Goal: Task Accomplishment & Management: Manage account settings

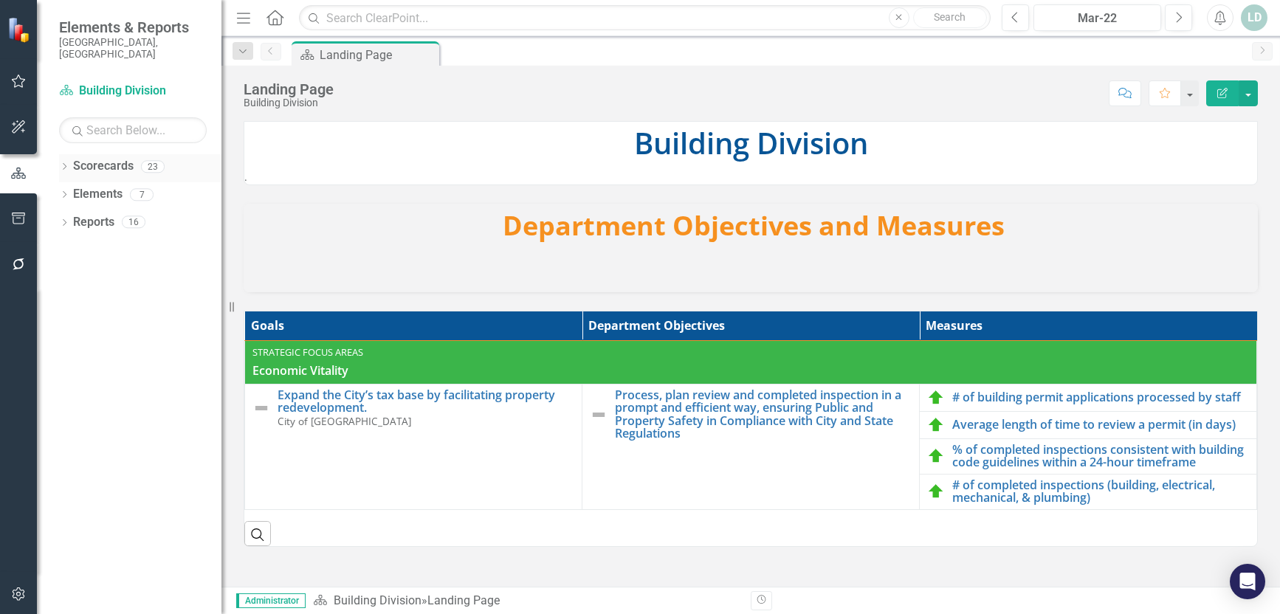
click at [66, 164] on icon "Dropdown" at bounding box center [64, 168] width 10 height 8
click at [111, 186] on link "City of [GEOGRAPHIC_DATA]" at bounding box center [151, 194] width 140 height 17
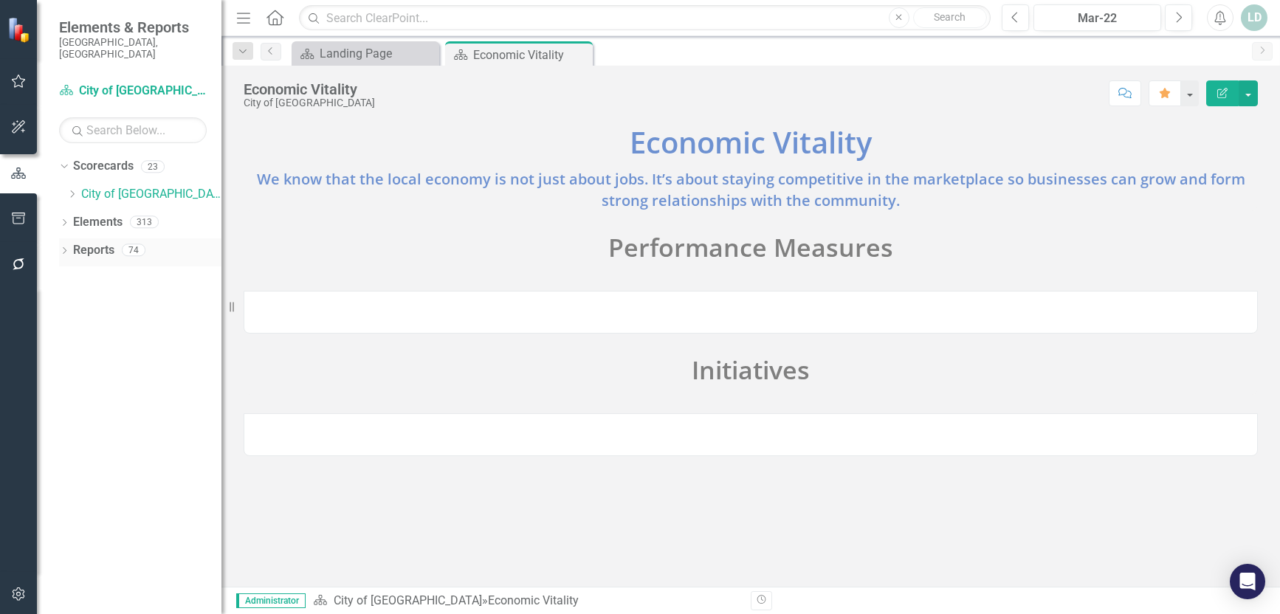
click at [67, 248] on icon "Dropdown" at bounding box center [64, 252] width 10 height 8
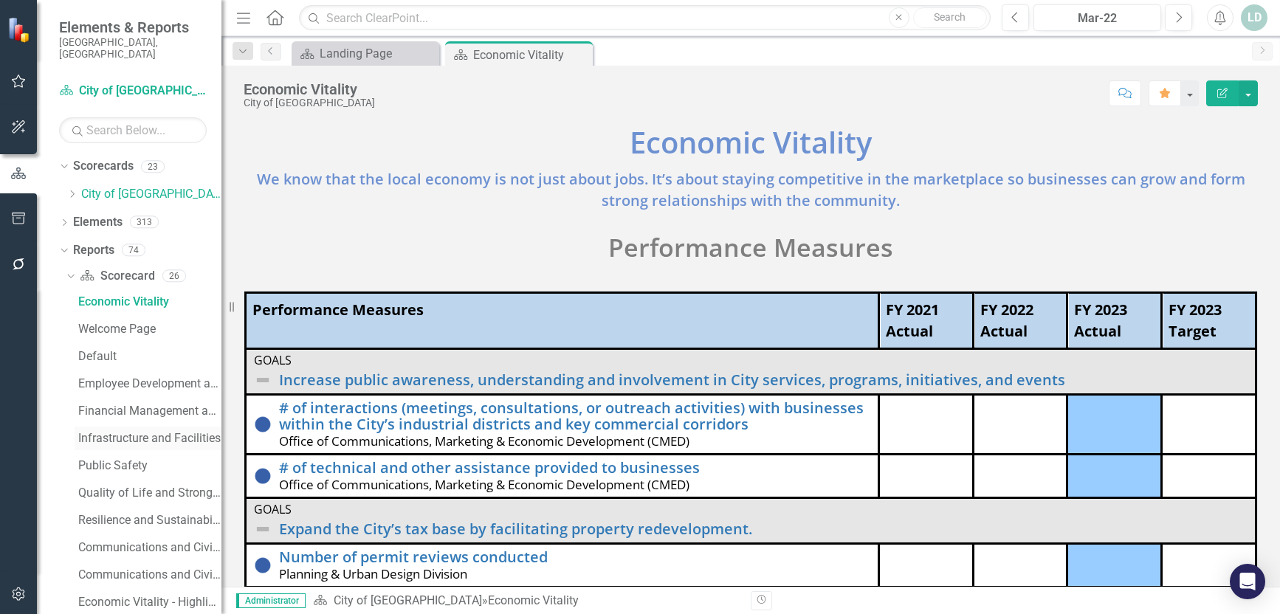
scroll to position [295, 0]
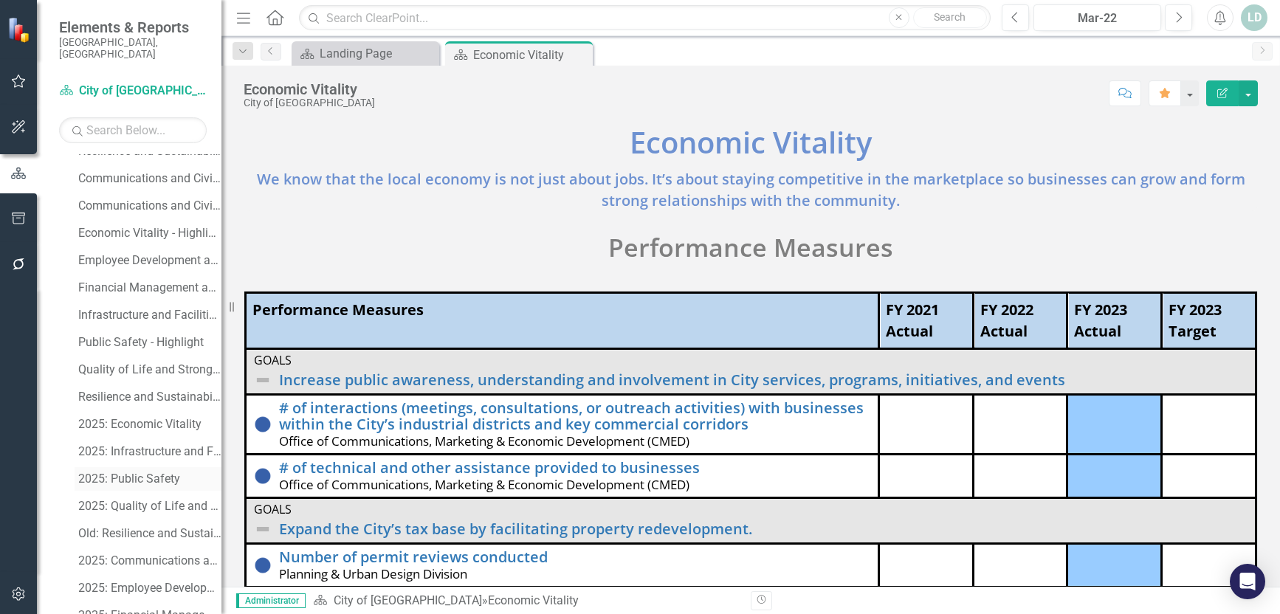
click at [141, 472] on div "2025: Public Safety" at bounding box center [149, 478] width 143 height 13
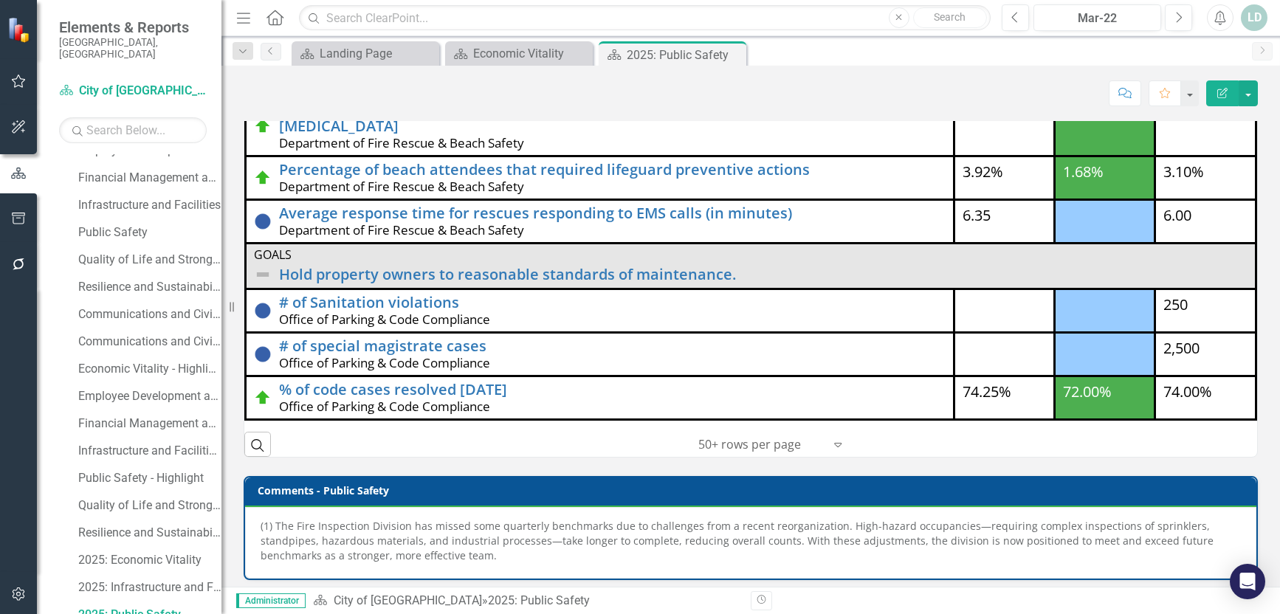
scroll to position [231, 0]
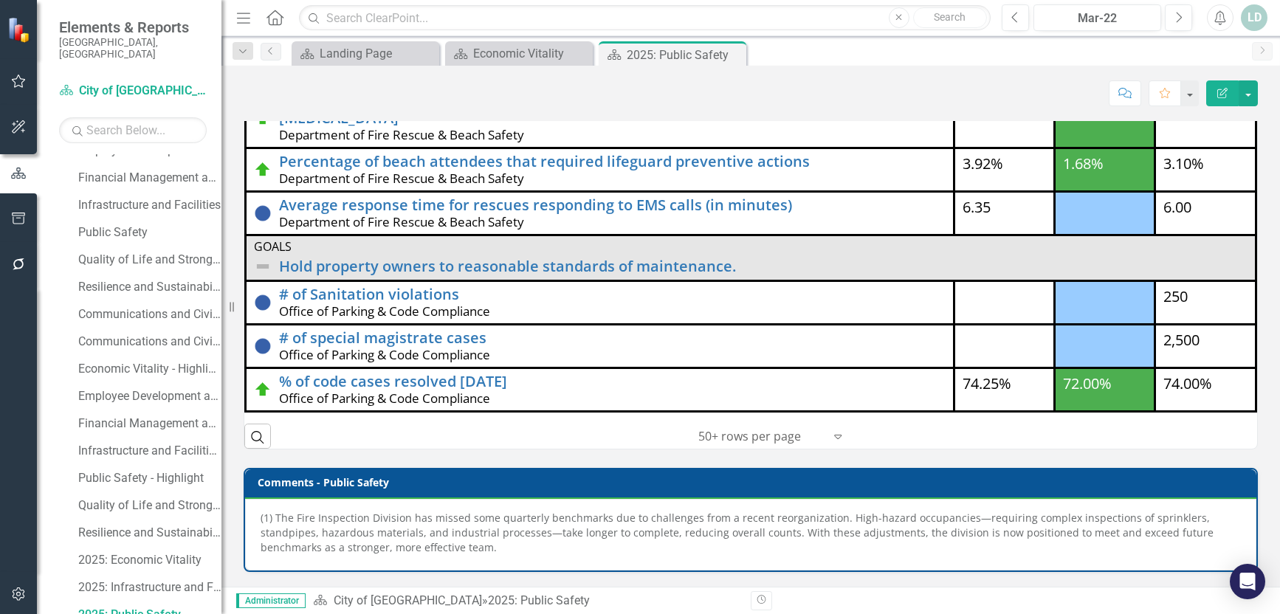
click at [510, 536] on p "(1) The Fire Inspection Division has missed some quarterly benchmarks due to ch…" at bounding box center [750, 533] width 980 height 44
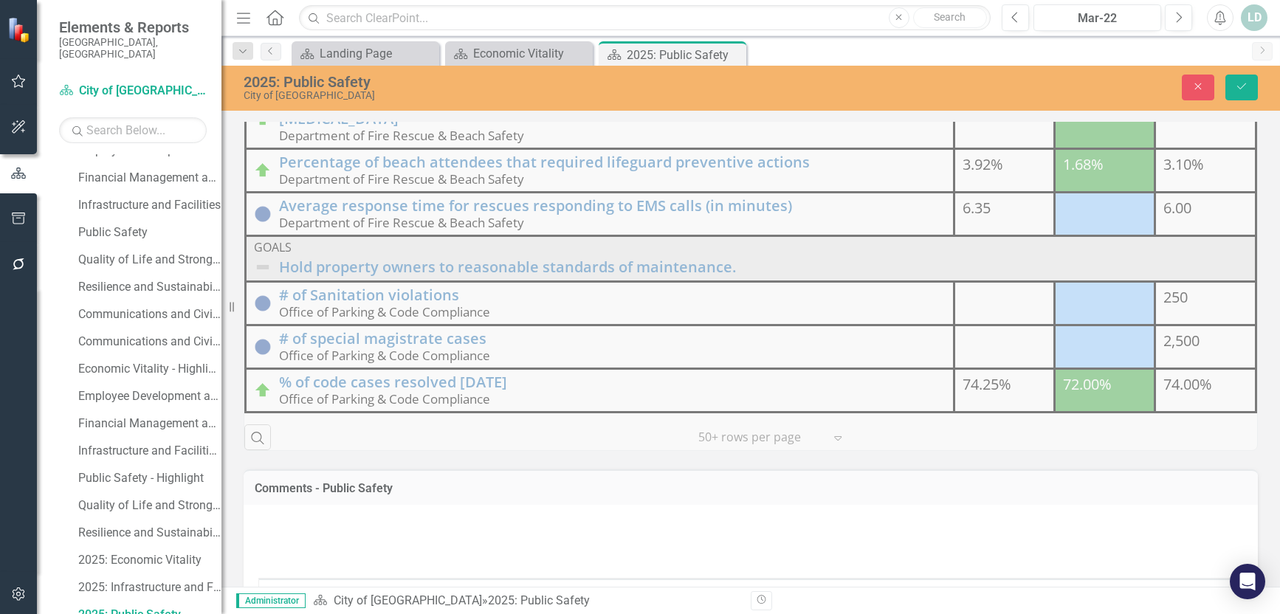
type textarea "<p>(1) The Fire Inspection Division has missed some quarterly benchmarks due to…"
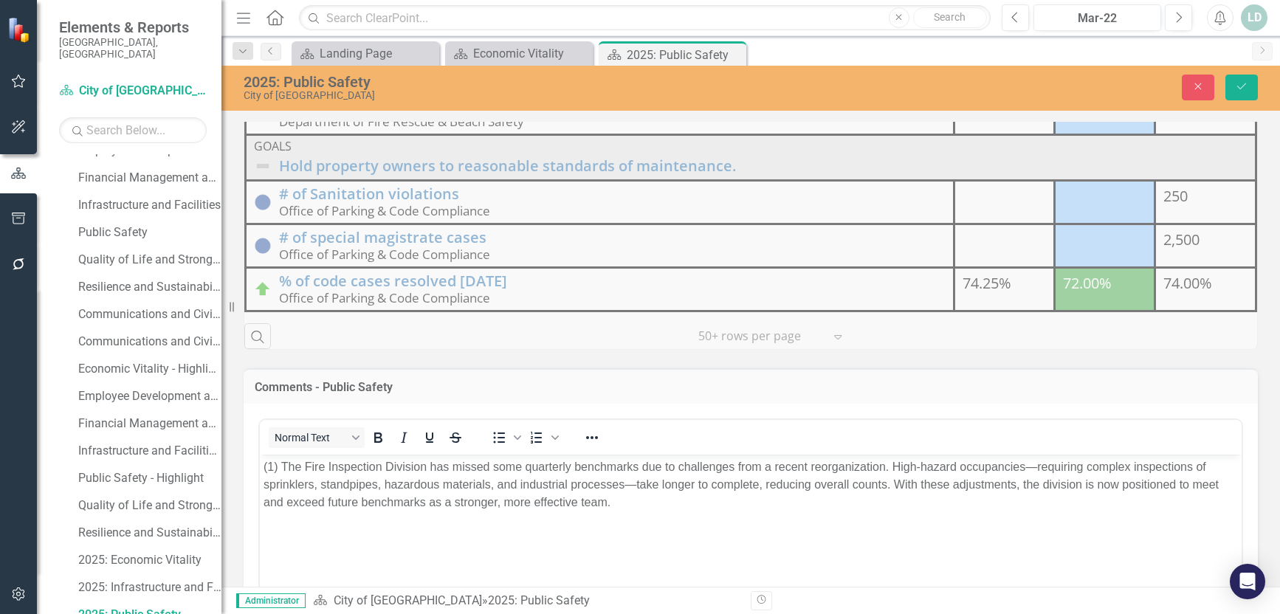
scroll to position [379, 0]
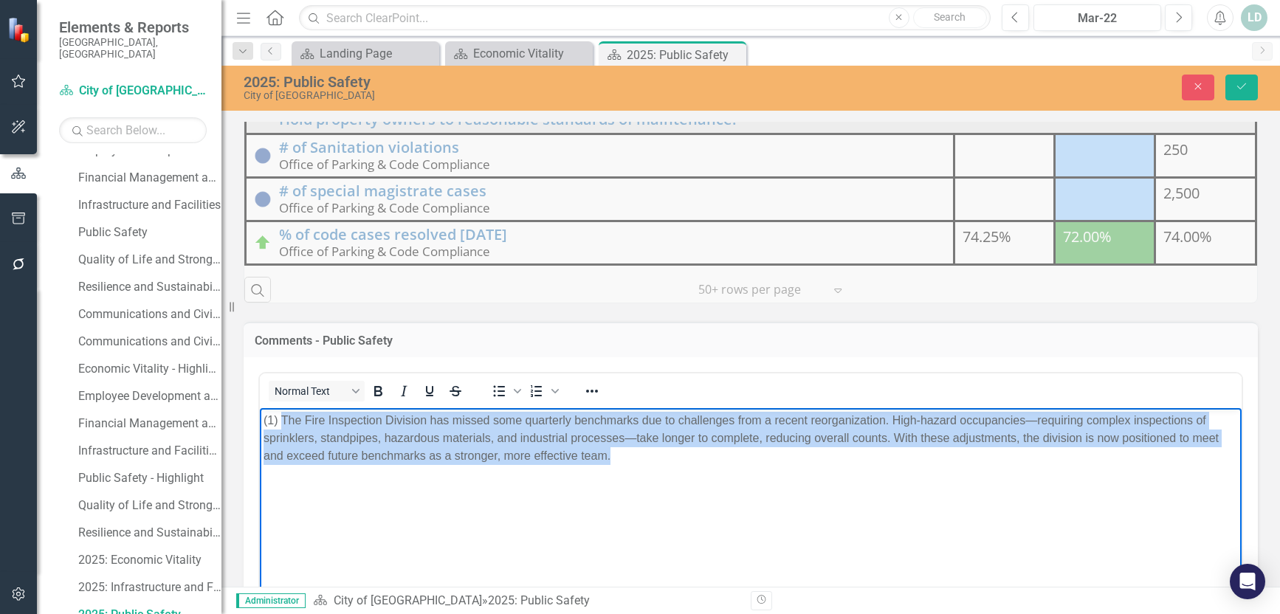
drag, startPoint x: 282, startPoint y: 419, endPoint x: 624, endPoint y: 457, distance: 343.7
click at [624, 457] on p "(1) The Fire Inspection Division has missed some quarterly benchmarks due to ch…" at bounding box center [750, 438] width 974 height 53
paste body "Rich Text Area. Press ALT-0 for help."
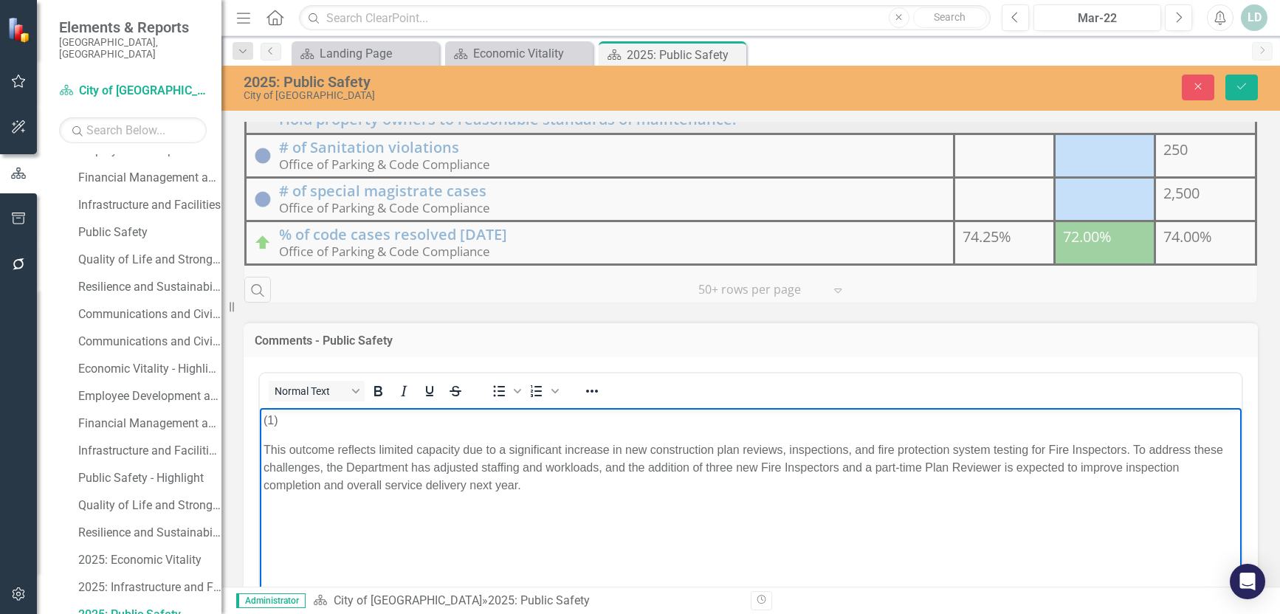
click at [265, 447] on p "This outcome reflects limited capacity due to a significant increase in new con…" at bounding box center [750, 467] width 974 height 53
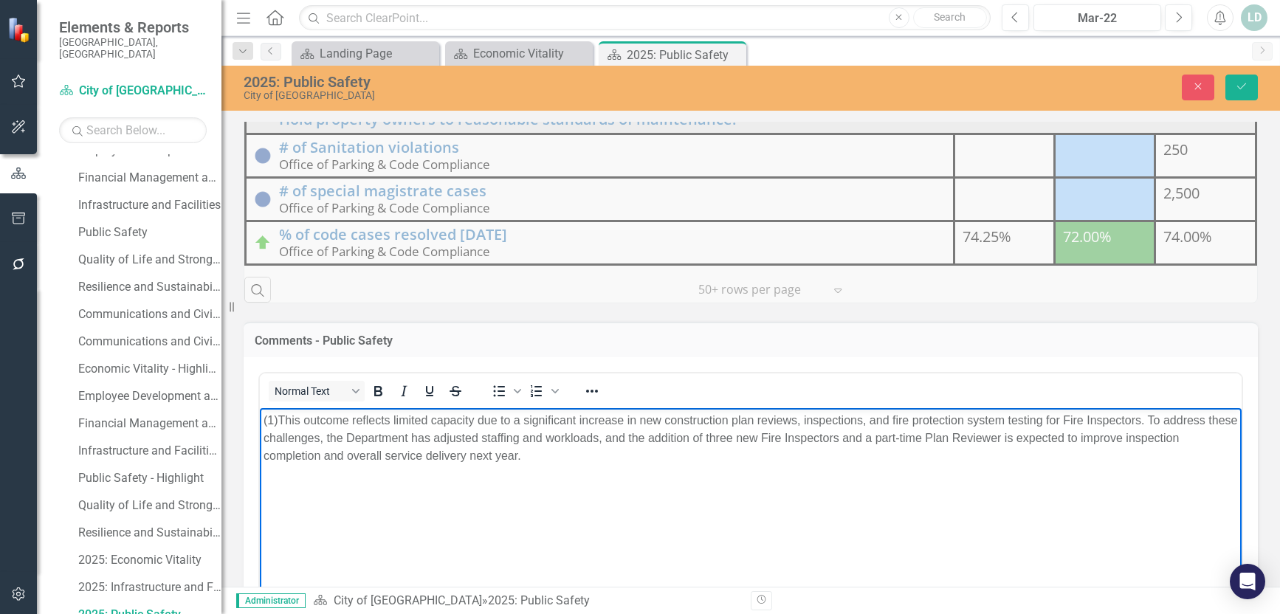
click at [435, 503] on body "(1) This outcome reflects limited capacity due to a significant increase in new…" at bounding box center [750, 518] width 981 height 221
click at [531, 545] on body "(1) This outcome reflects limited capacity due to a significant increase in new…" at bounding box center [750, 518] width 981 height 221
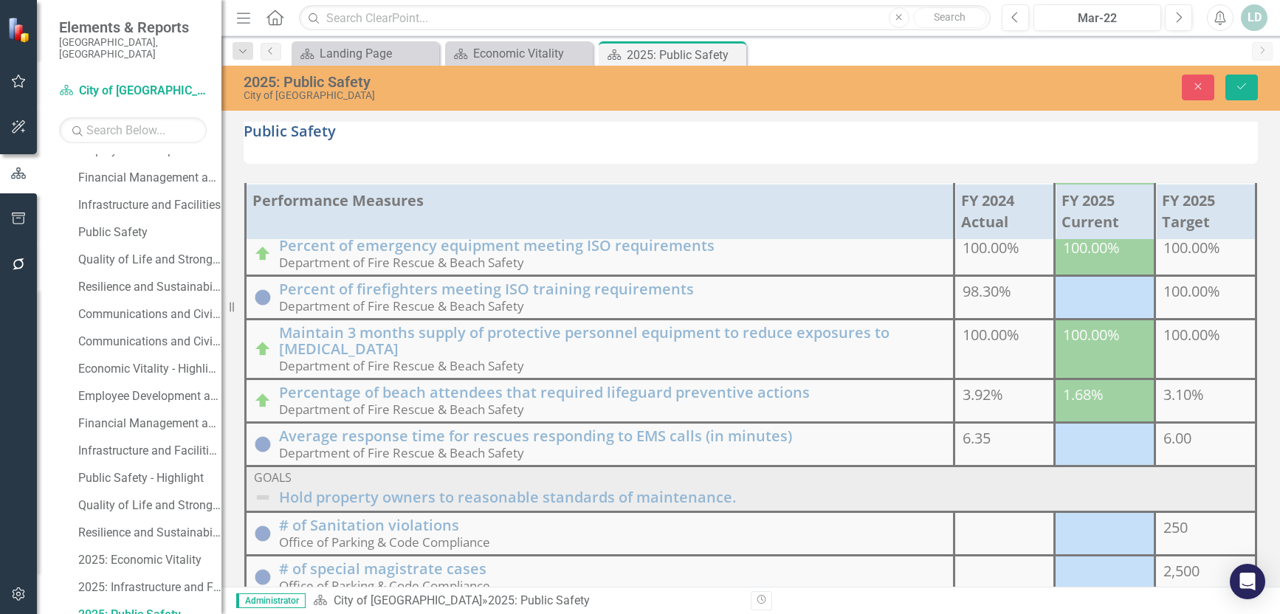
scroll to position [0, 0]
drag, startPoint x: 1246, startPoint y: 86, endPoint x: 1243, endPoint y: 99, distance: 13.5
click at [1246, 86] on icon "Save" at bounding box center [1240, 86] width 13 height 10
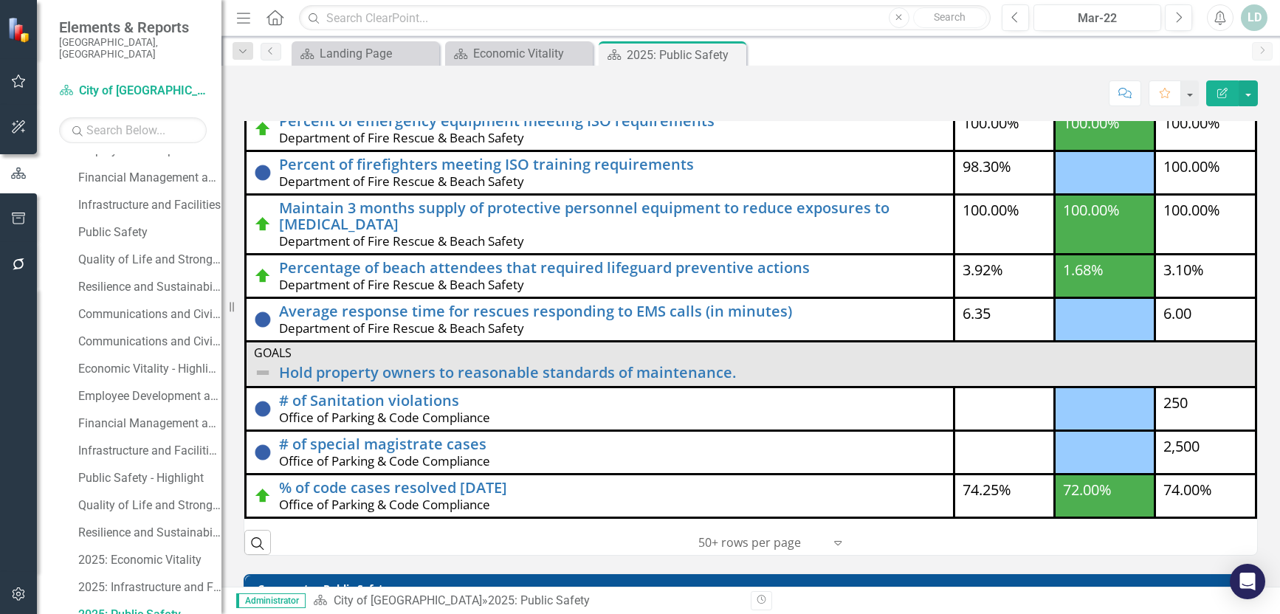
scroll to position [231, 0]
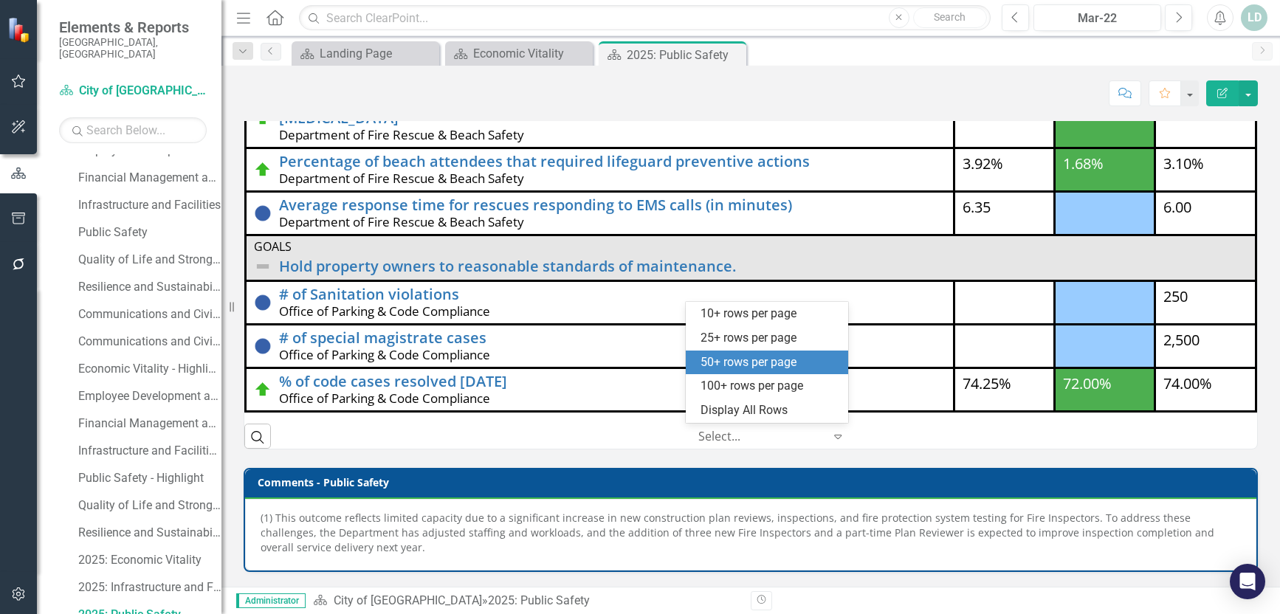
click at [775, 438] on div at bounding box center [760, 437] width 125 height 20
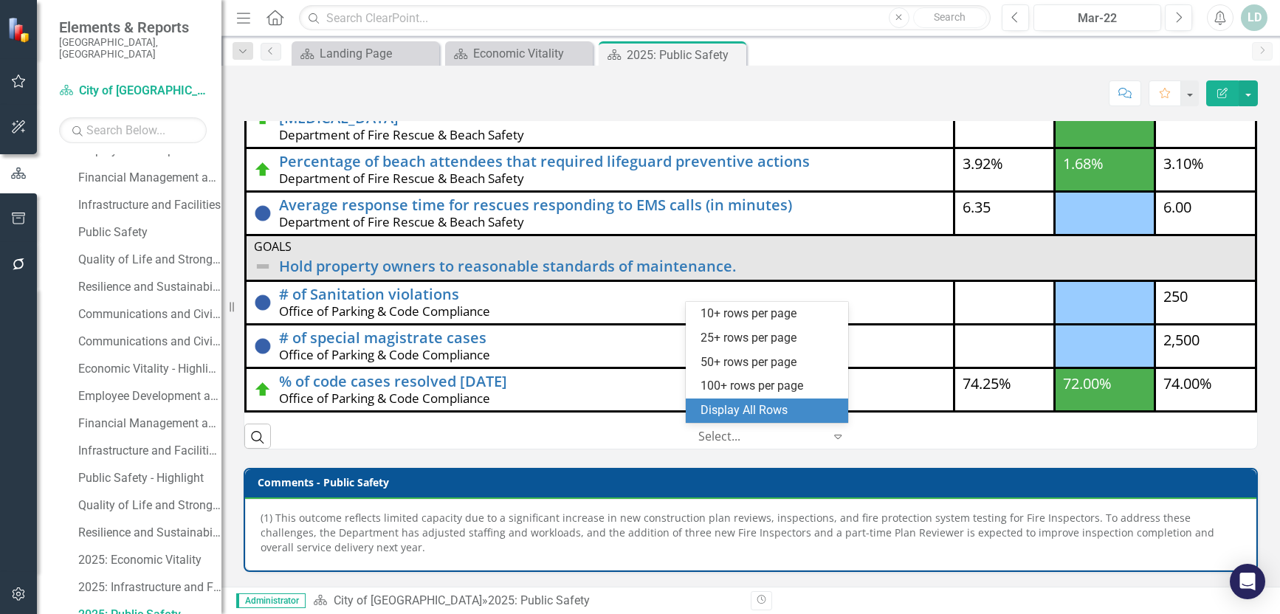
click at [769, 404] on div "Display All Rows" at bounding box center [769, 410] width 139 height 17
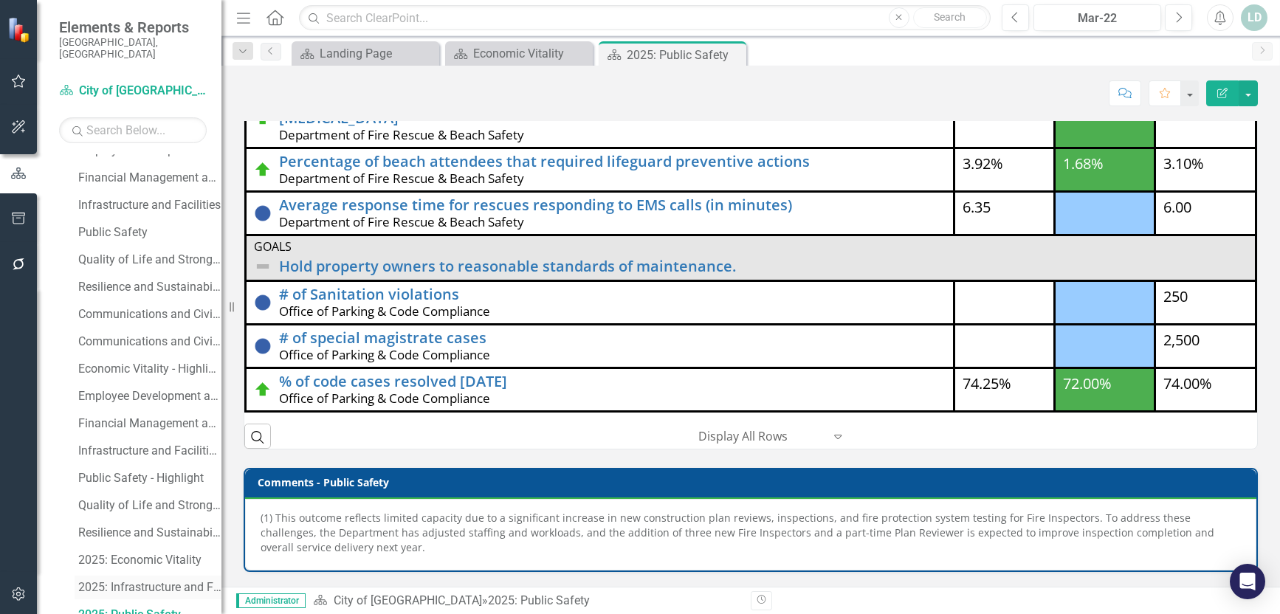
click at [116, 581] on div "2025: Infrastructure and Facilities" at bounding box center [149, 587] width 143 height 13
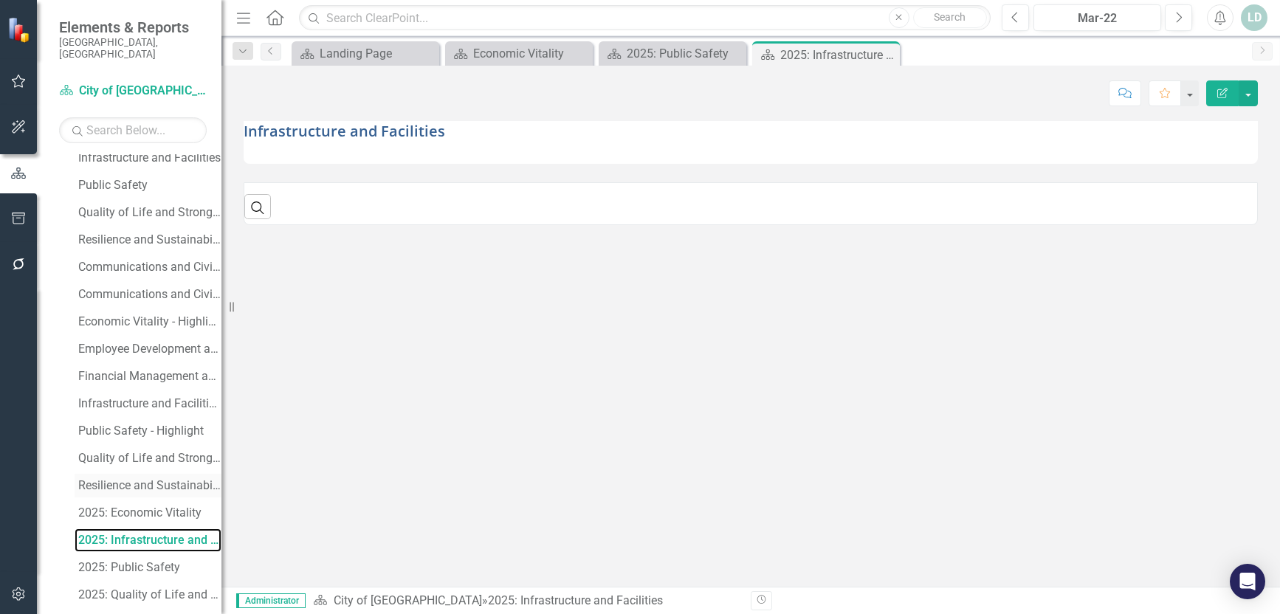
scroll to position [353, 0]
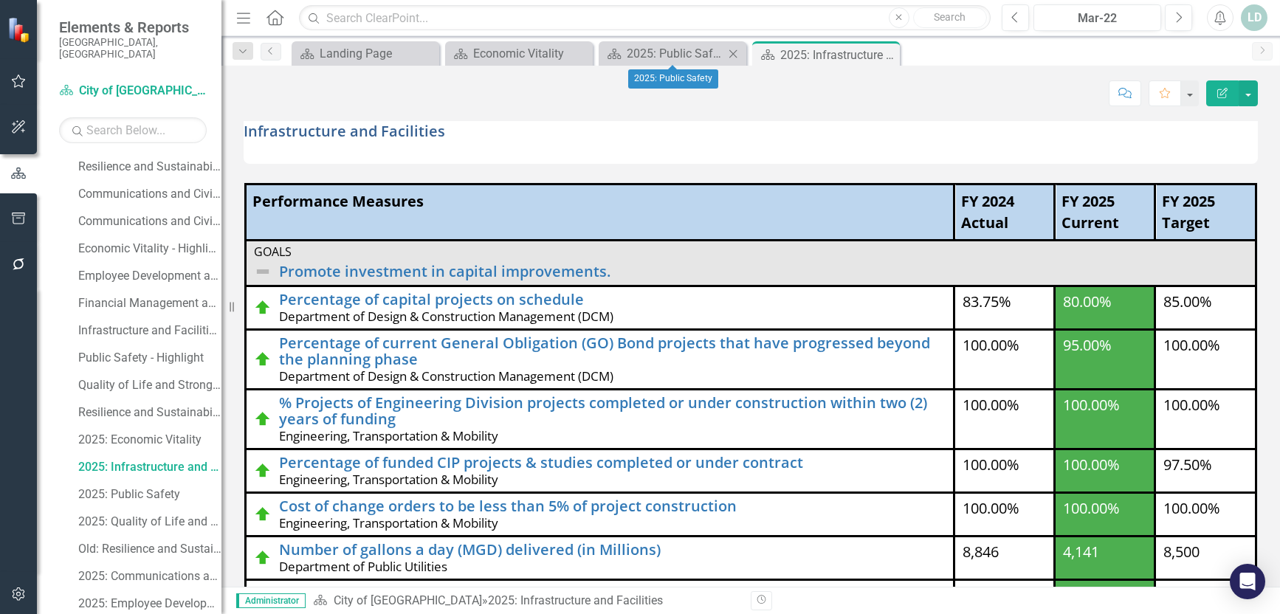
click at [729, 52] on icon "Close" at bounding box center [732, 54] width 15 height 12
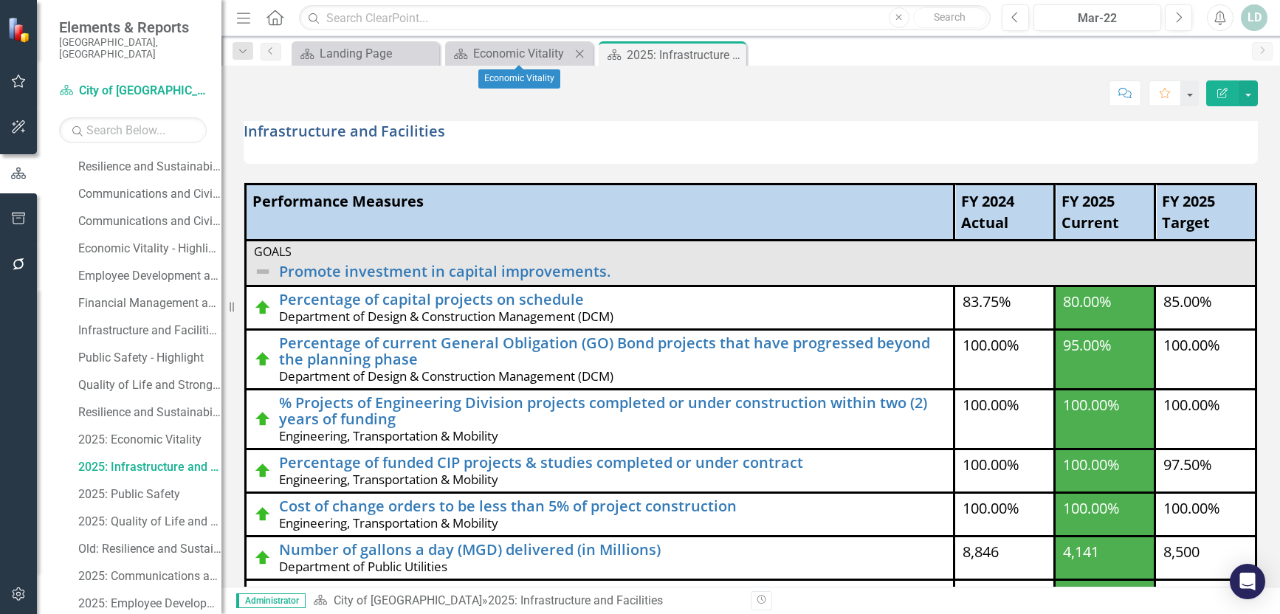
click at [582, 57] on icon "Close" at bounding box center [579, 54] width 15 height 12
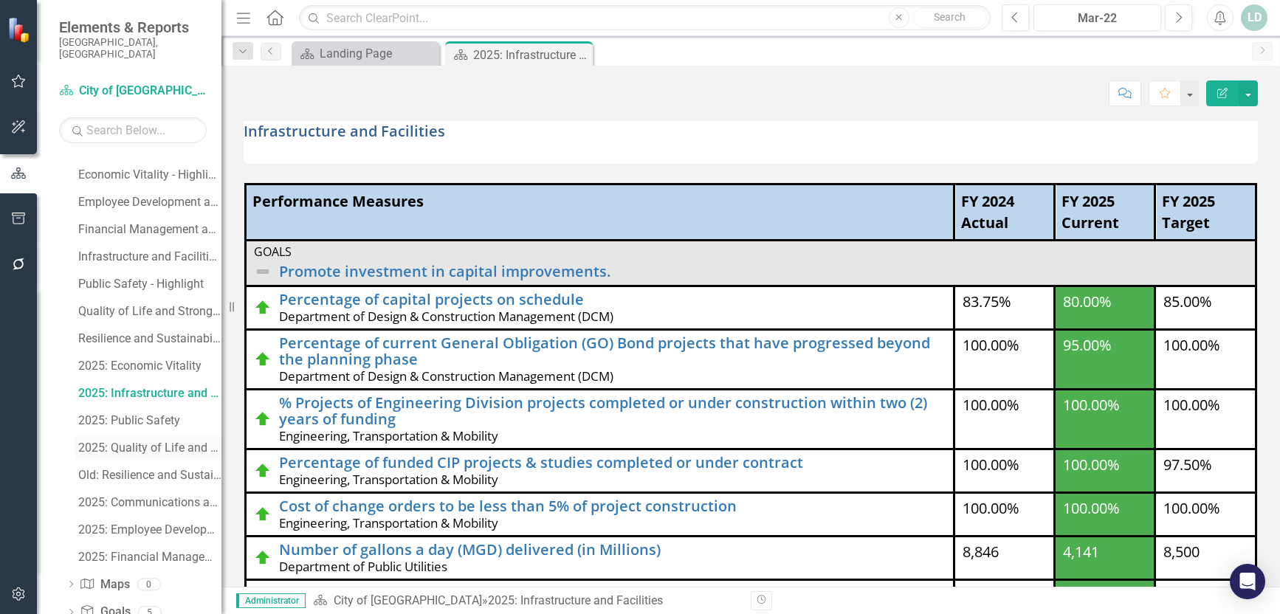
scroll to position [501, 0]
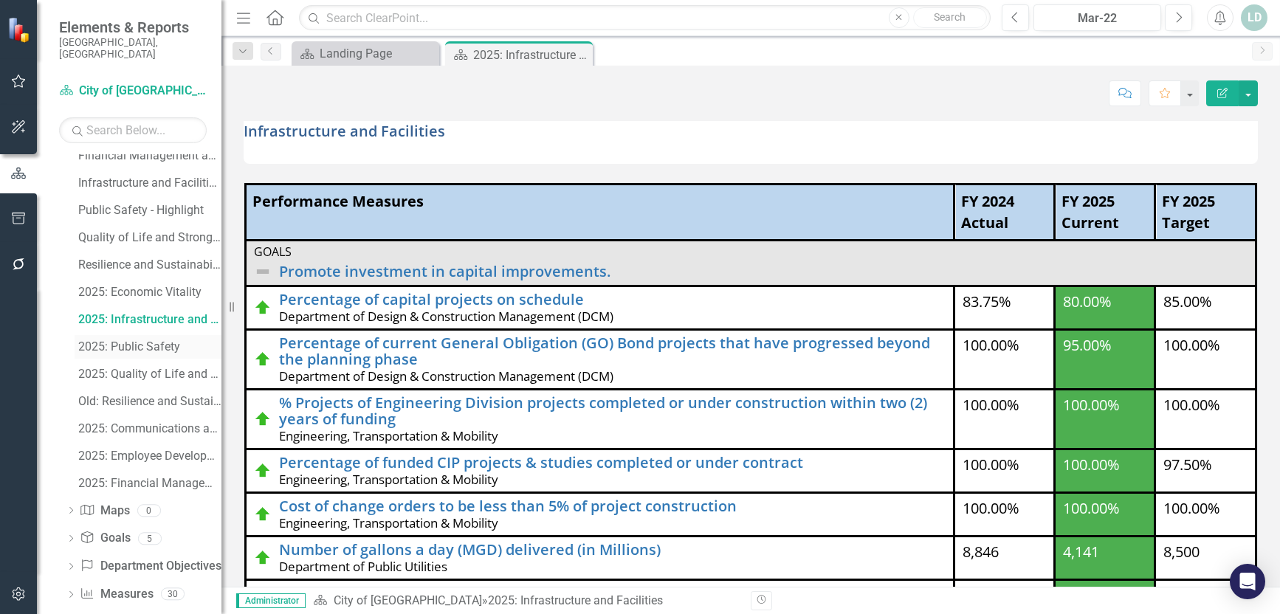
click at [152, 340] on div "2025: Public Safety" at bounding box center [149, 346] width 143 height 13
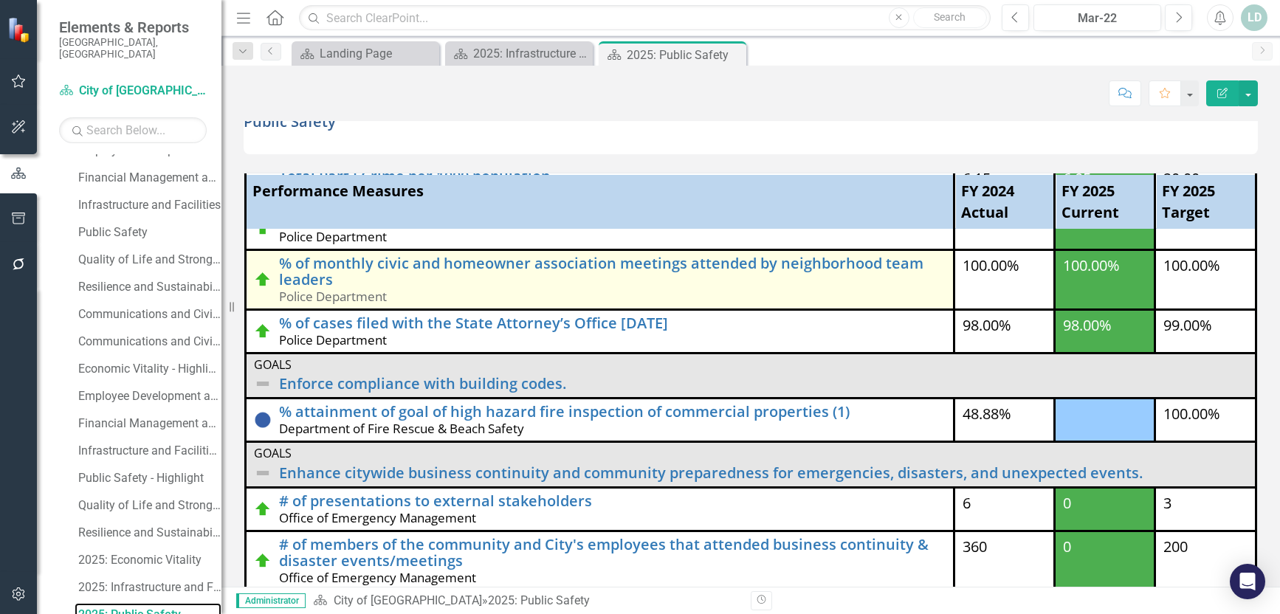
scroll to position [311, 0]
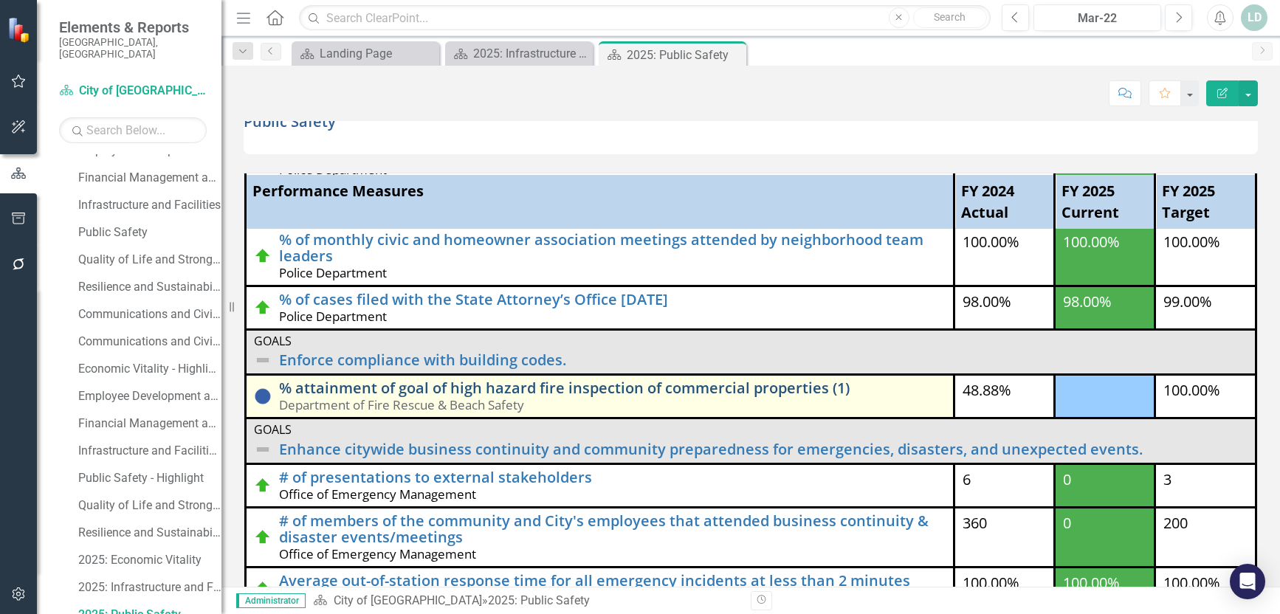
click at [728, 384] on link "% attainment of goal of high hazard fire inspection of commercial properties (1)" at bounding box center [612, 388] width 666 height 16
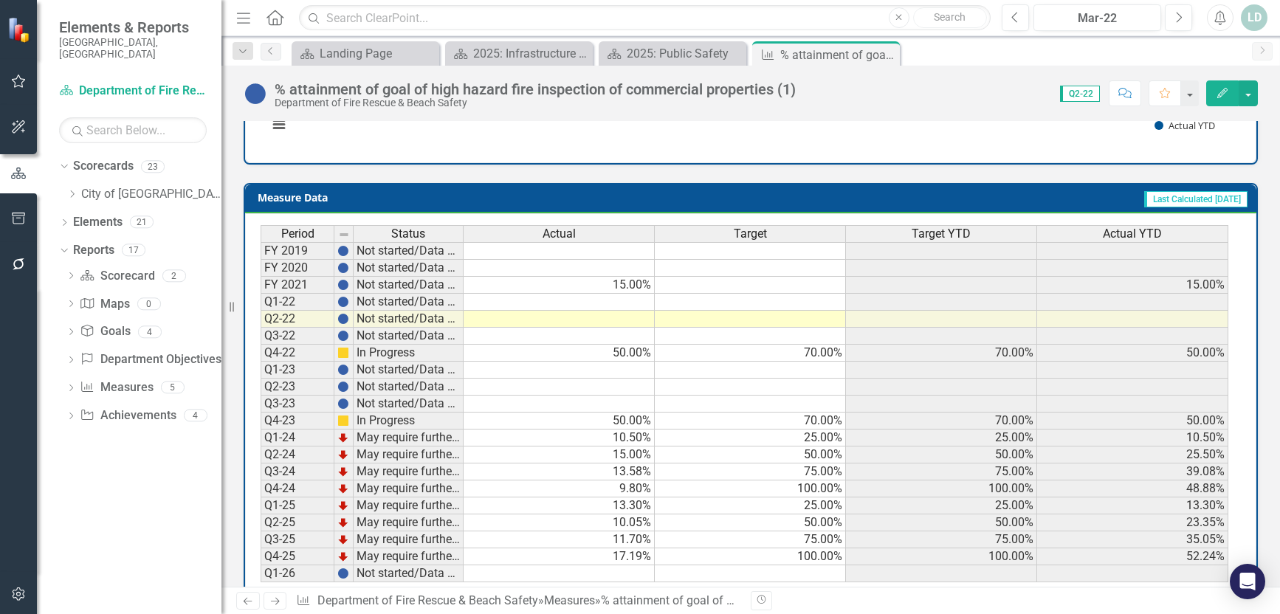
scroll to position [649, 0]
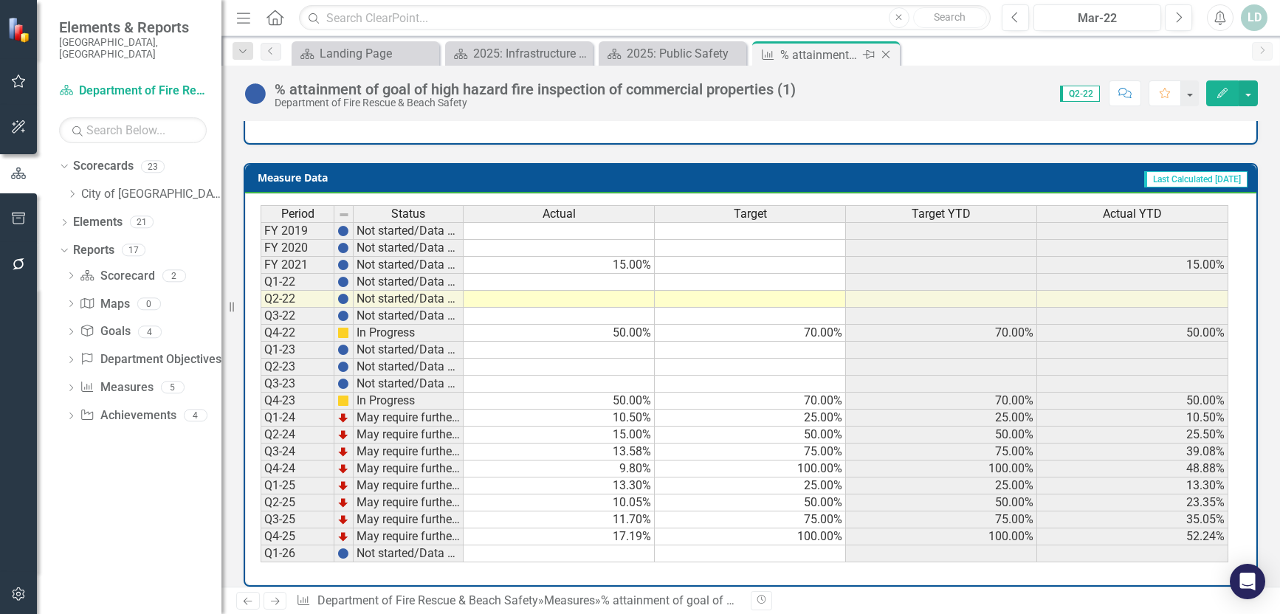
click at [887, 57] on icon "Close" at bounding box center [885, 55] width 15 height 12
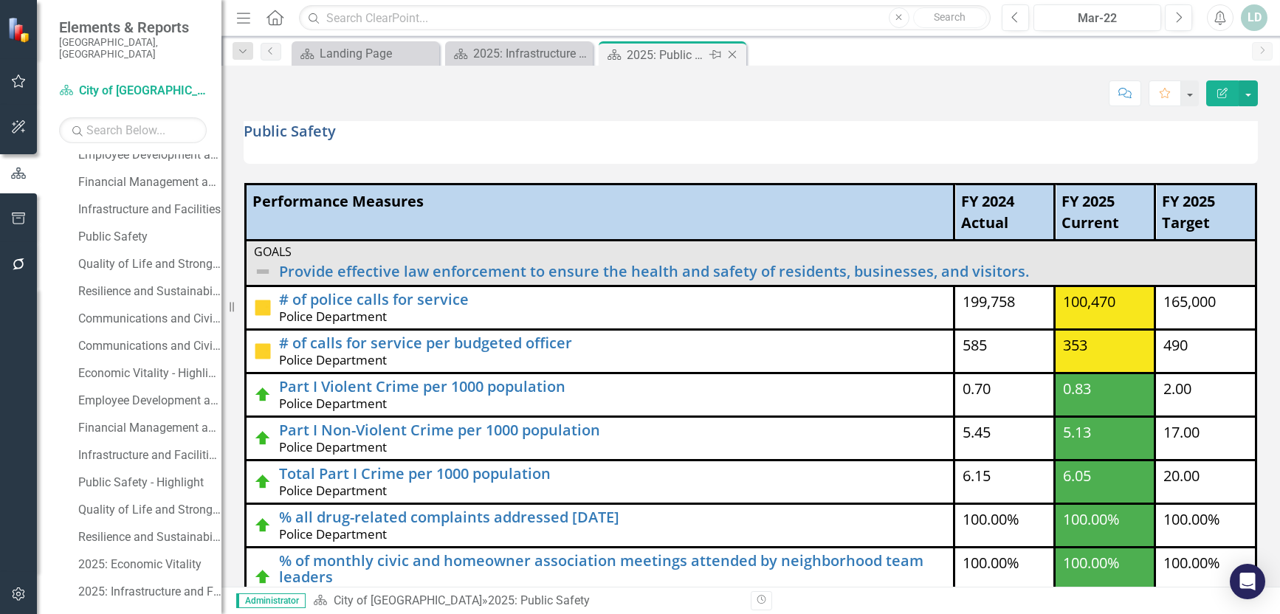
scroll to position [233, 0]
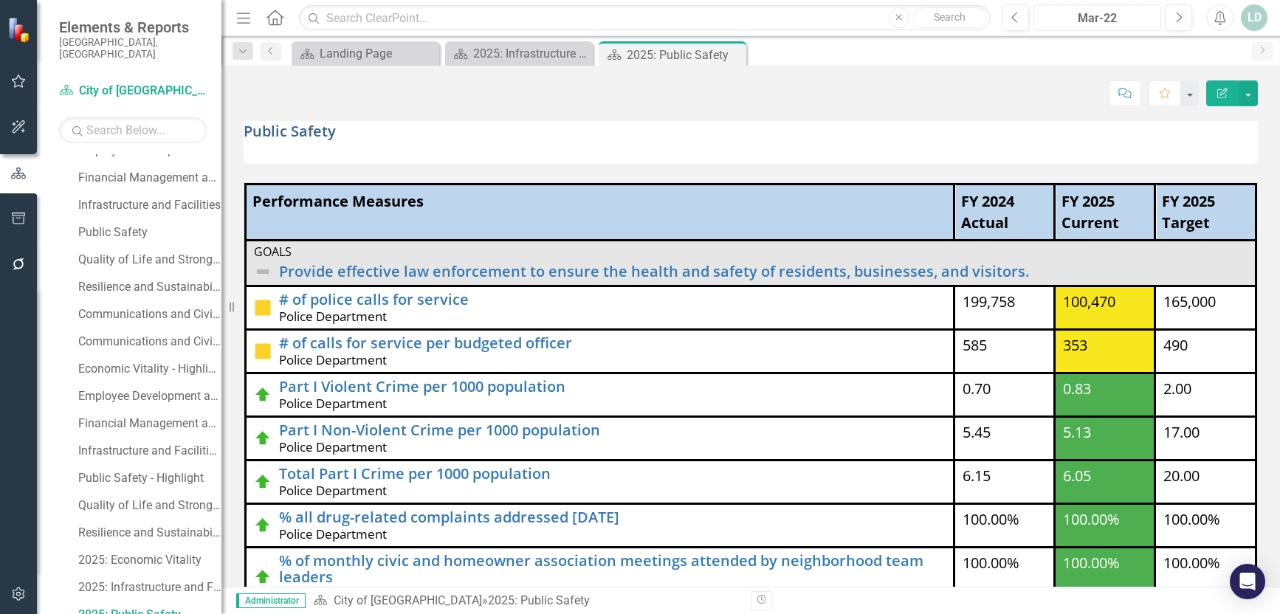
click at [1134, 21] on div "Mar-22" at bounding box center [1096, 19] width 117 height 18
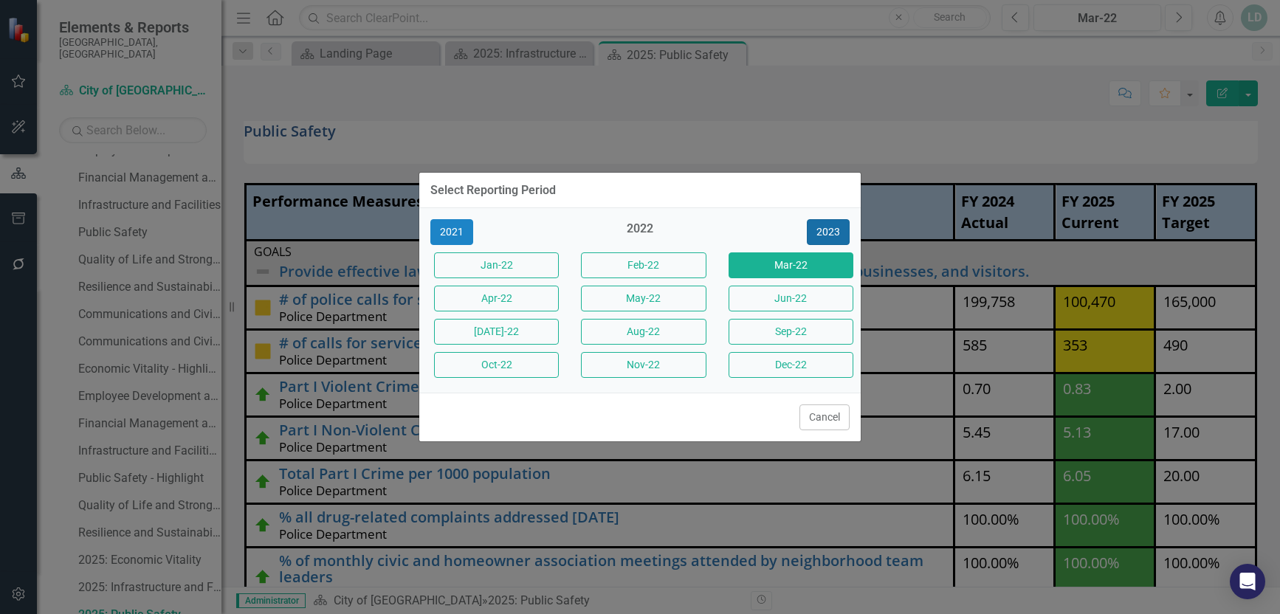
click at [819, 233] on button "2023" at bounding box center [828, 232] width 43 height 26
click at [819, 230] on button "2024" at bounding box center [828, 232] width 43 height 26
click at [819, 230] on button "2025" at bounding box center [828, 232] width 43 height 26
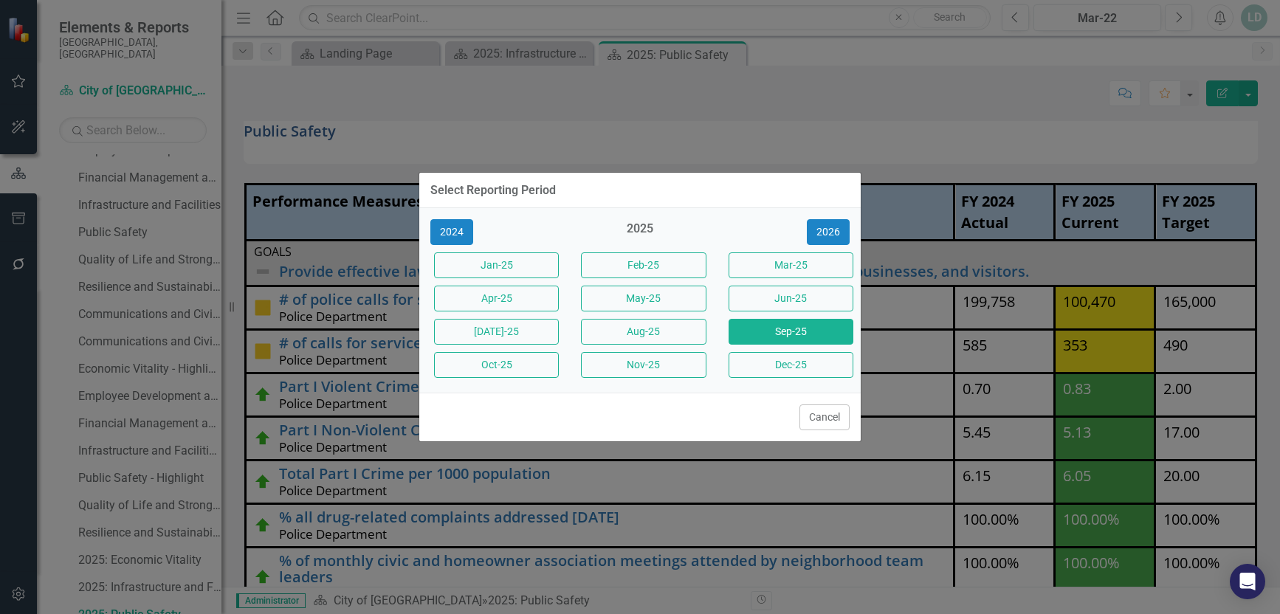
click at [793, 328] on button "Sep-25" at bounding box center [790, 332] width 125 height 26
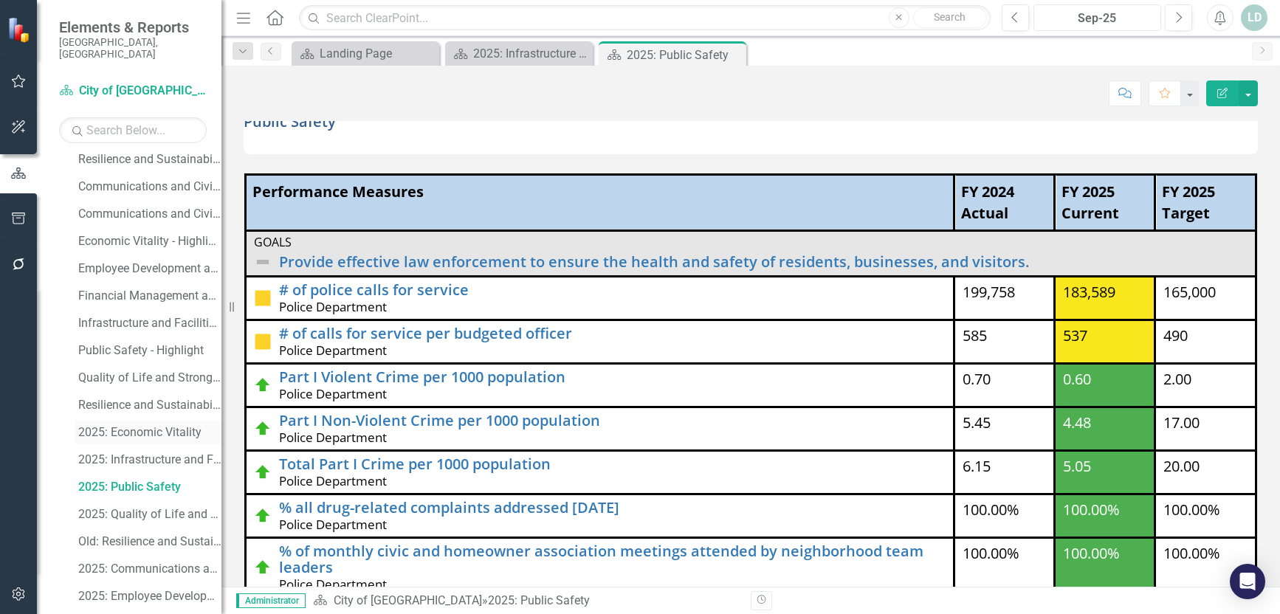
scroll to position [381, 0]
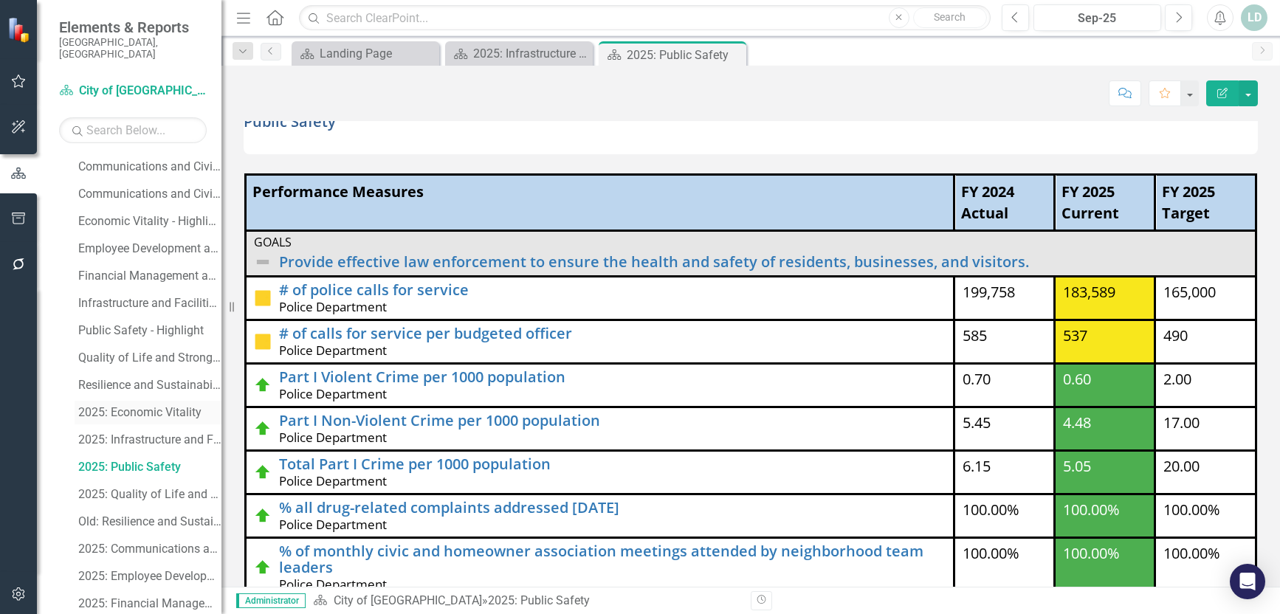
click at [166, 406] on div "2025: Economic Vitality" at bounding box center [149, 412] width 143 height 13
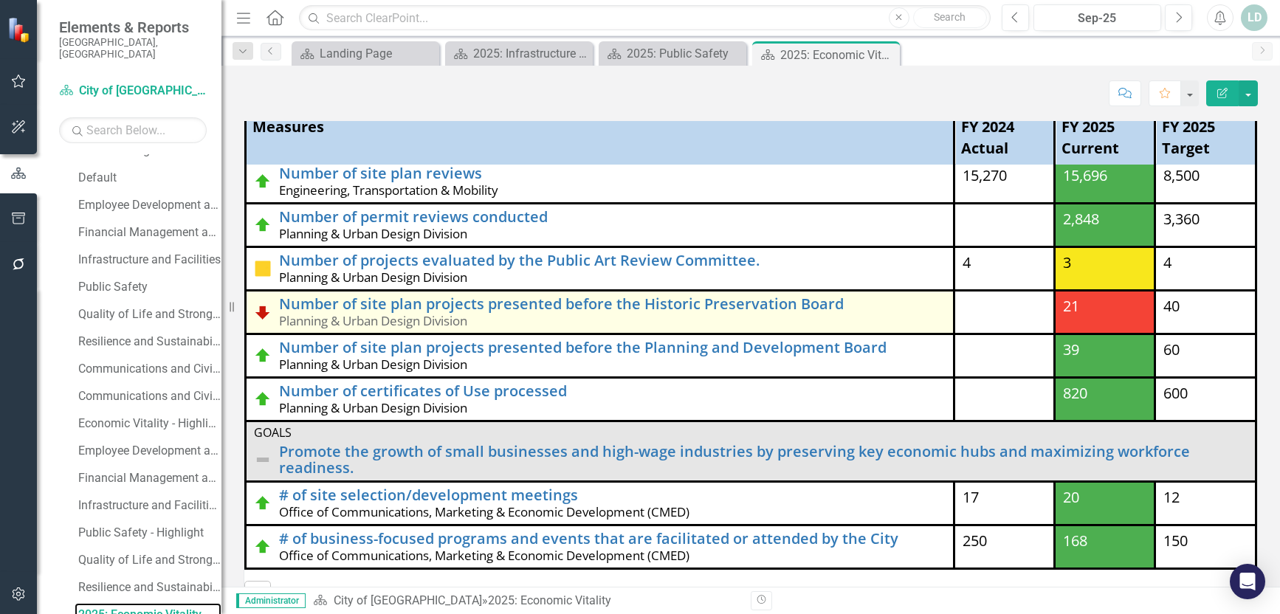
scroll to position [108, 0]
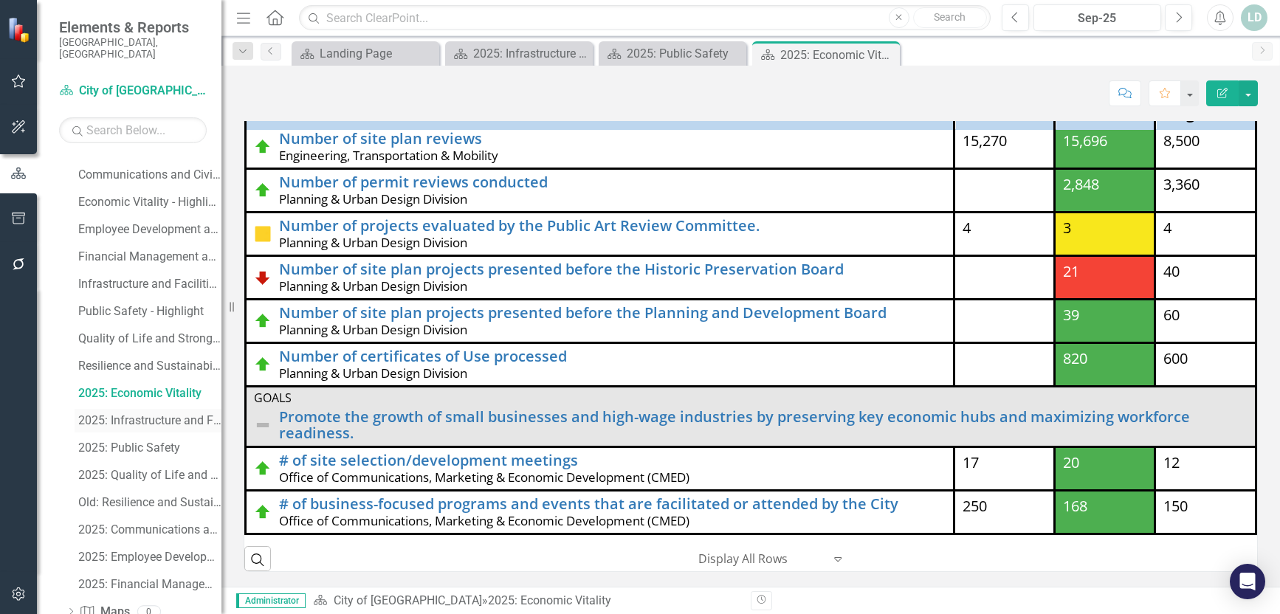
click at [128, 414] on div "2025: Infrastructure and Facilities" at bounding box center [149, 420] width 143 height 13
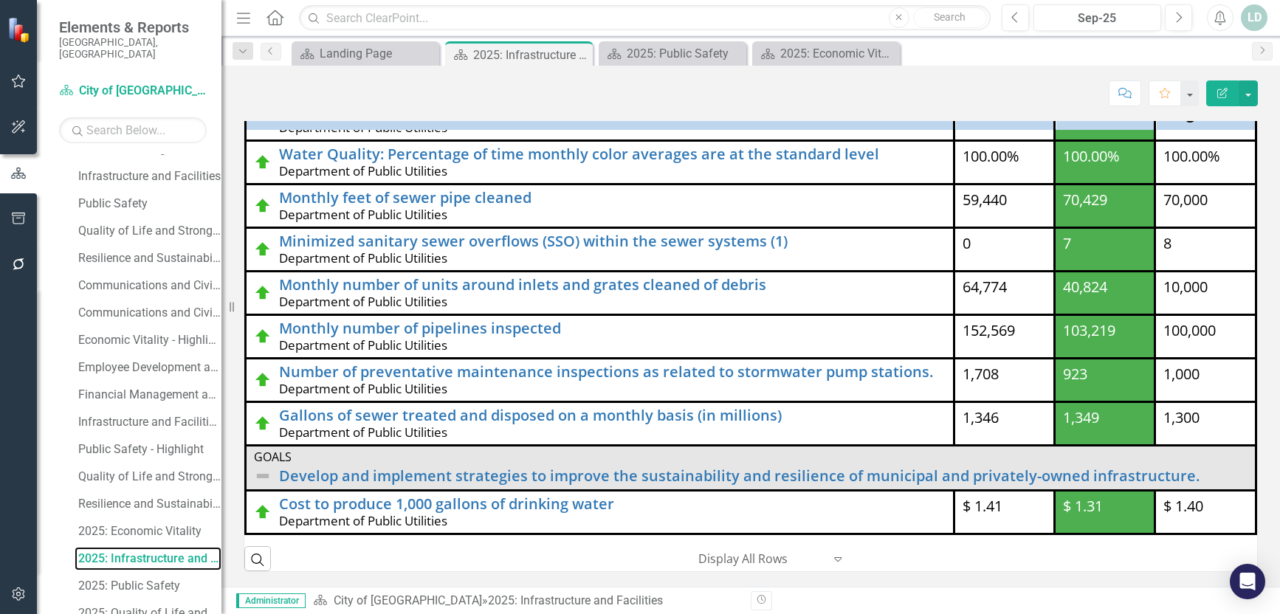
scroll to position [353, 0]
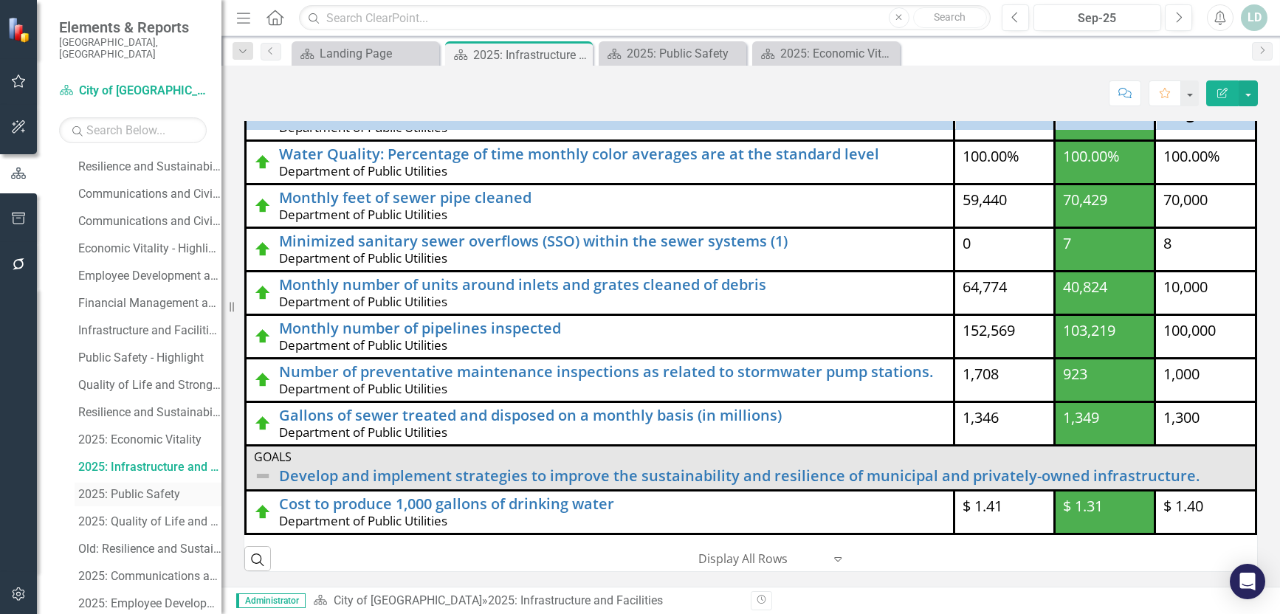
click at [131, 488] on div "2025: Public Safety" at bounding box center [149, 494] width 143 height 13
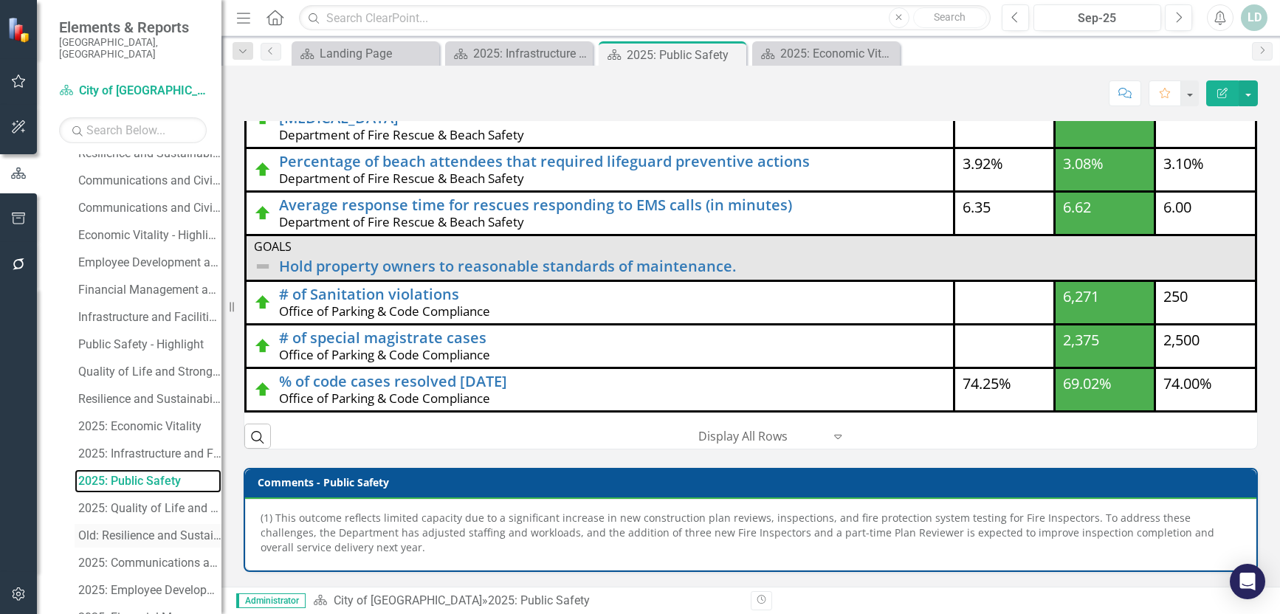
scroll to position [381, 0]
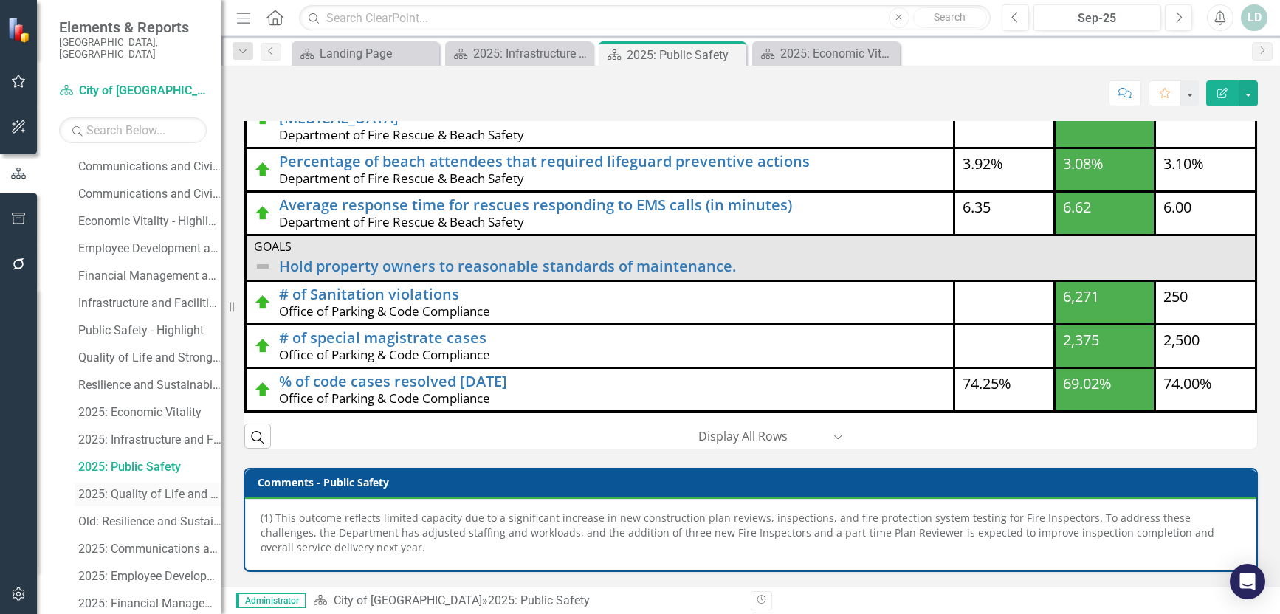
click at [144, 488] on div "2025: Quality of Life and Strong Neighborhoods" at bounding box center [149, 494] width 143 height 13
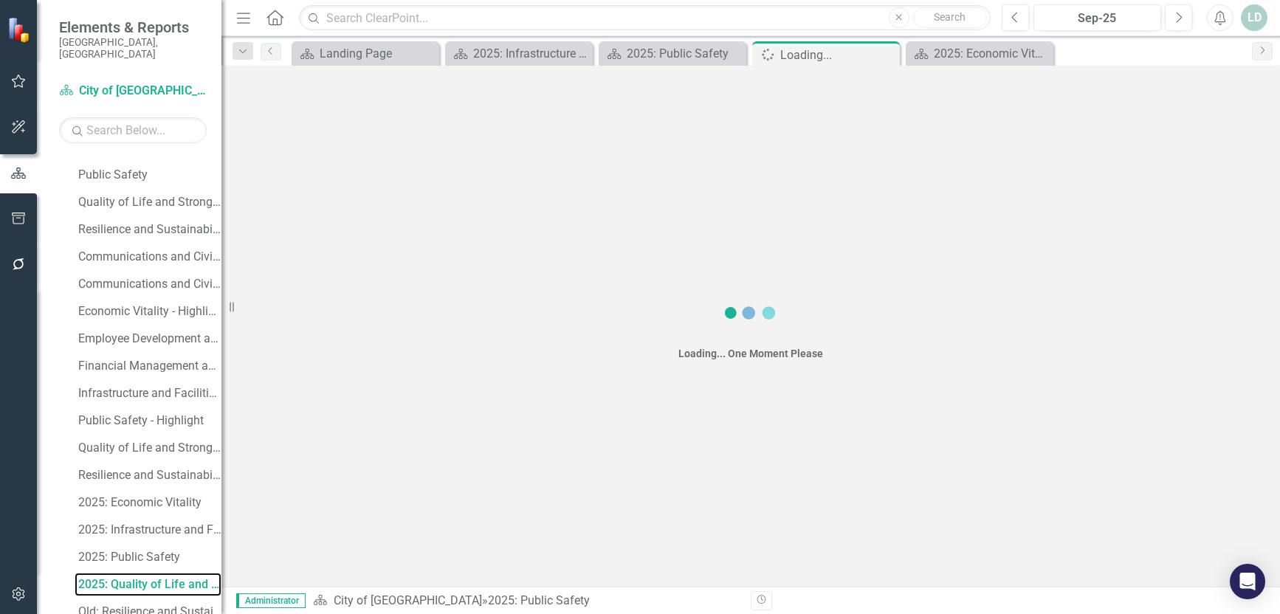
scroll to position [260, 0]
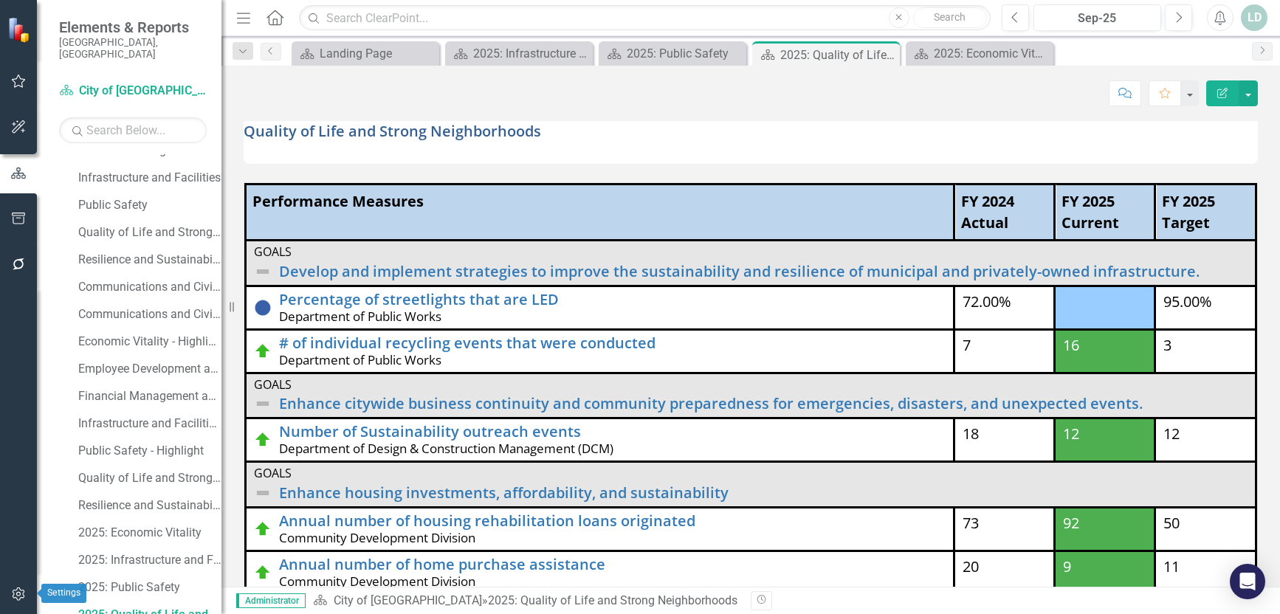
click at [18, 595] on icon "button" at bounding box center [18, 594] width 15 height 12
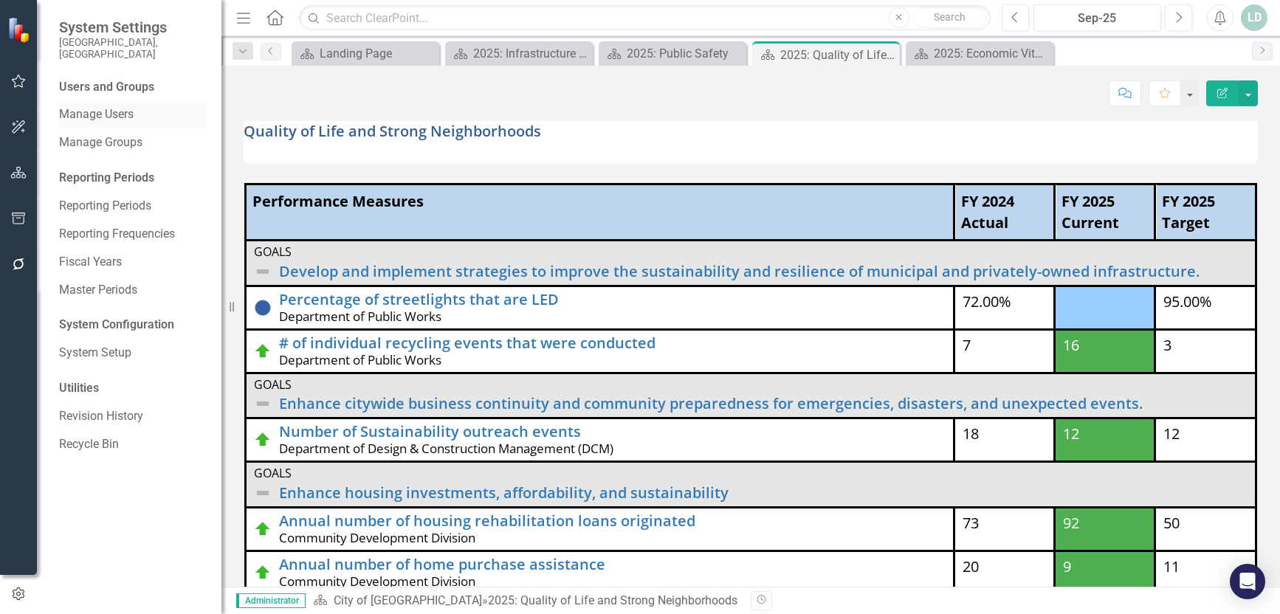
click at [109, 106] on link "Manage Users" at bounding box center [133, 114] width 148 height 17
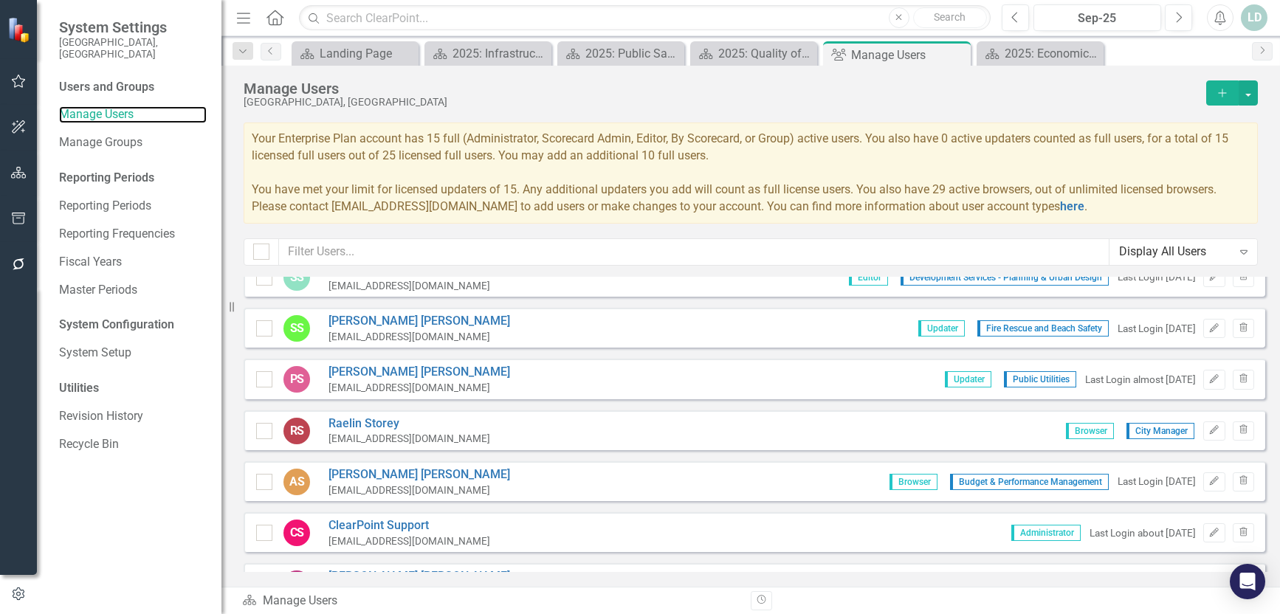
scroll to position [2804, 0]
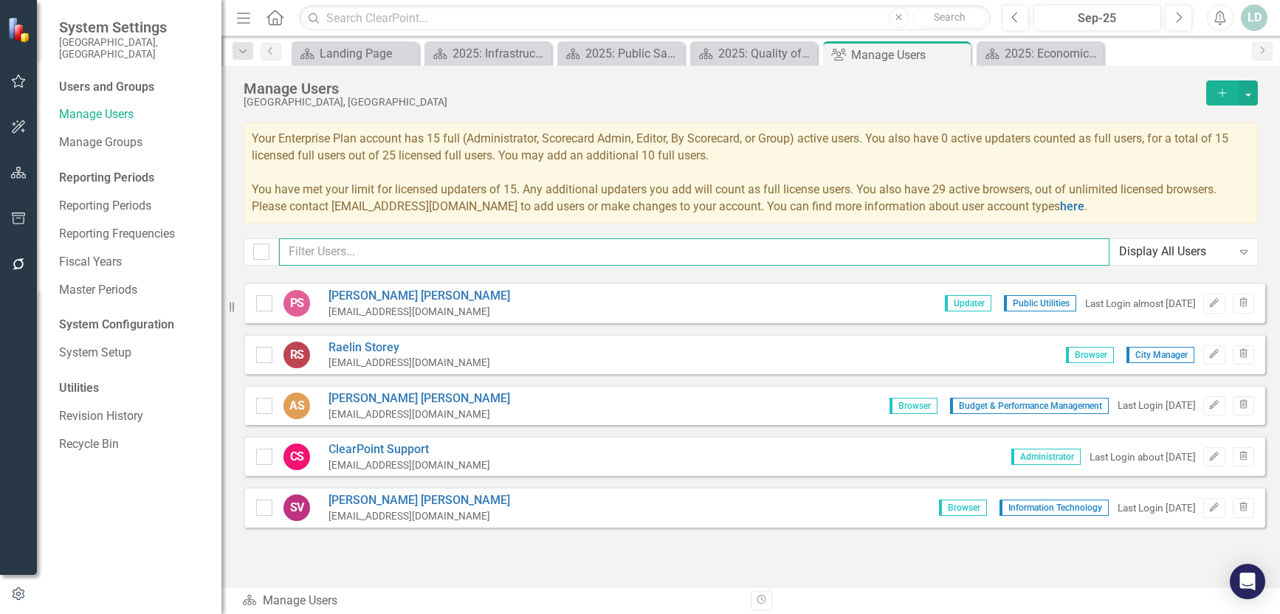
click at [446, 258] on input "text" at bounding box center [694, 251] width 830 height 27
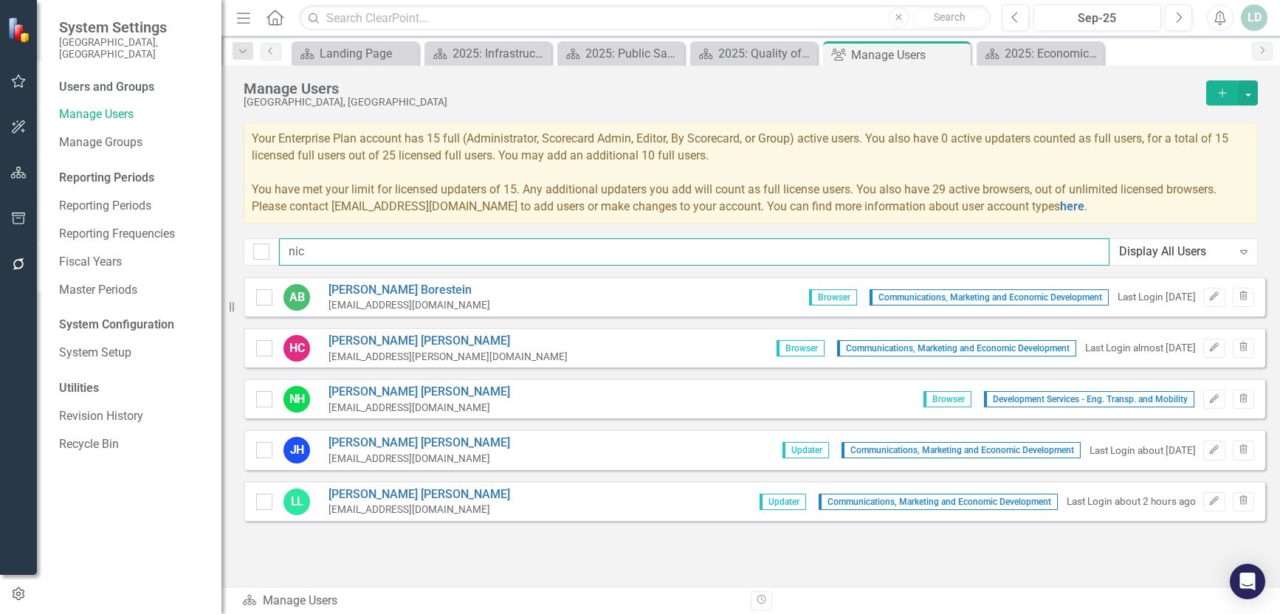
scroll to position [0, 0]
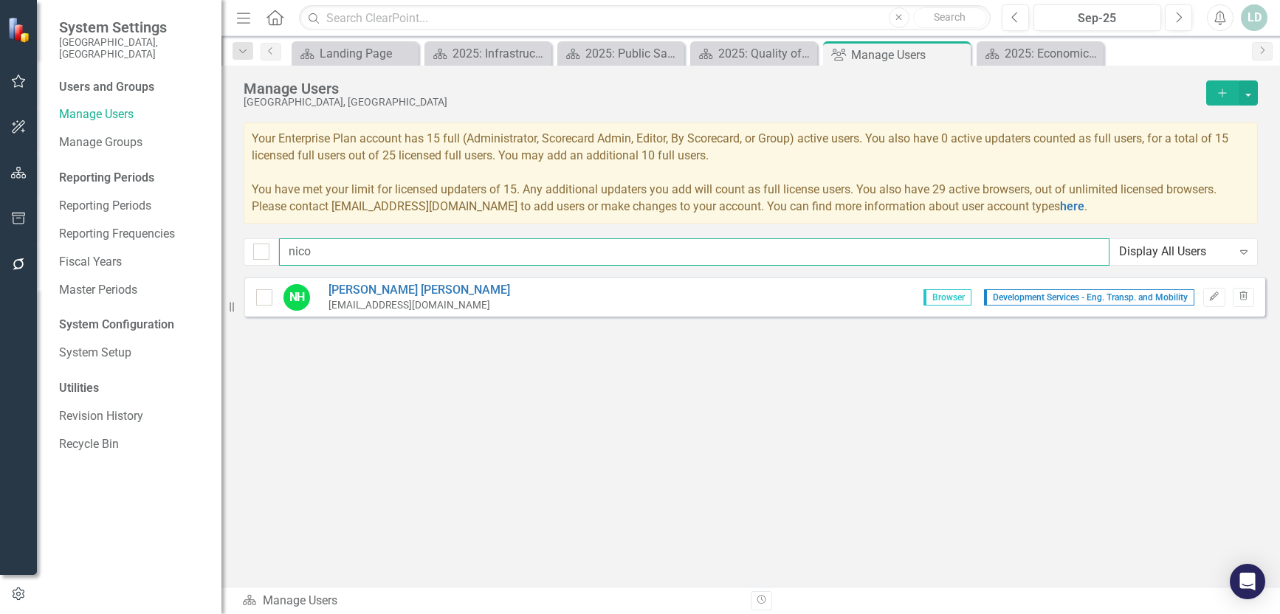
drag, startPoint x: 444, startPoint y: 254, endPoint x: 60, endPoint y: 237, distance: 384.8
click at [60, 237] on div "System Settings City of Hollywood, FL Users and Groups Manage Users Manage Grou…" at bounding box center [640, 307] width 1280 height 614
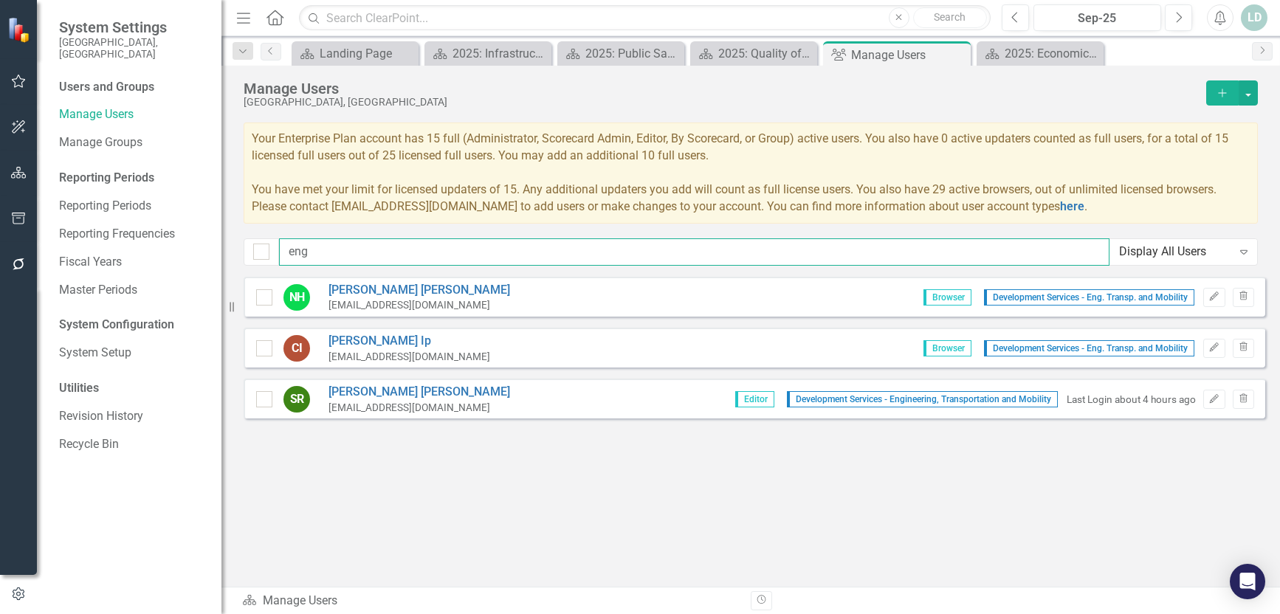
type input "eng"
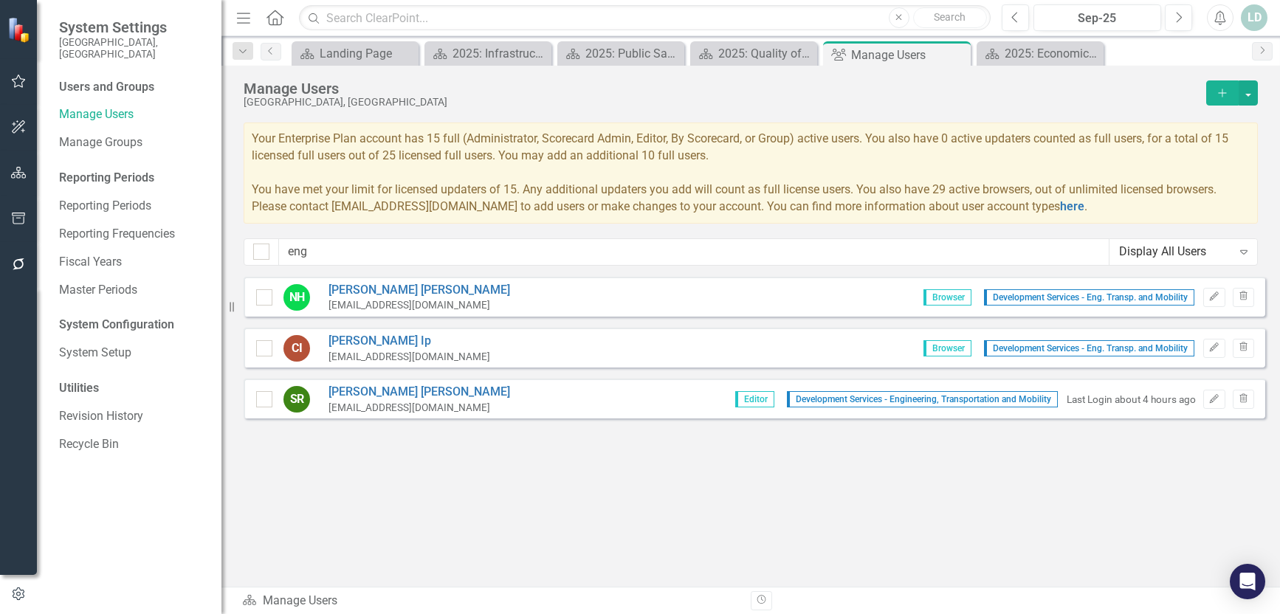
click at [328, 495] on div "Sorry, no results found. NH Nicole Hicks nhicks@HollywoodFL.org Browser Develop…" at bounding box center [750, 424] width 1058 height 295
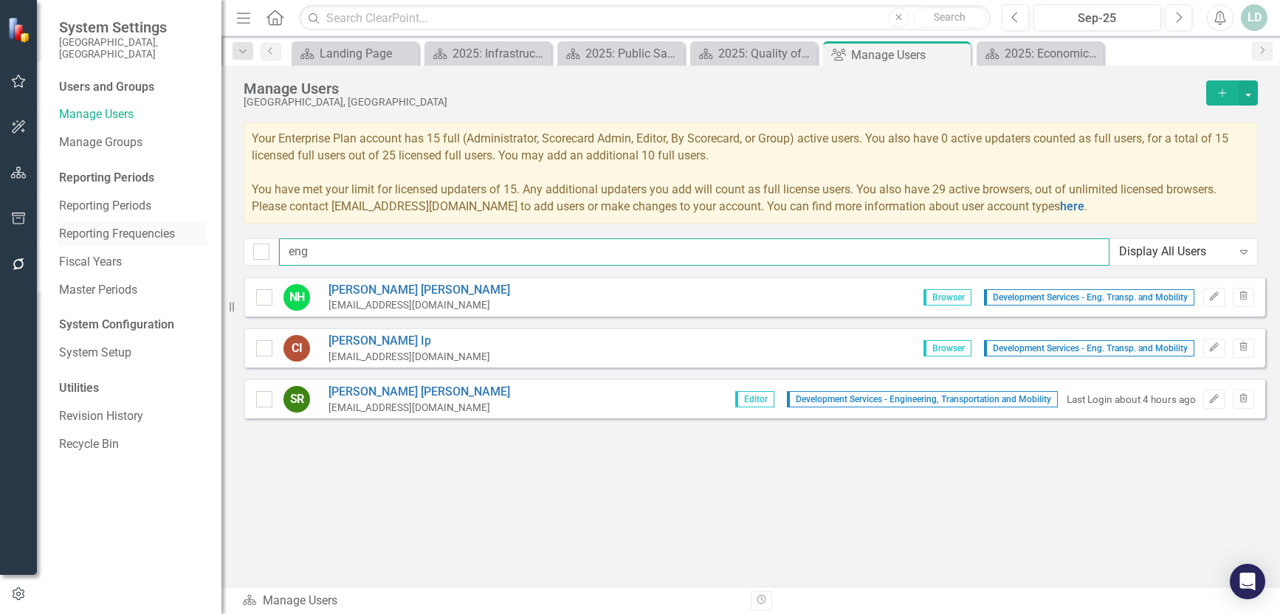
drag, startPoint x: 345, startPoint y: 252, endPoint x: 88, endPoint y: 232, distance: 258.2
click at [87, 232] on div "System Settings City of Hollywood, FL Users and Groups Manage Users Manage Grou…" at bounding box center [640, 307] width 1280 height 614
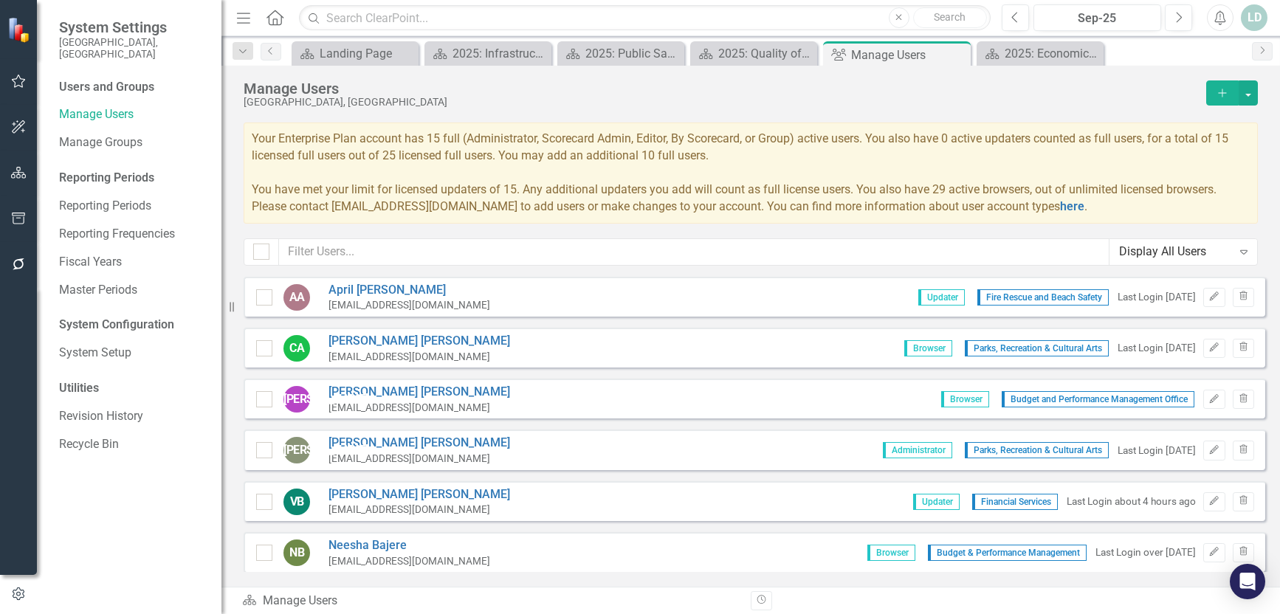
click at [377, 401] on div "jantista@hollywoodfl.org" at bounding box center [419, 408] width 182 height 14
click at [1237, 397] on icon "Trash" at bounding box center [1242, 399] width 11 height 9
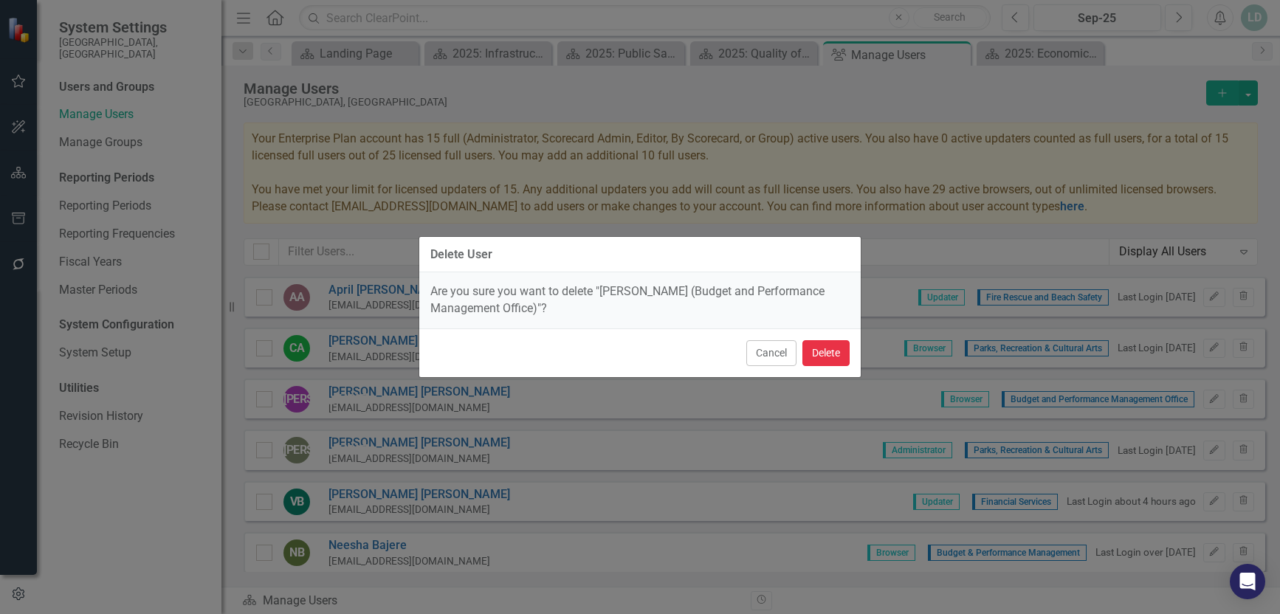
click at [819, 355] on button "Delete" at bounding box center [825, 353] width 47 height 26
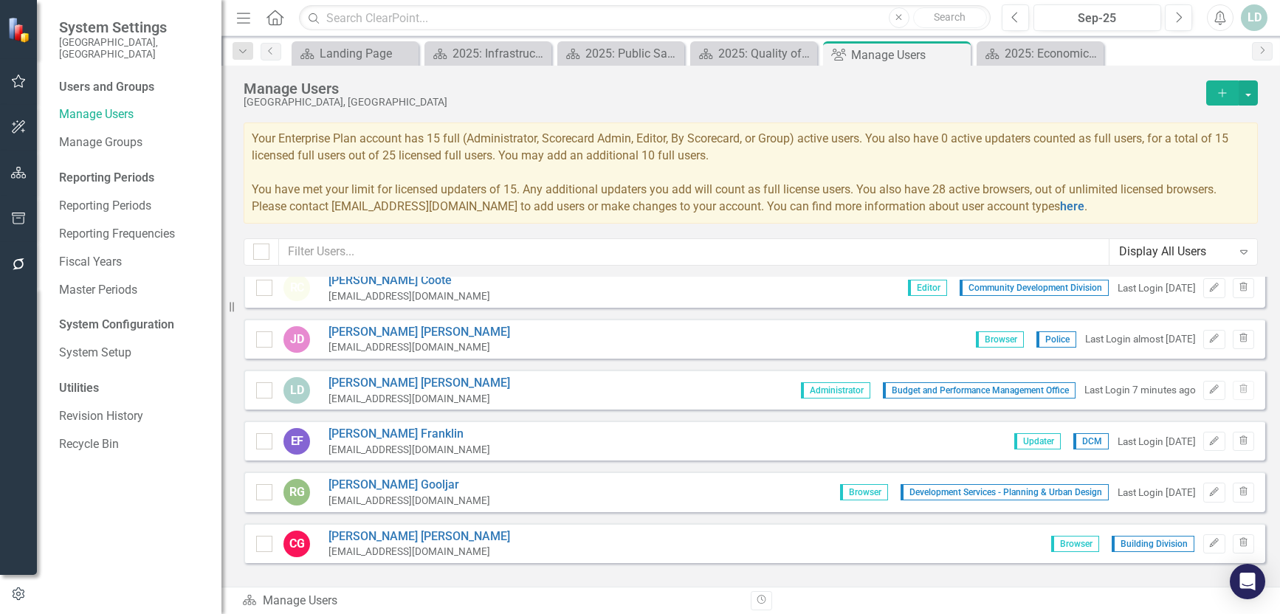
scroll to position [812, 0]
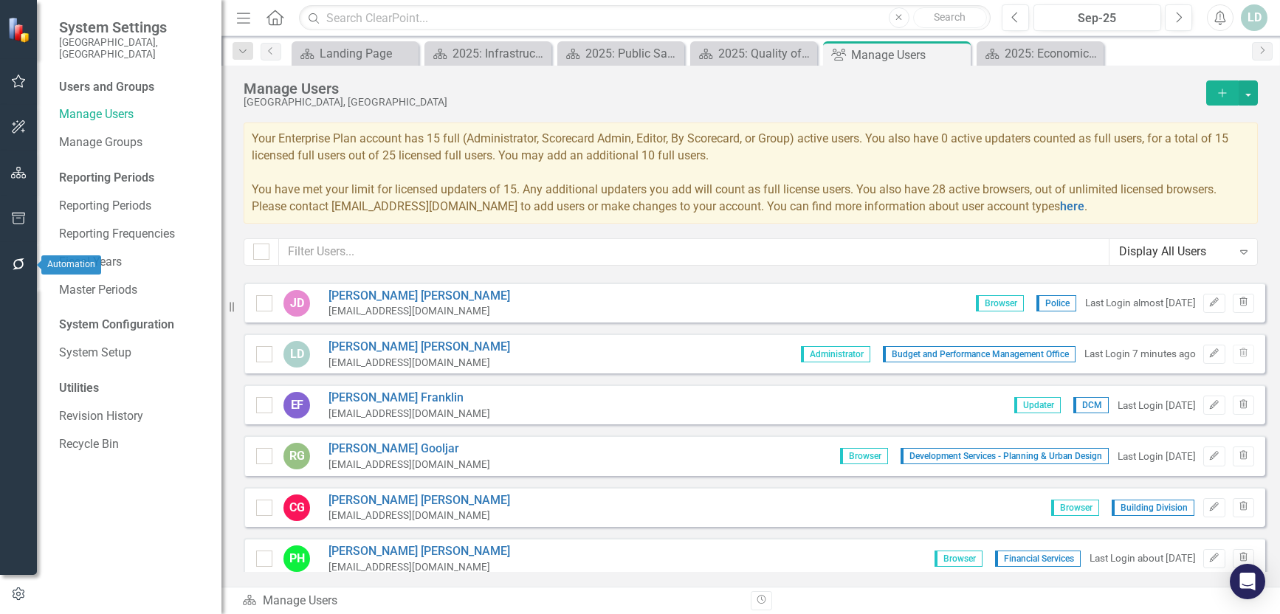
click at [23, 267] on icon "button" at bounding box center [18, 264] width 15 height 12
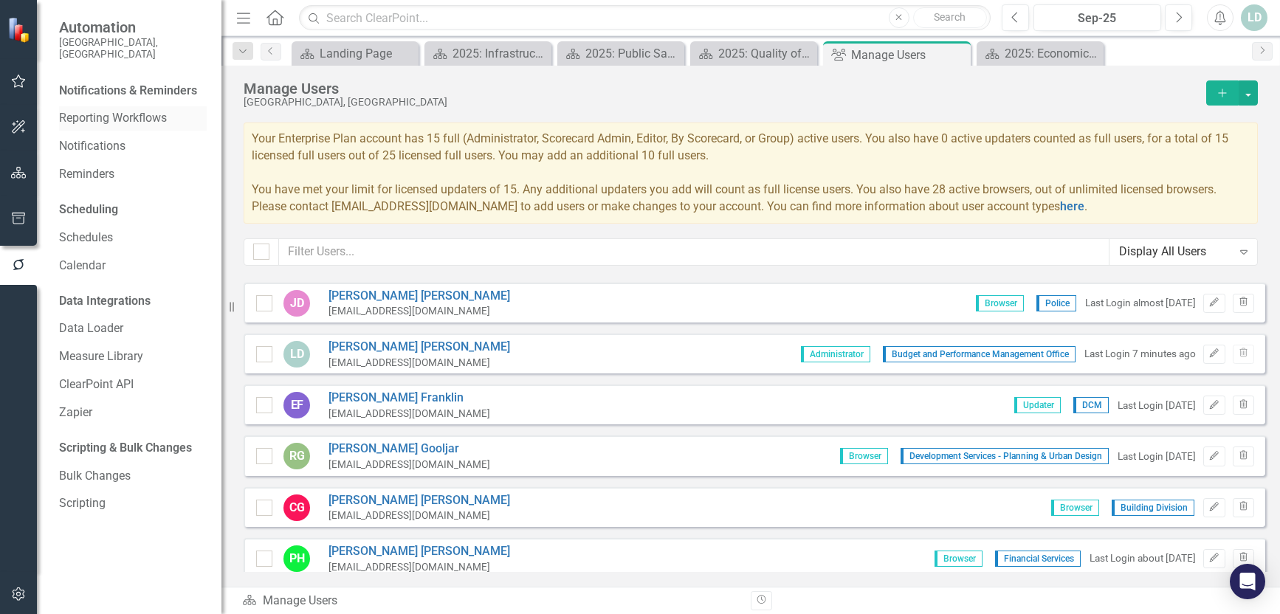
click at [108, 106] on div "Reporting Workflows" at bounding box center [133, 118] width 148 height 24
click at [107, 110] on link "Reporting Workflows" at bounding box center [133, 118] width 148 height 17
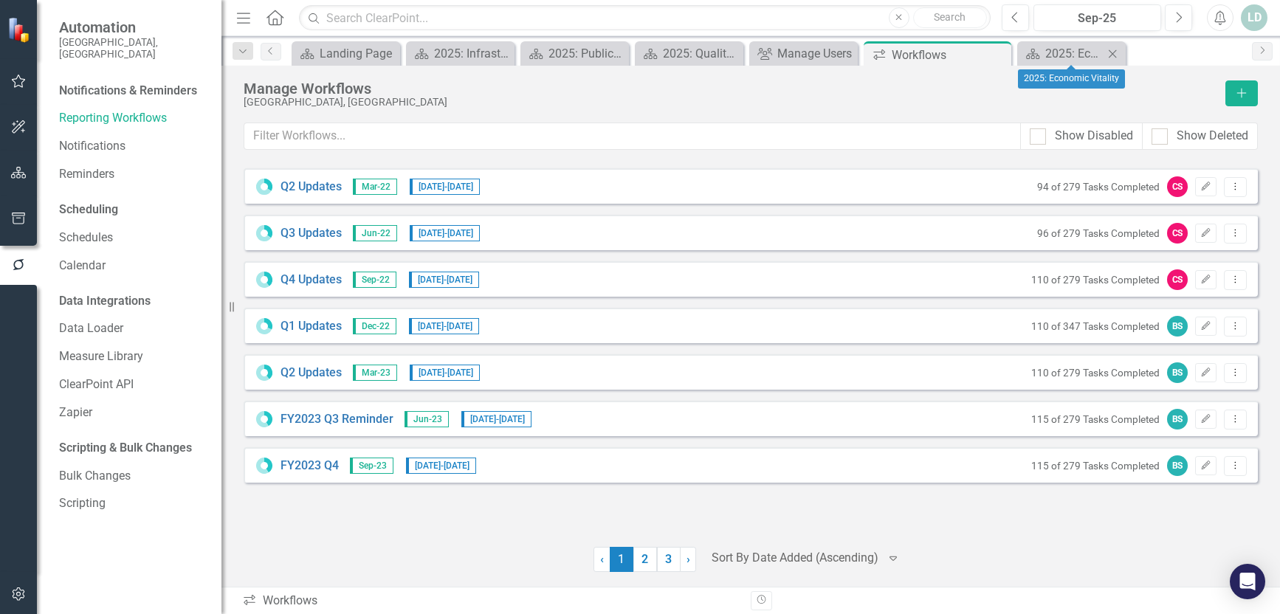
click at [1114, 52] on icon at bounding box center [1112, 53] width 8 height 8
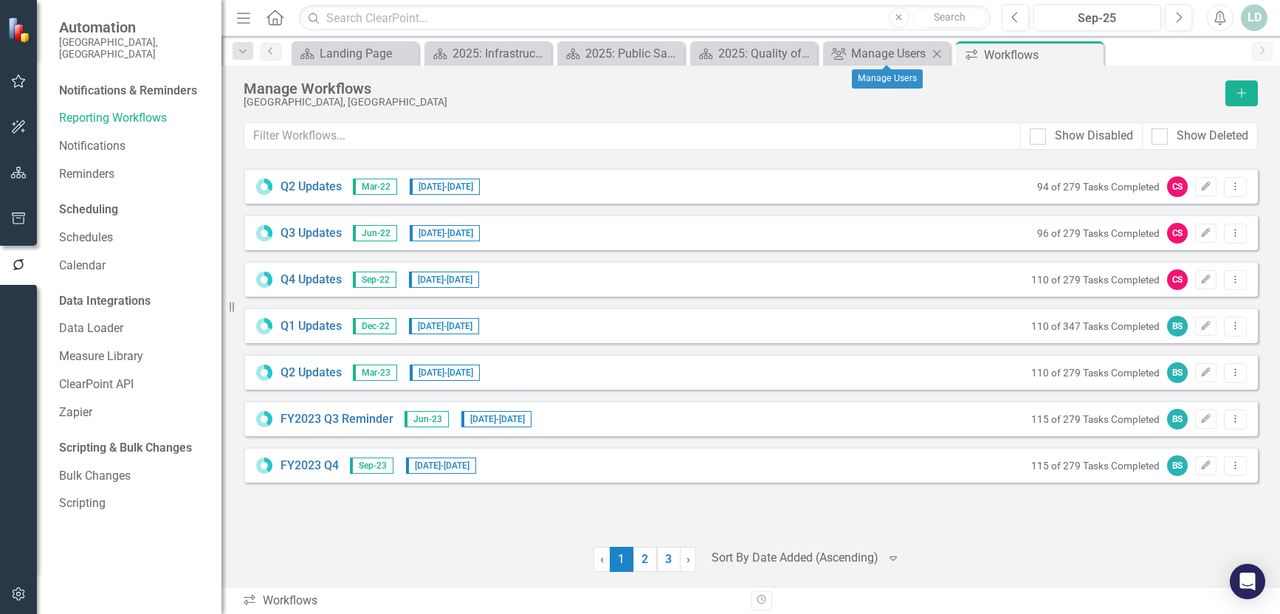
click at [934, 52] on icon "Close" at bounding box center [936, 54] width 15 height 12
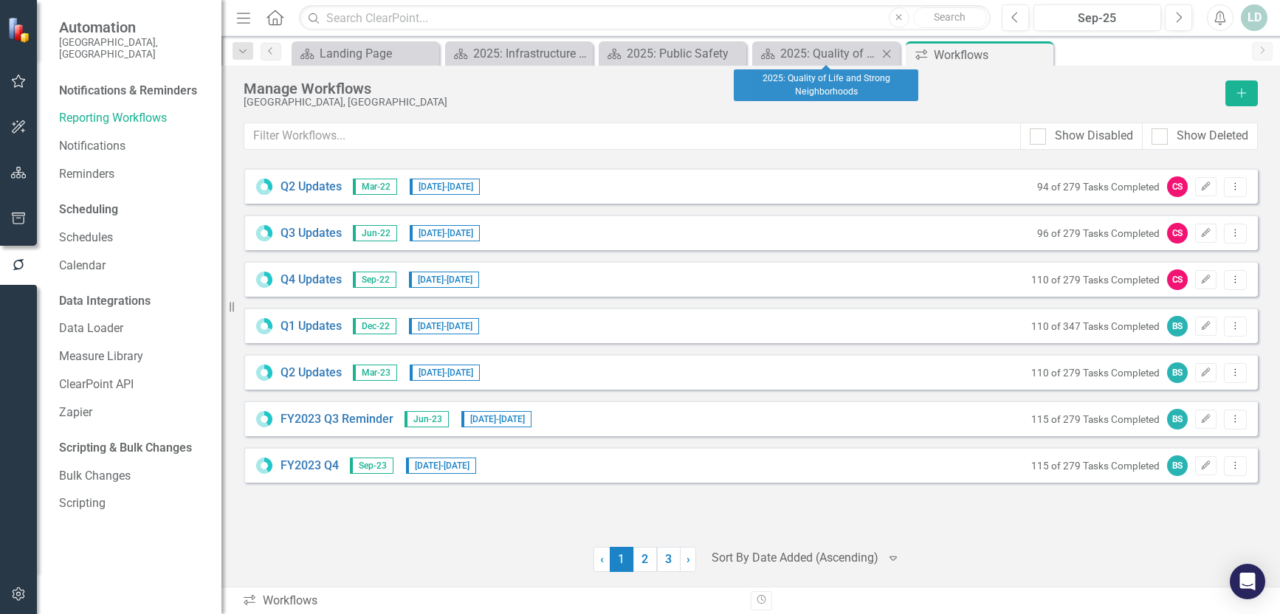
click at [881, 49] on icon "Close" at bounding box center [886, 54] width 15 height 12
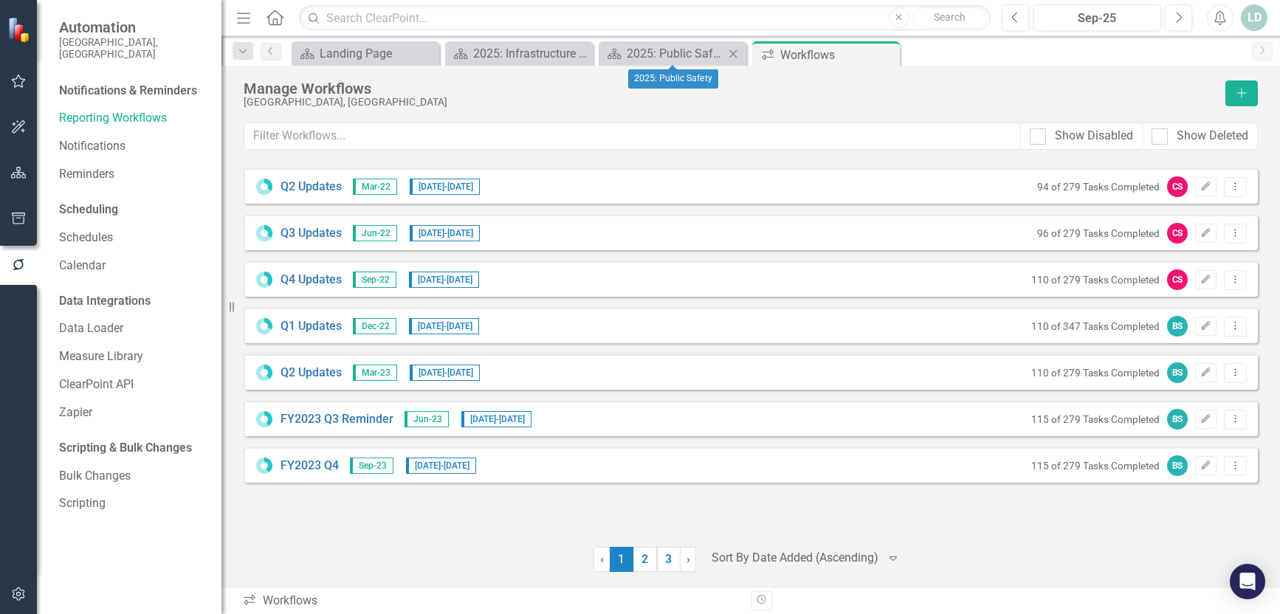
click at [731, 54] on icon "Close" at bounding box center [732, 54] width 15 height 12
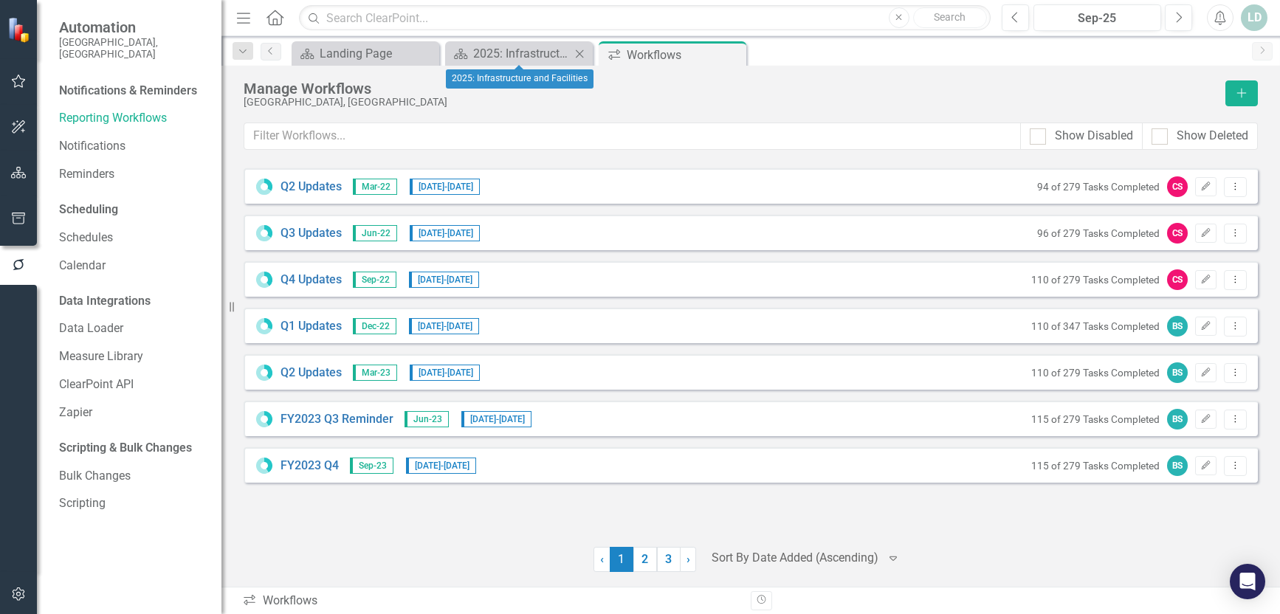
click at [583, 55] on icon "Close" at bounding box center [579, 54] width 15 height 12
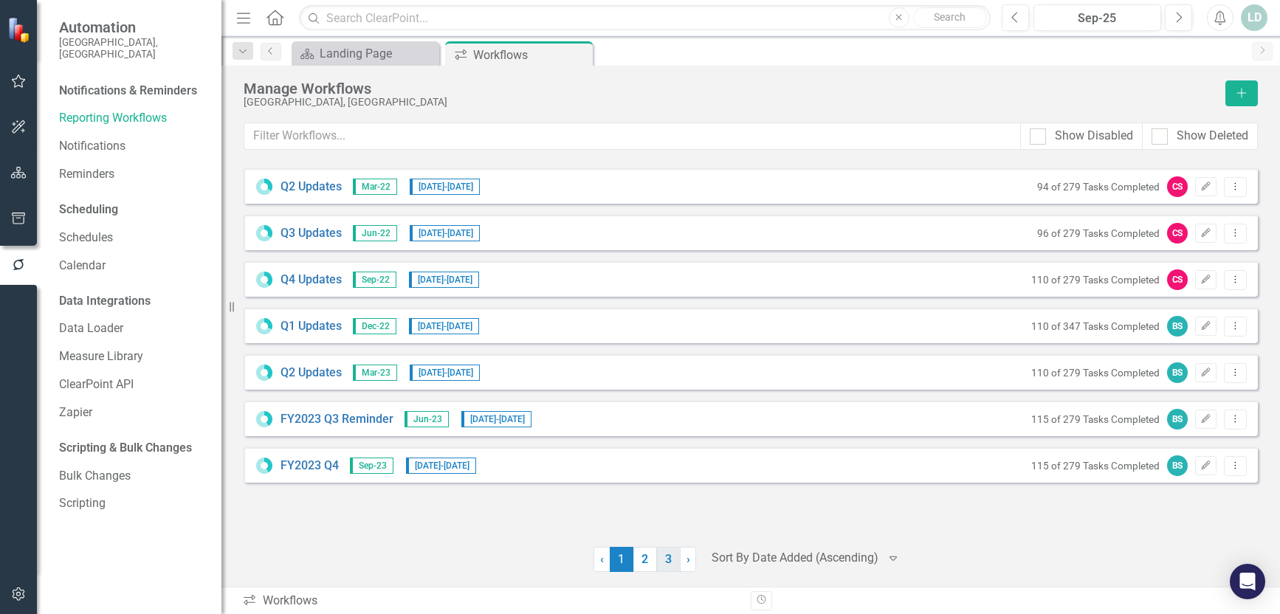
click at [666, 563] on link "3" at bounding box center [669, 559] width 24 height 25
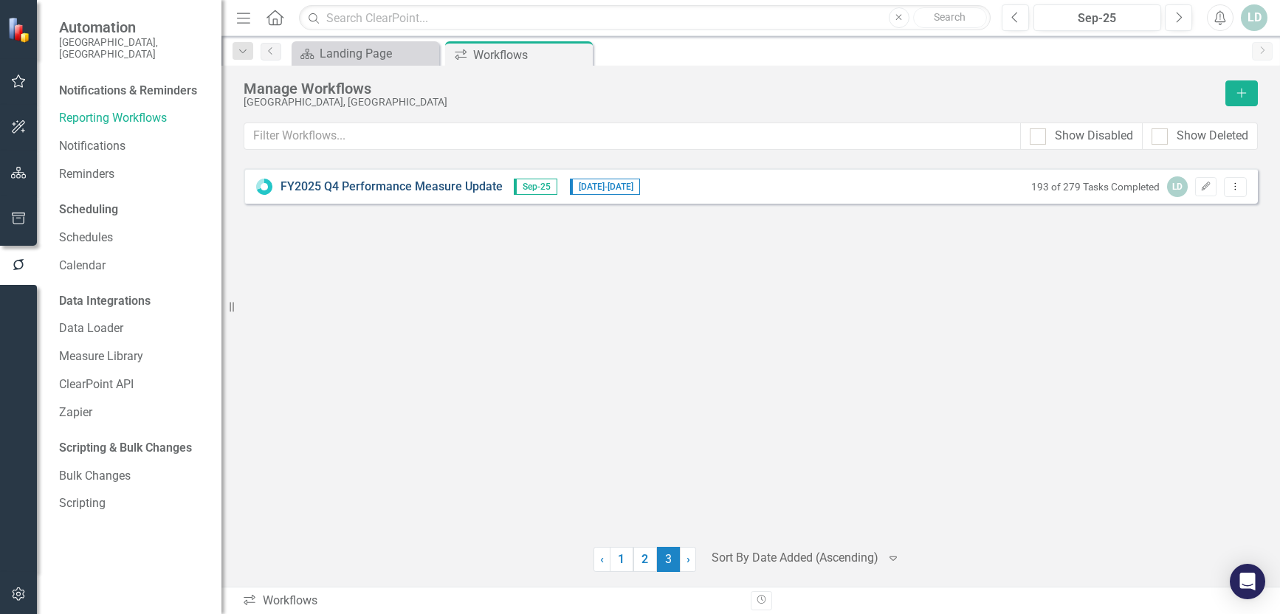
click at [348, 187] on link "FY2025 Q4 Performance Measure Update" at bounding box center [391, 187] width 222 height 17
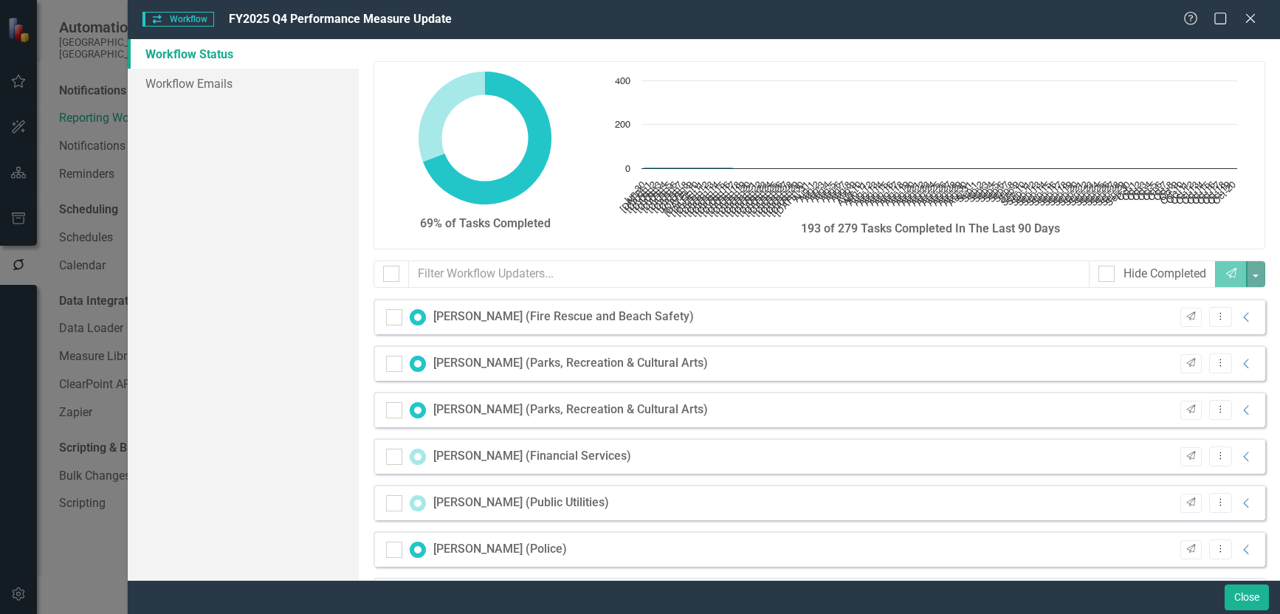
checkbox input "false"
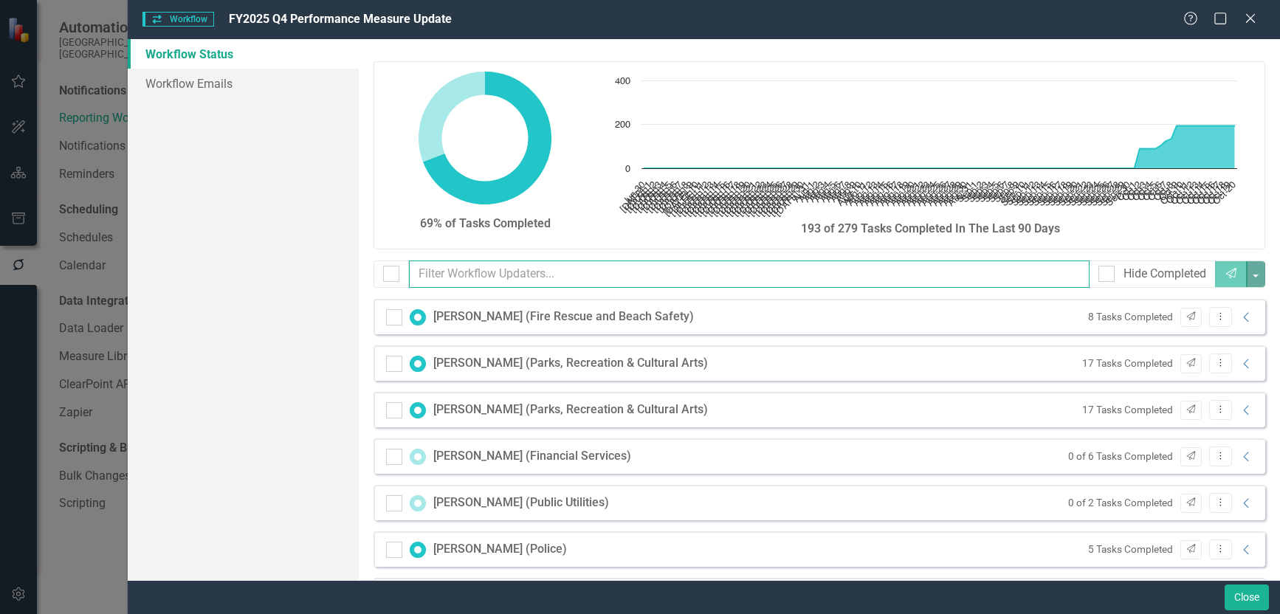
click at [571, 273] on input "text" at bounding box center [749, 273] width 681 height 27
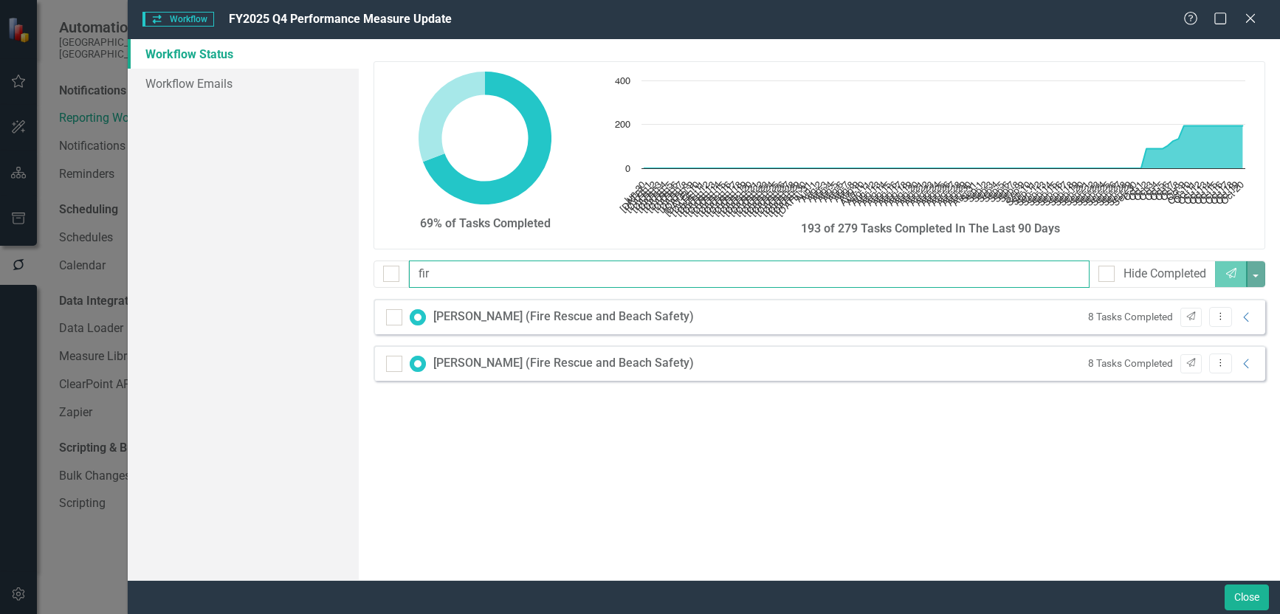
type input "fire"
drag, startPoint x: 593, startPoint y: 274, endPoint x: 339, endPoint y: 273, distance: 253.8
click at [339, 273] on div "Workflow Status Workflow Emails 69% of Tasks Completed Chart Chart with 113 dat…" at bounding box center [704, 309] width 1152 height 541
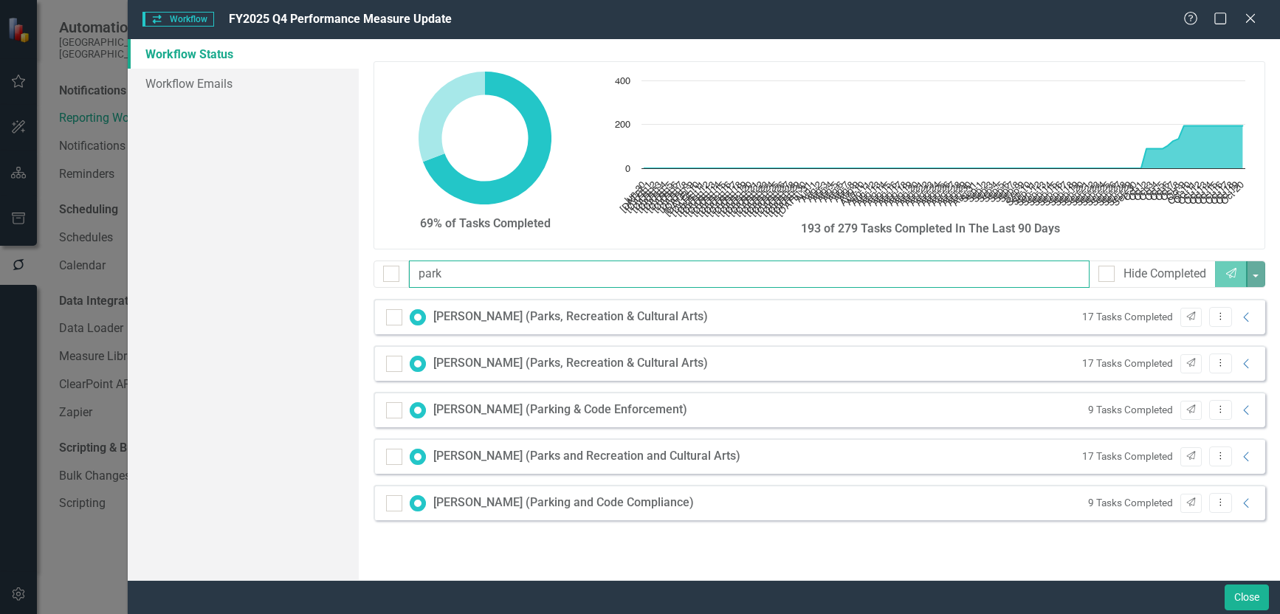
type input "parks"
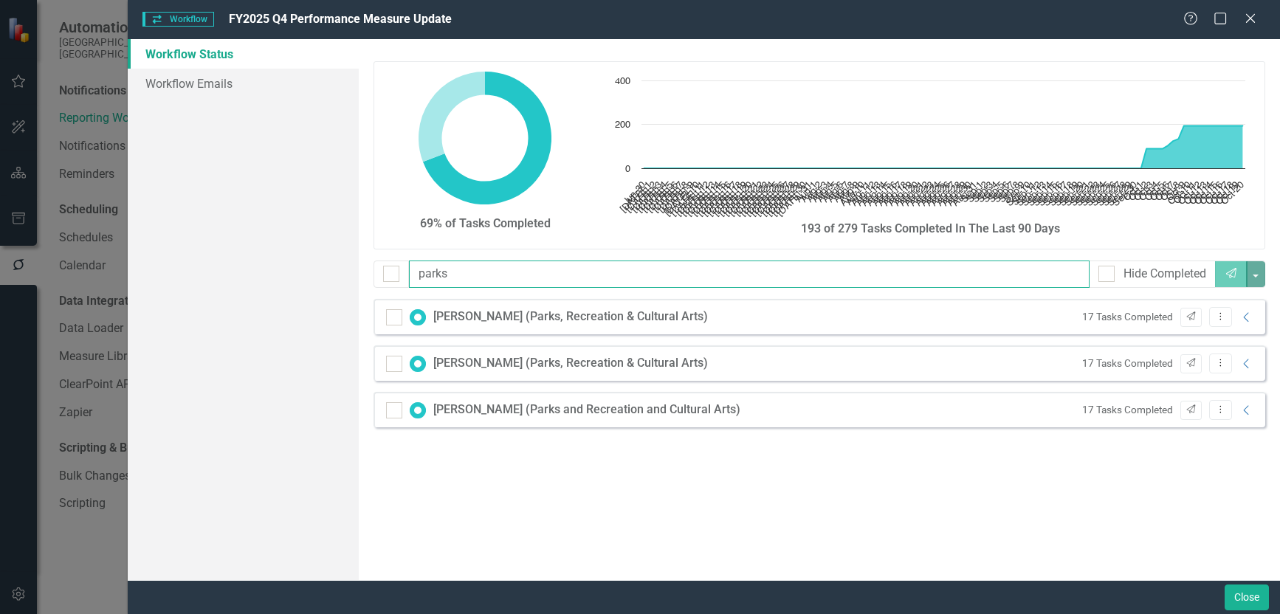
drag, startPoint x: 464, startPoint y: 269, endPoint x: 355, endPoint y: 269, distance: 109.2
click at [356, 267] on div "Workflow Status Workflow Emails 69% of Tasks Completed Chart Chart with 113 dat…" at bounding box center [704, 309] width 1152 height 541
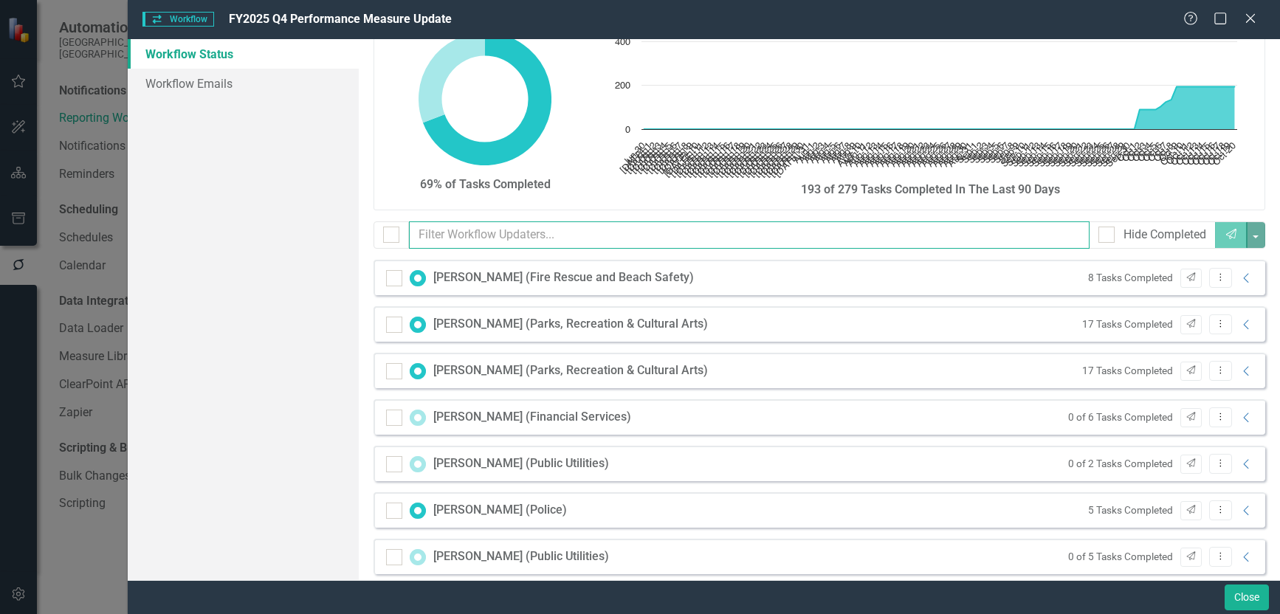
scroll to position [74, 0]
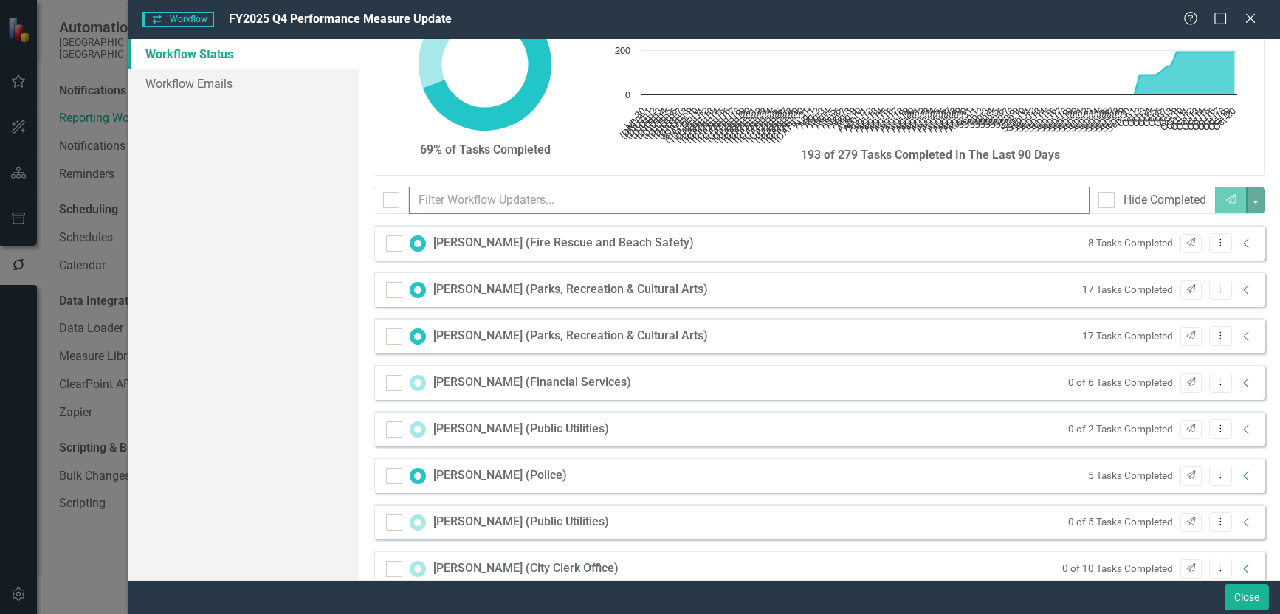
click at [505, 204] on input "text" at bounding box center [749, 200] width 681 height 27
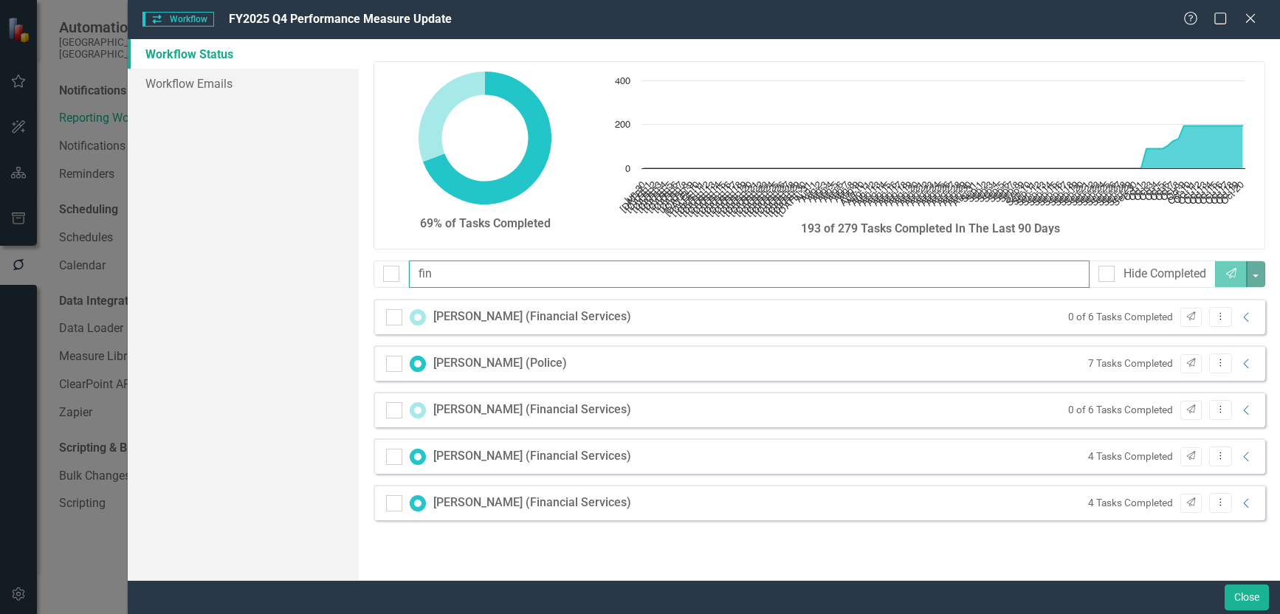
scroll to position [0, 0]
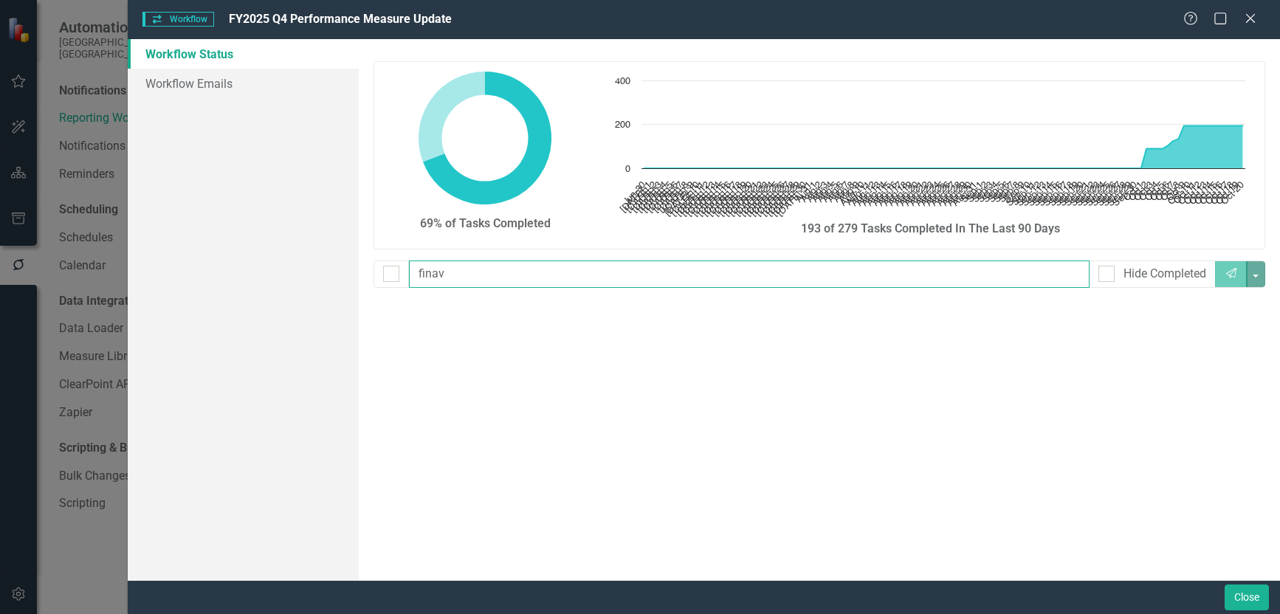
type input "fina"
checkbox input "false"
type input "fina"
checkbox input "false"
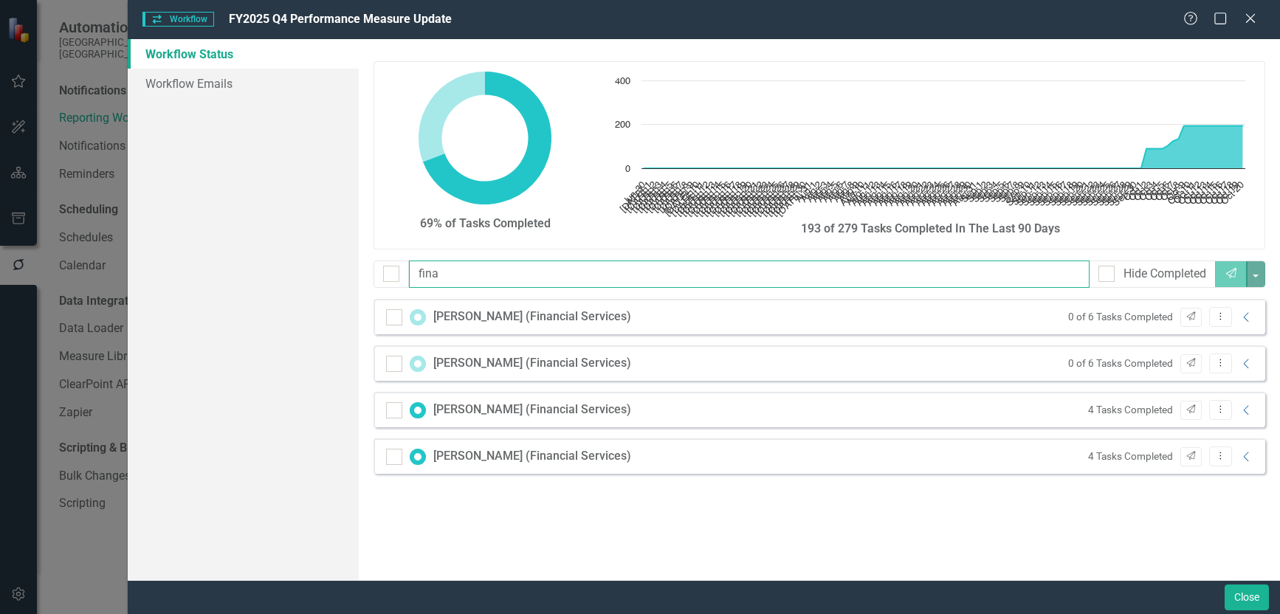
drag, startPoint x: 477, startPoint y: 277, endPoint x: 232, endPoint y: 282, distance: 245.8
click at [232, 282] on div "Workflow Status Workflow Emails 69% of Tasks Completed Chart Chart with 113 dat…" at bounding box center [704, 309] width 1152 height 541
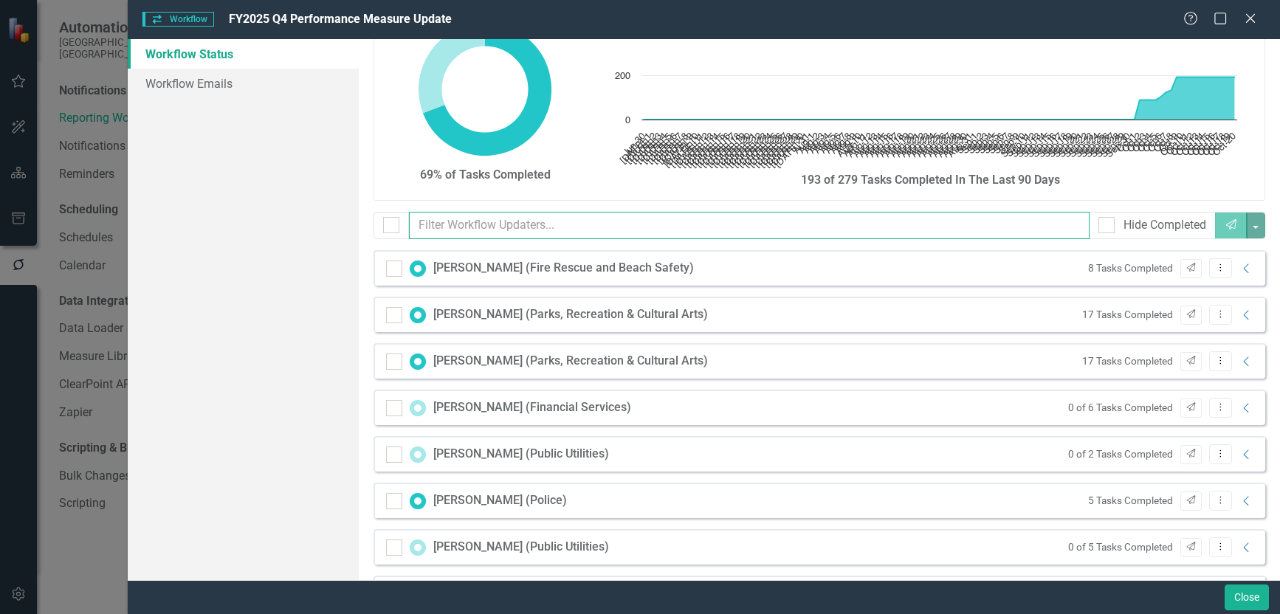
scroll to position [74, 0]
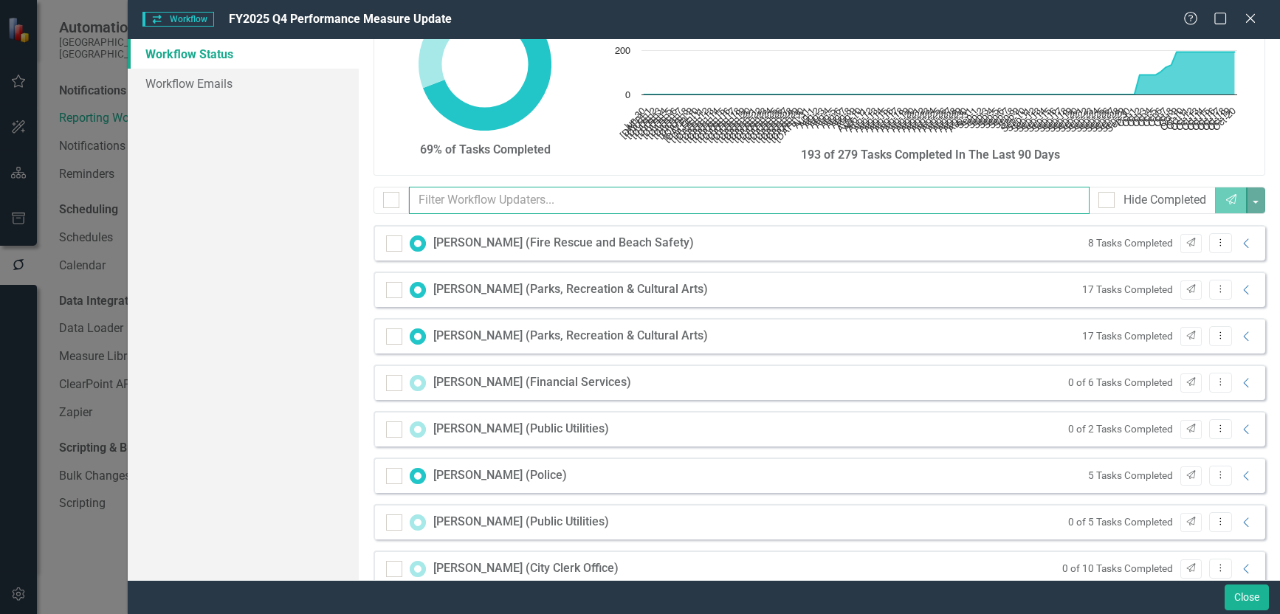
click at [505, 194] on input "text" at bounding box center [749, 200] width 681 height 27
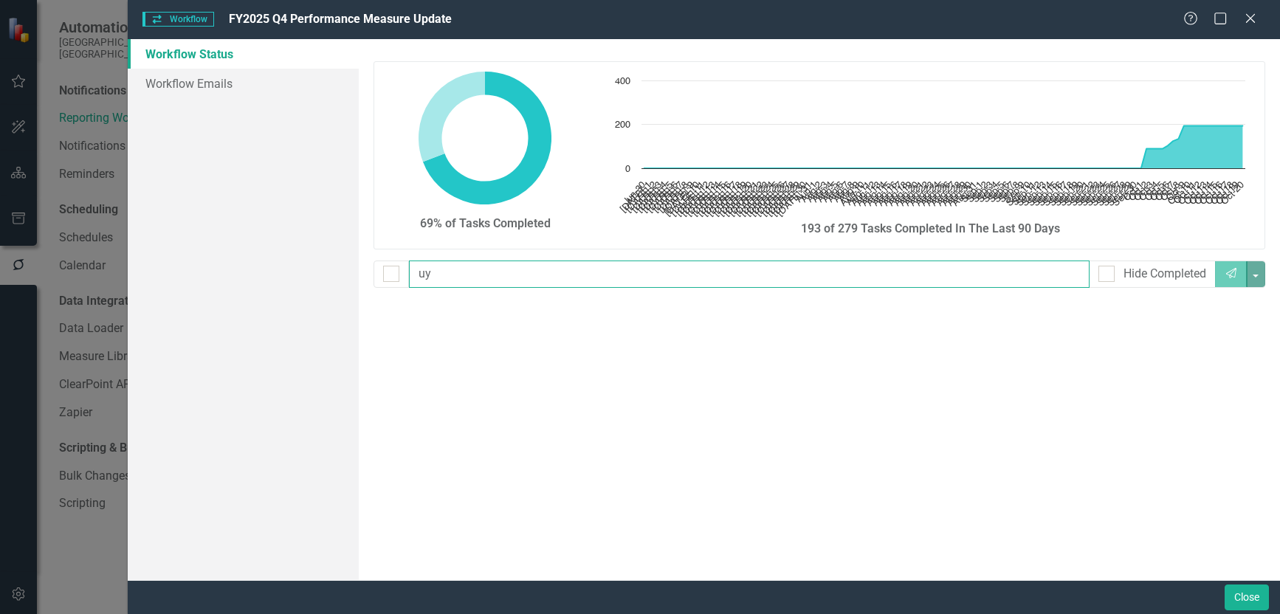
type input "u"
checkbox input "false"
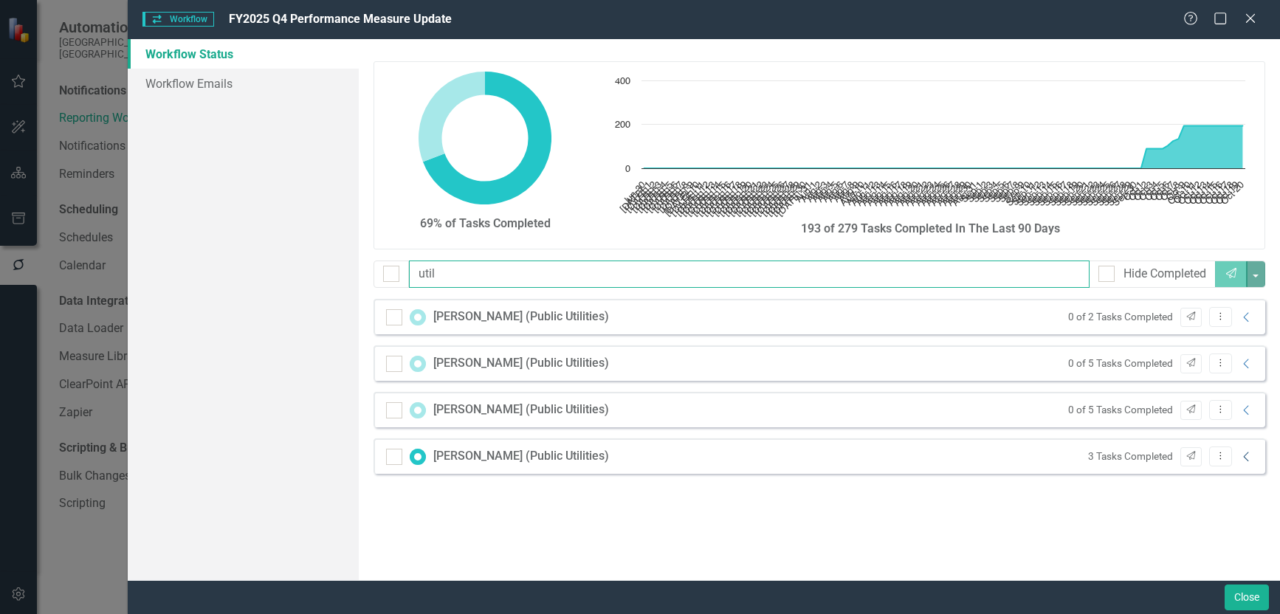
type input "util"
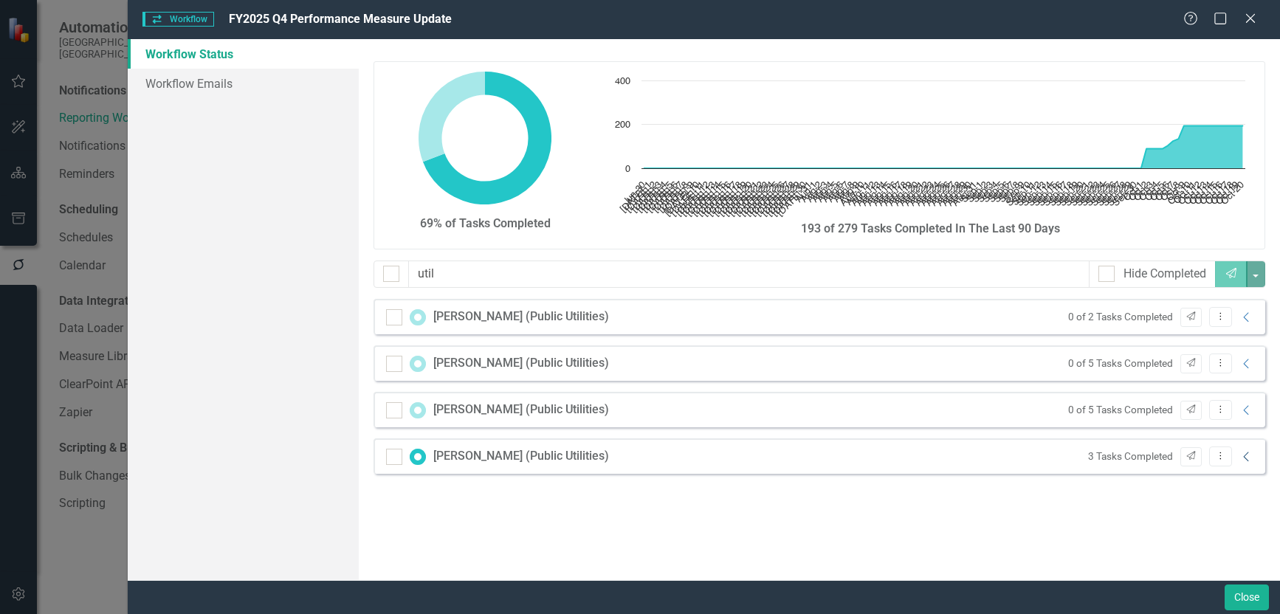
click at [1243, 457] on icon "Collapse" at bounding box center [1246, 457] width 15 height 12
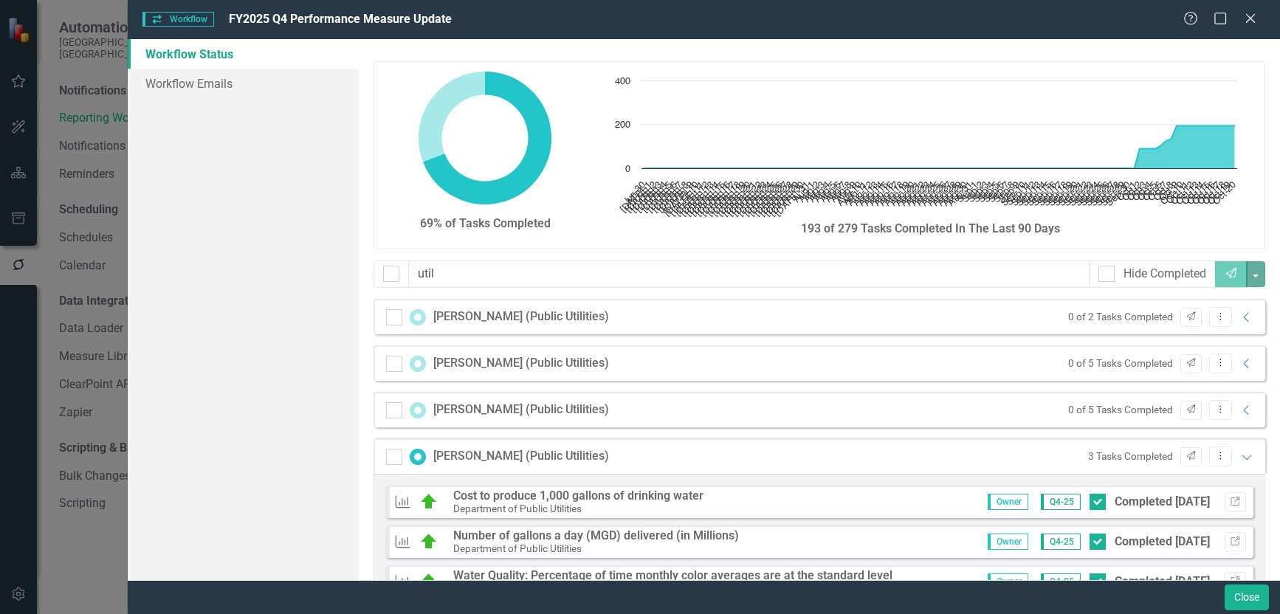
scroll to position [59, 0]
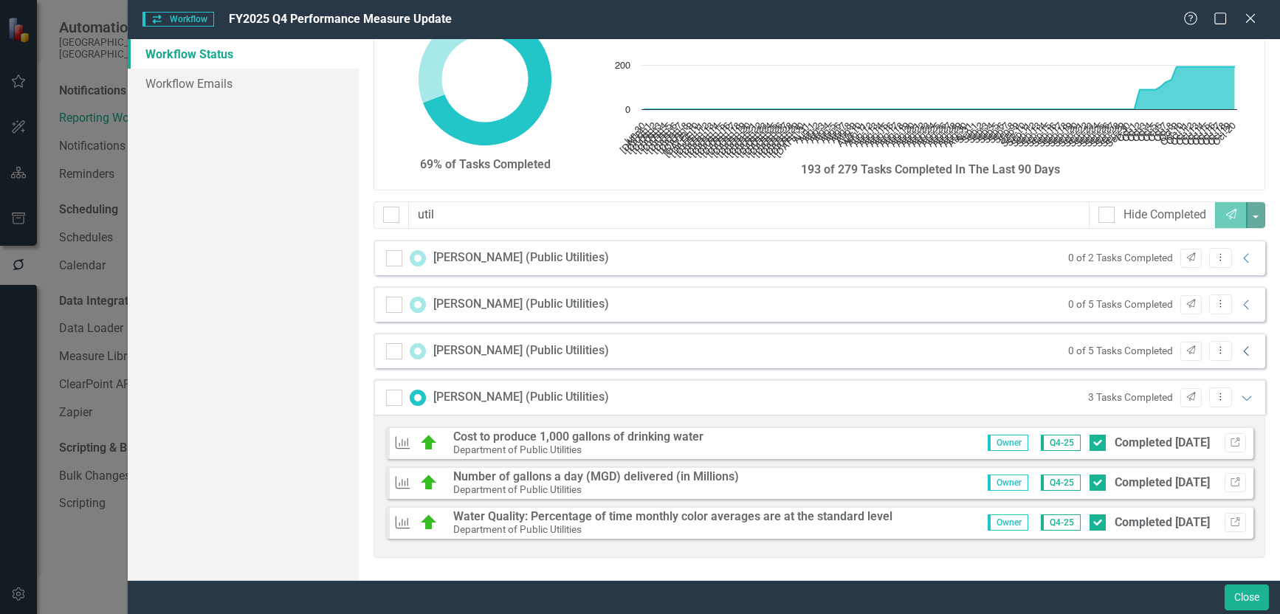
click at [1239, 352] on icon "Collapse" at bounding box center [1246, 351] width 15 height 12
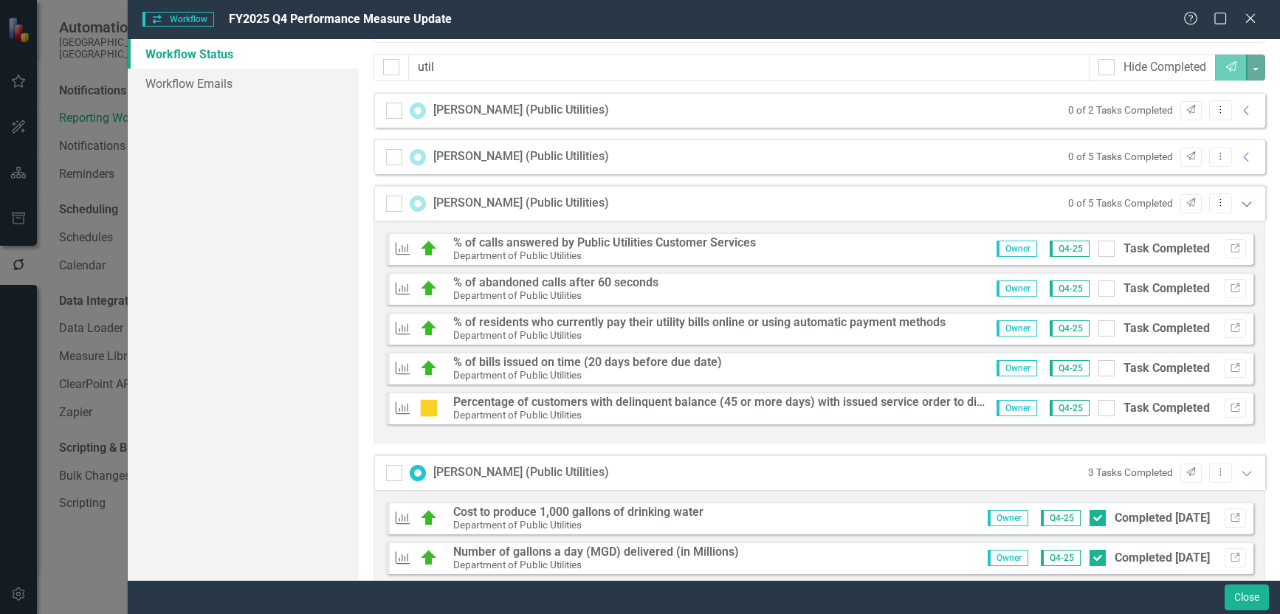
scroll to position [133, 0]
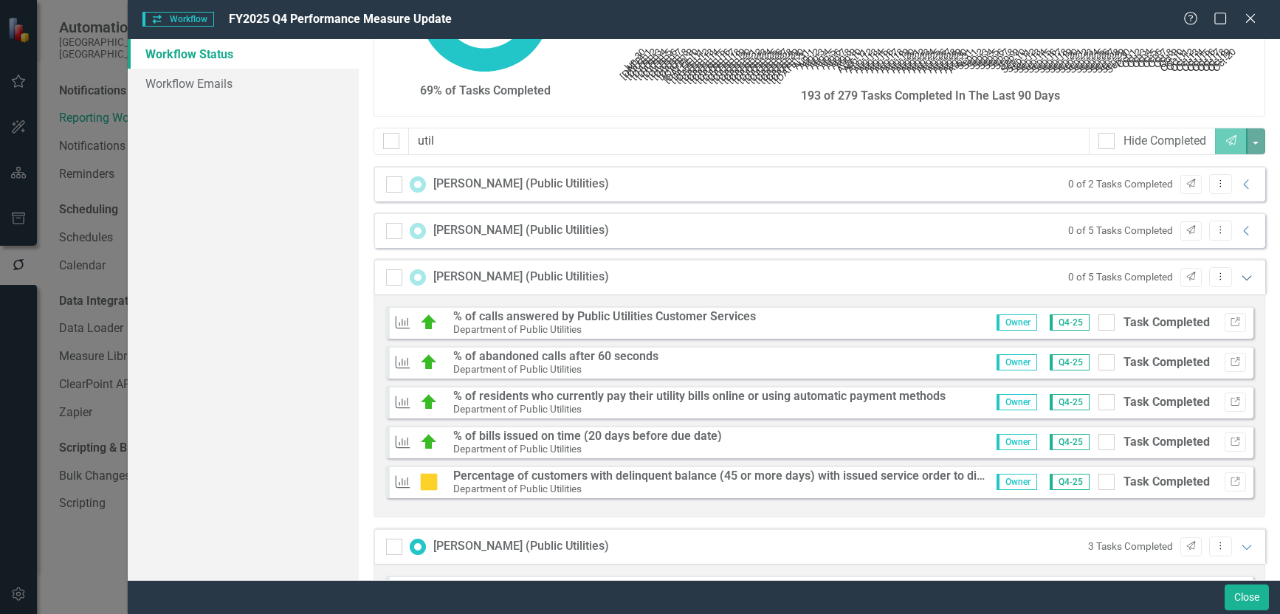
click at [1239, 274] on icon "Expanded" at bounding box center [1246, 278] width 15 height 12
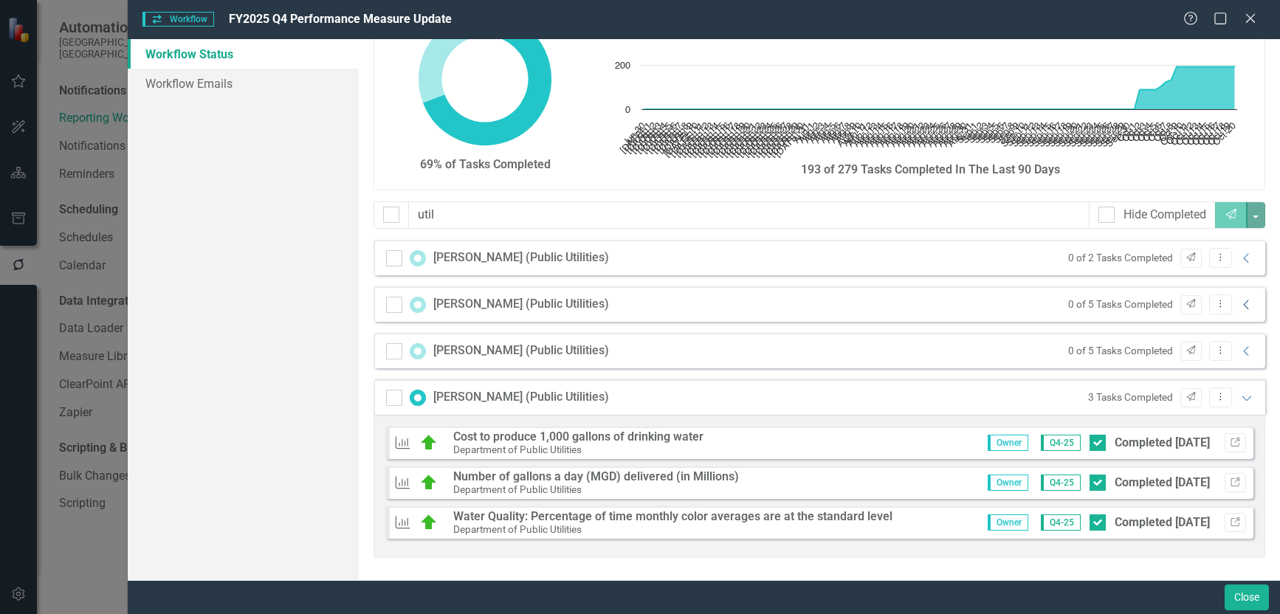
click at [1239, 304] on icon "Collapse" at bounding box center [1246, 305] width 15 height 12
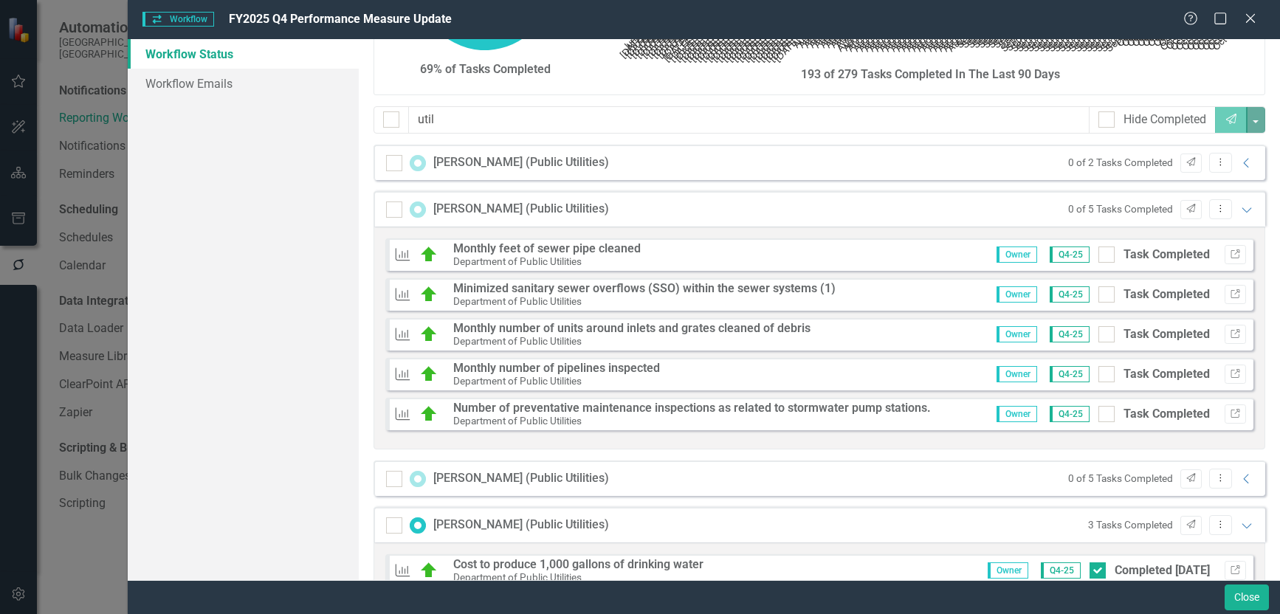
scroll to position [134, 0]
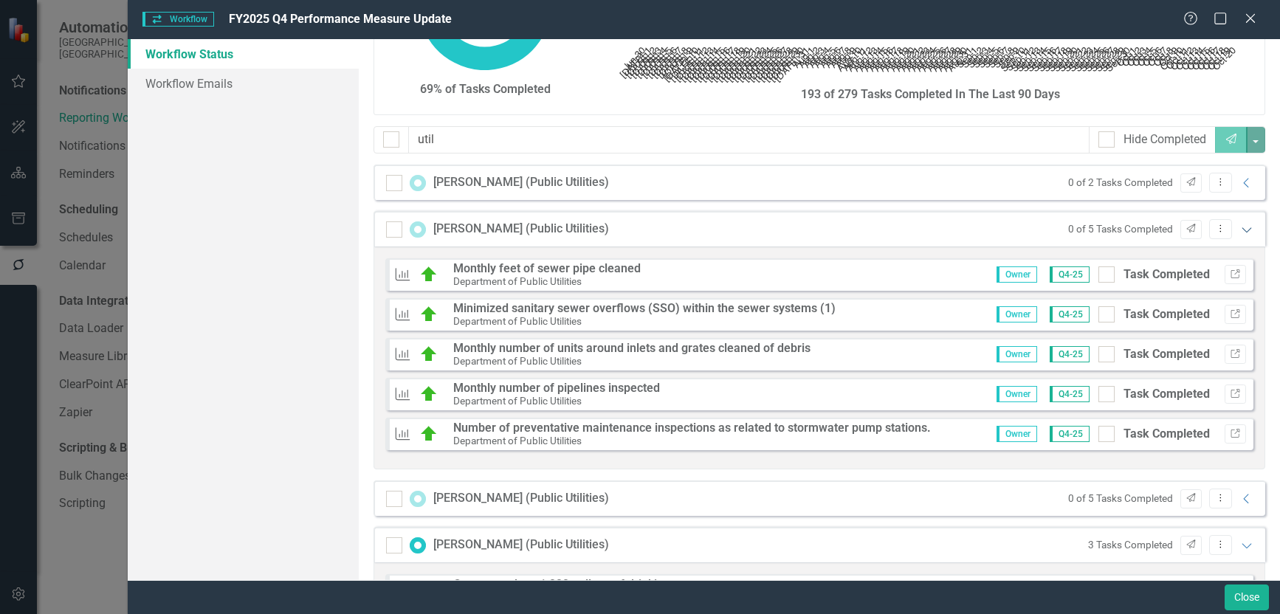
click at [1240, 230] on icon "Expanded" at bounding box center [1246, 230] width 15 height 12
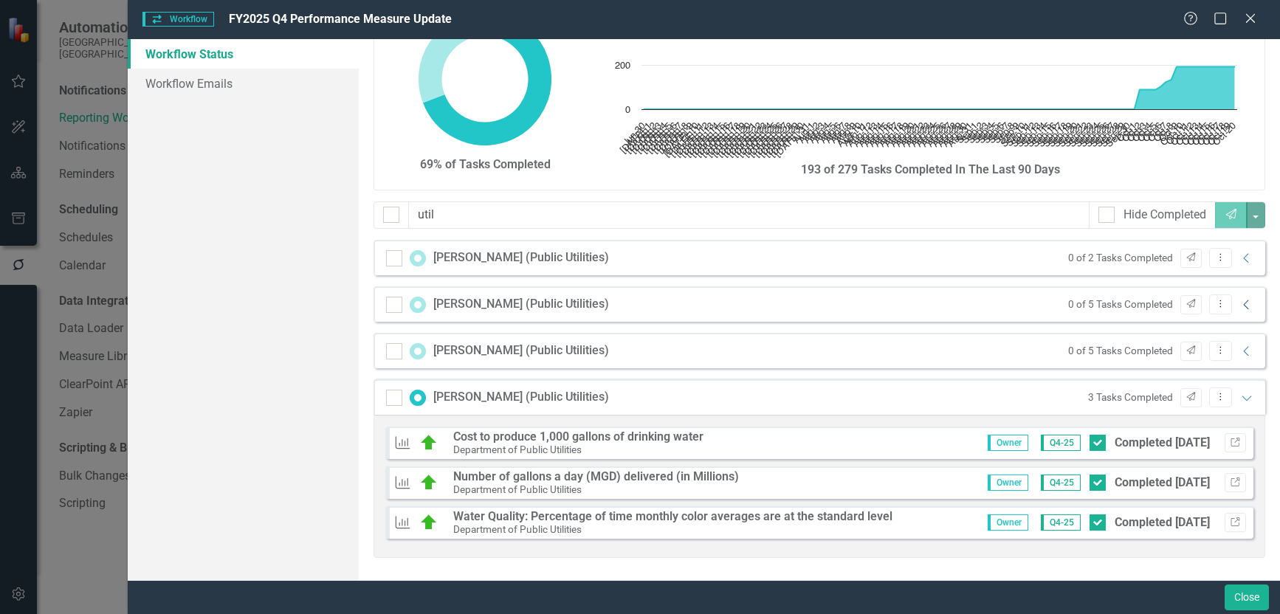
scroll to position [59, 0]
click at [1239, 258] on icon "Collapse" at bounding box center [1246, 258] width 15 height 12
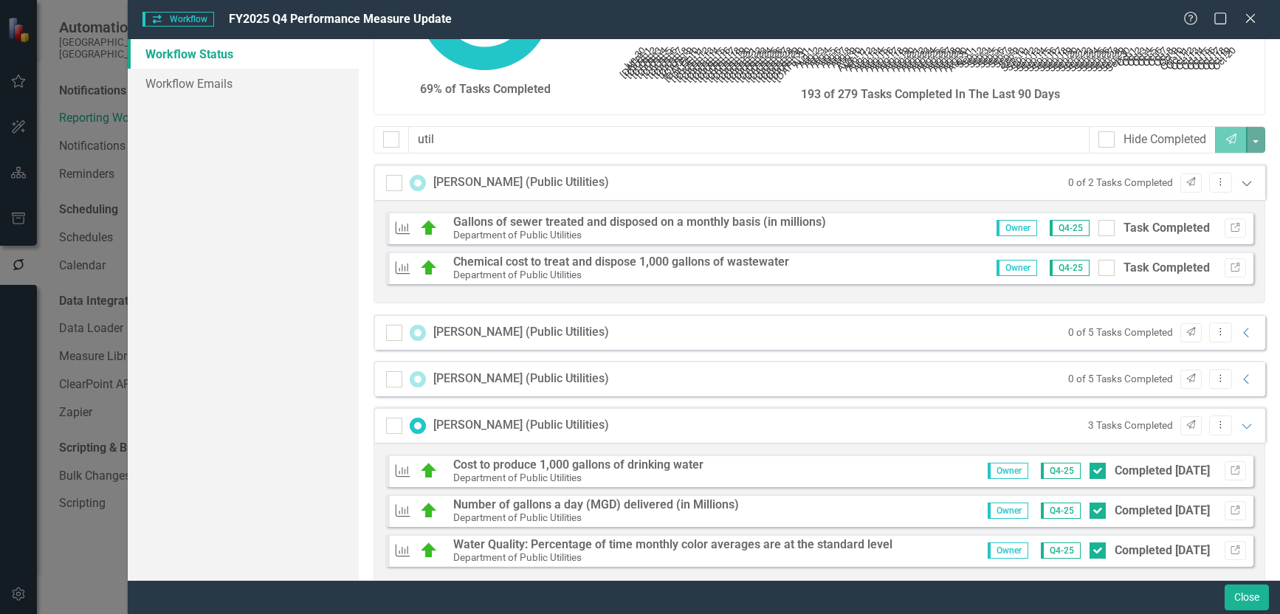
click at [1241, 185] on icon at bounding box center [1246, 183] width 10 height 5
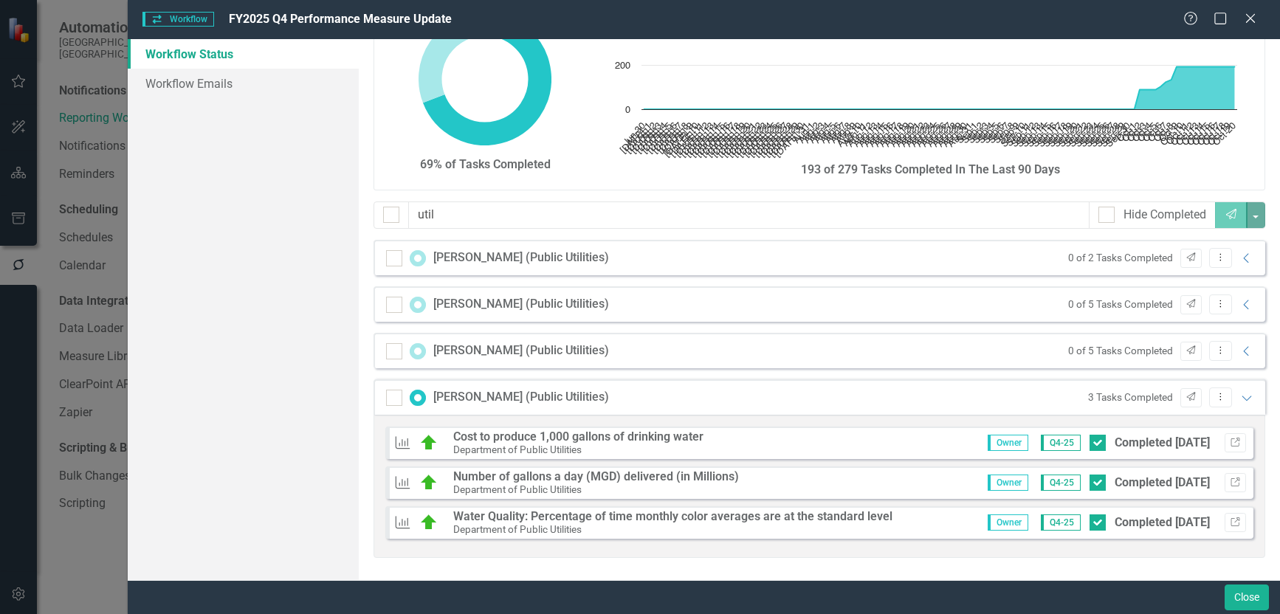
scroll to position [59, 0]
click at [1239, 398] on icon "Expanded" at bounding box center [1246, 398] width 15 height 12
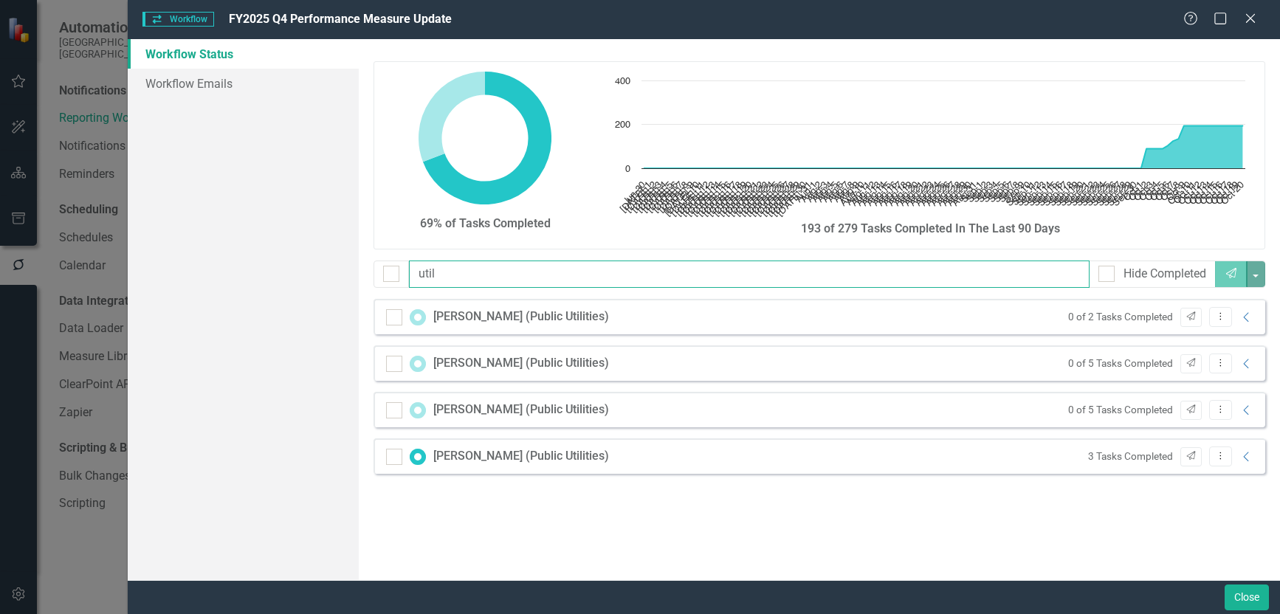
drag, startPoint x: 446, startPoint y: 272, endPoint x: 317, endPoint y: 256, distance: 129.3
click at [317, 256] on div "Workflow Status Workflow Emails 69% of Tasks Completed Chart Chart with 113 dat…" at bounding box center [704, 309] width 1152 height 541
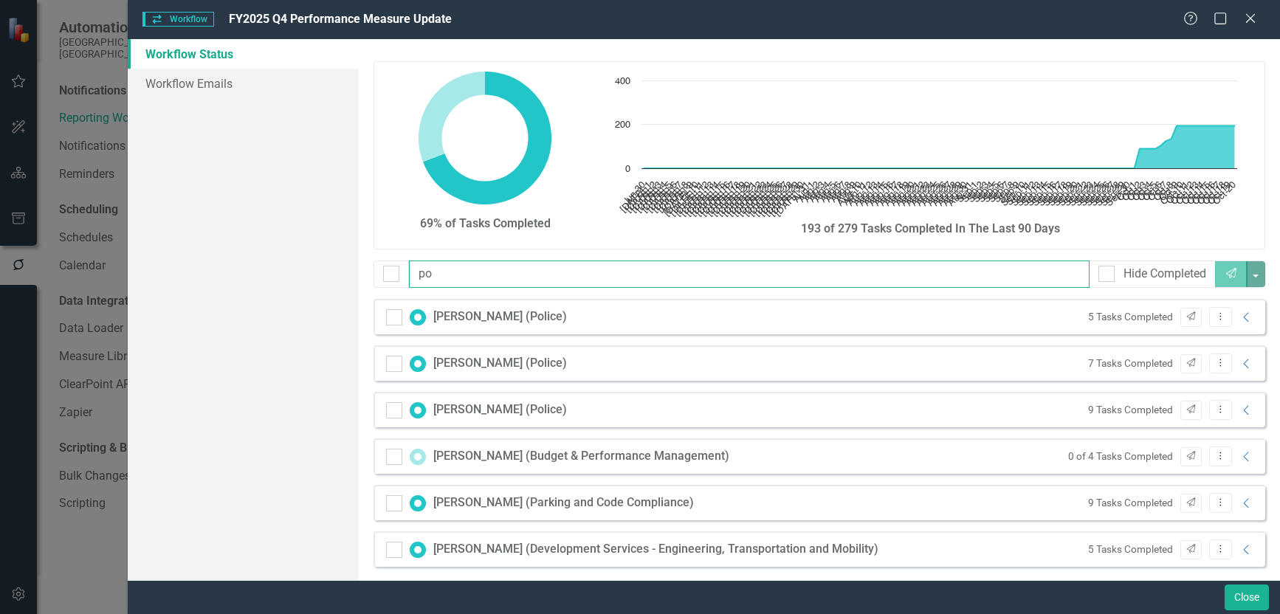
type input "pol"
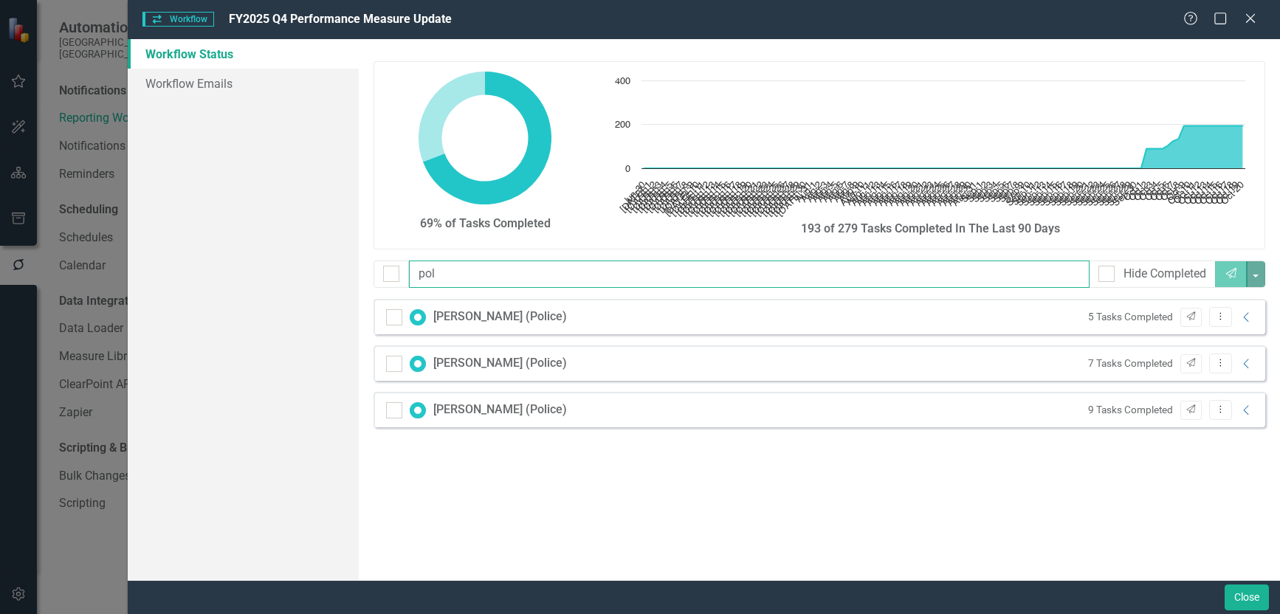
drag, startPoint x: 552, startPoint y: 281, endPoint x: 66, endPoint y: 238, distance: 487.5
click at [66, 238] on div "Workflow Workflow FY2025 Q4 Performance Measure Update Help Maximize Close Work…" at bounding box center [640, 307] width 1280 height 614
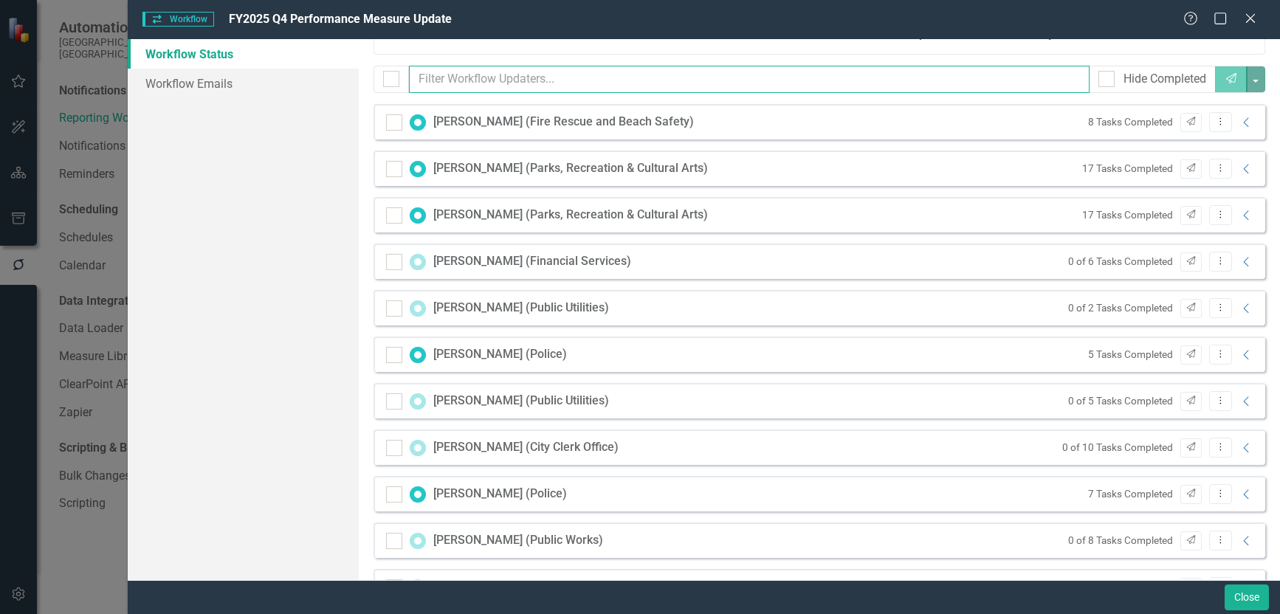
scroll to position [221, 0]
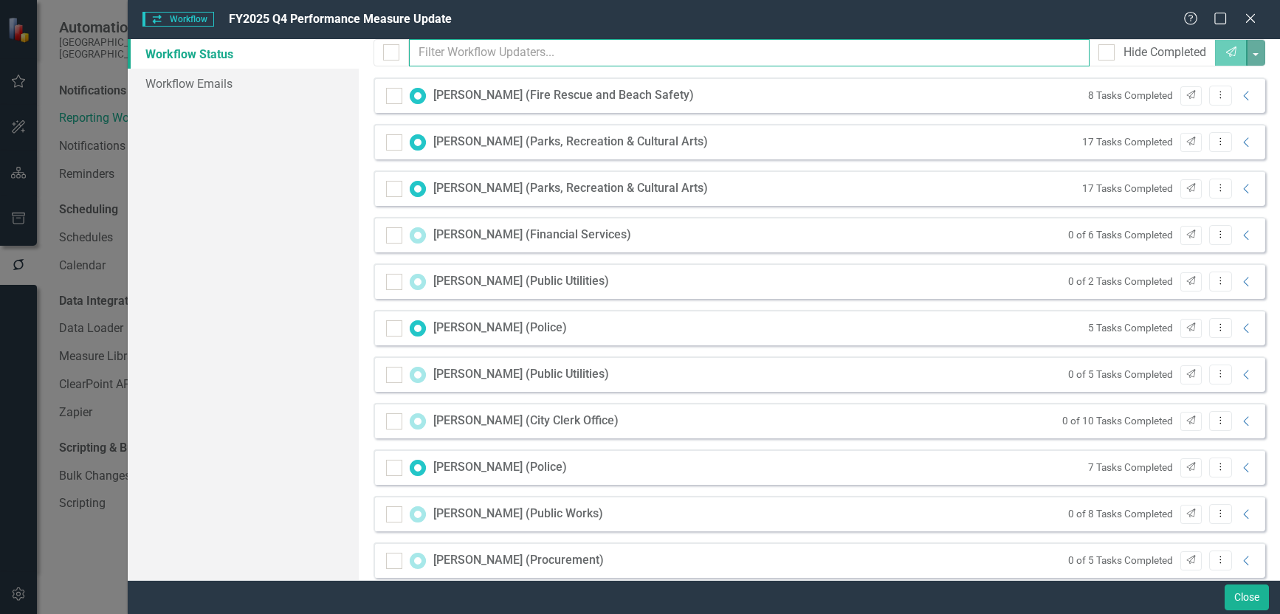
click at [477, 51] on input "text" at bounding box center [749, 52] width 681 height 27
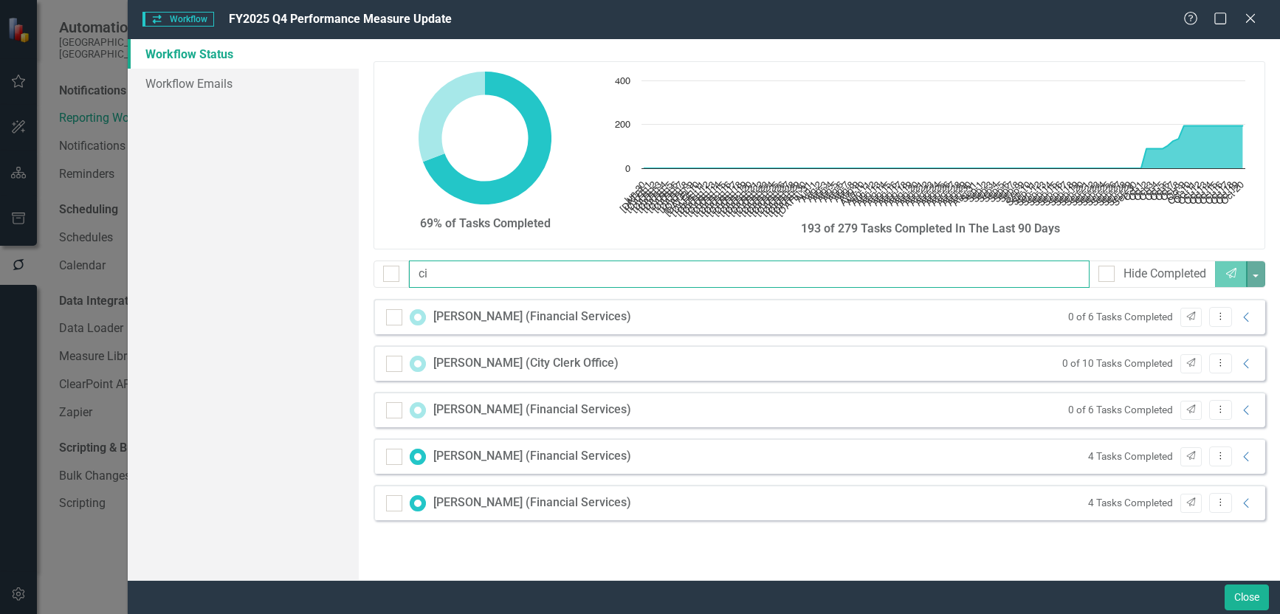
scroll to position [0, 0]
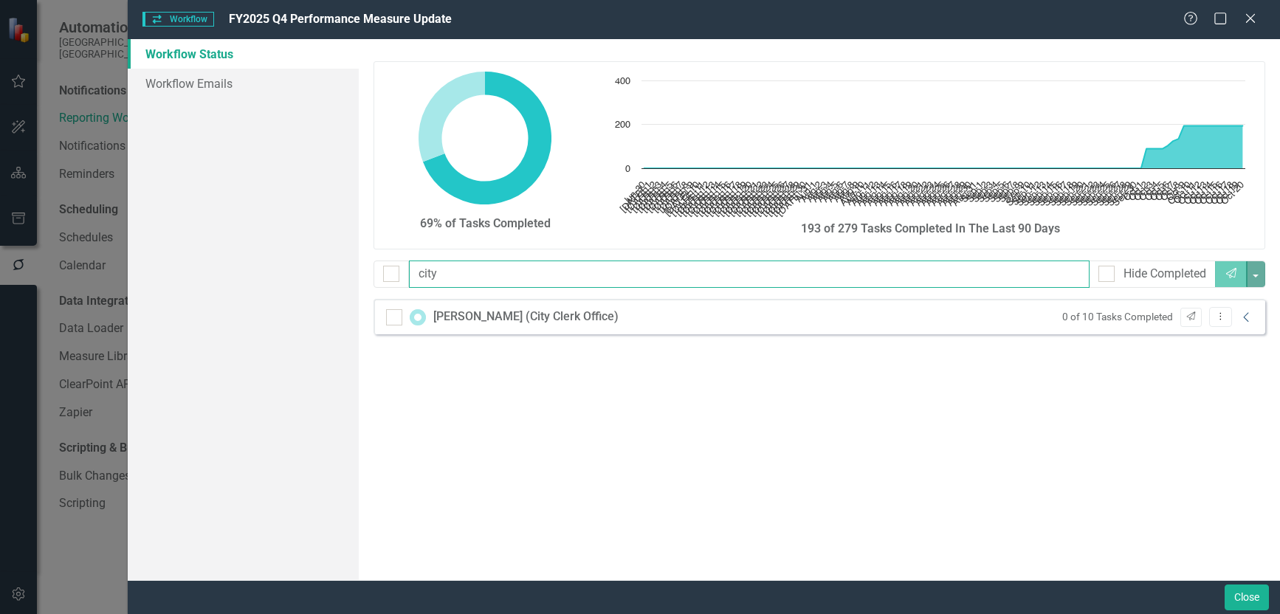
type input "city"
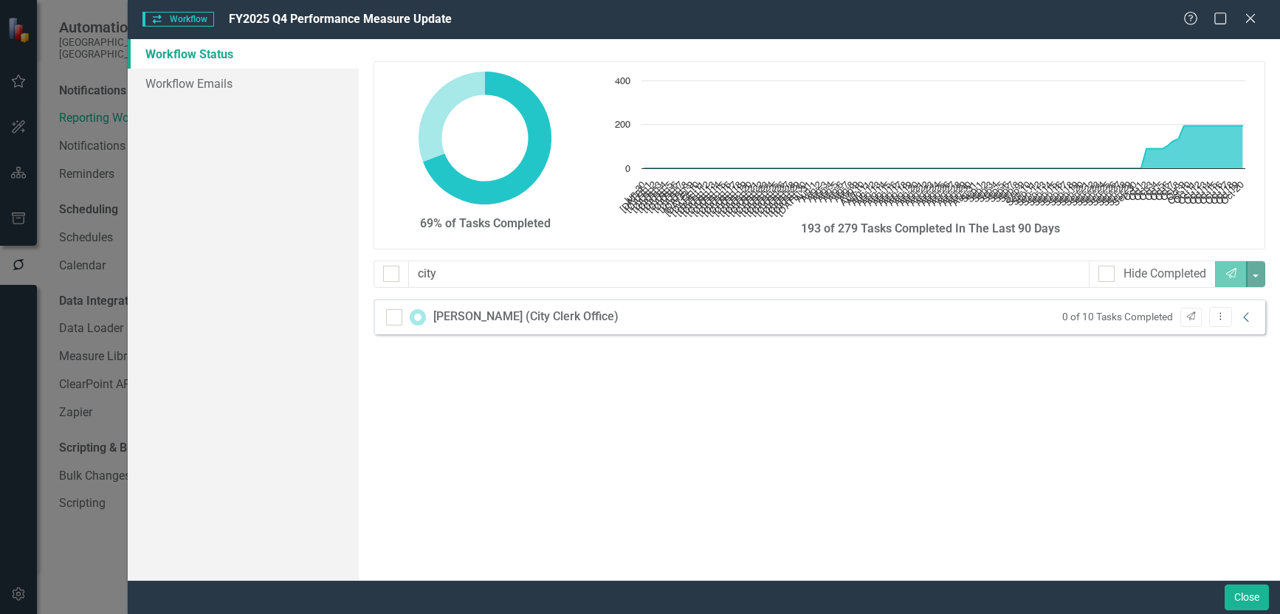
click at [1245, 316] on icon at bounding box center [1245, 317] width 5 height 10
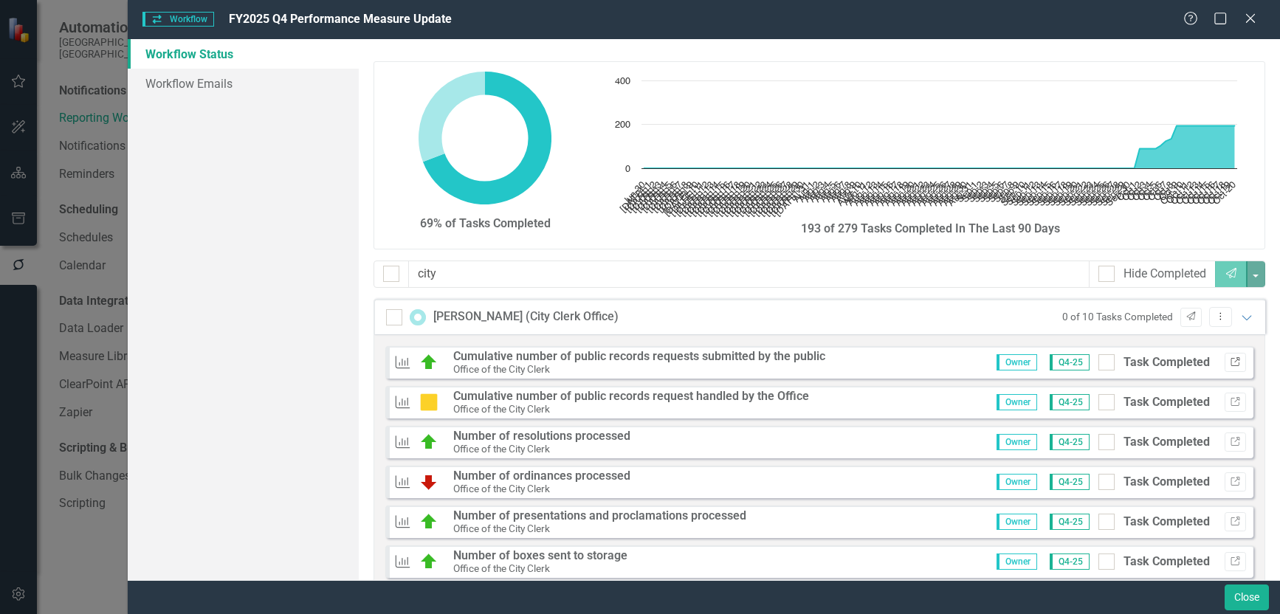
click at [1229, 363] on icon "Link" at bounding box center [1234, 362] width 11 height 9
click at [1185, 317] on icon "Send" at bounding box center [1190, 316] width 11 height 9
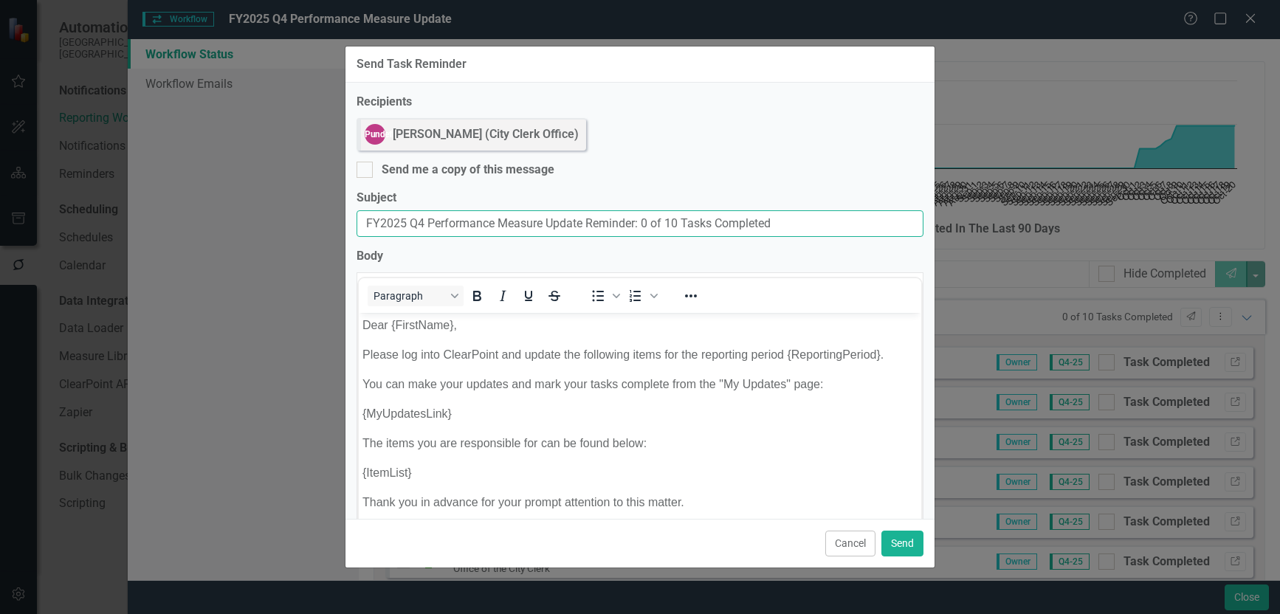
drag, startPoint x: 366, startPoint y: 220, endPoint x: 371, endPoint y: 235, distance: 16.3
click at [366, 221] on input "FY2025 Q4 Performance Measure Update Reminder: 0 of 10 Tasks Completed" at bounding box center [639, 223] width 567 height 27
type input "Due Today: FY2025 Q4 Performance Measure Update Reminder: 0 of 10 Tasks Complet…"
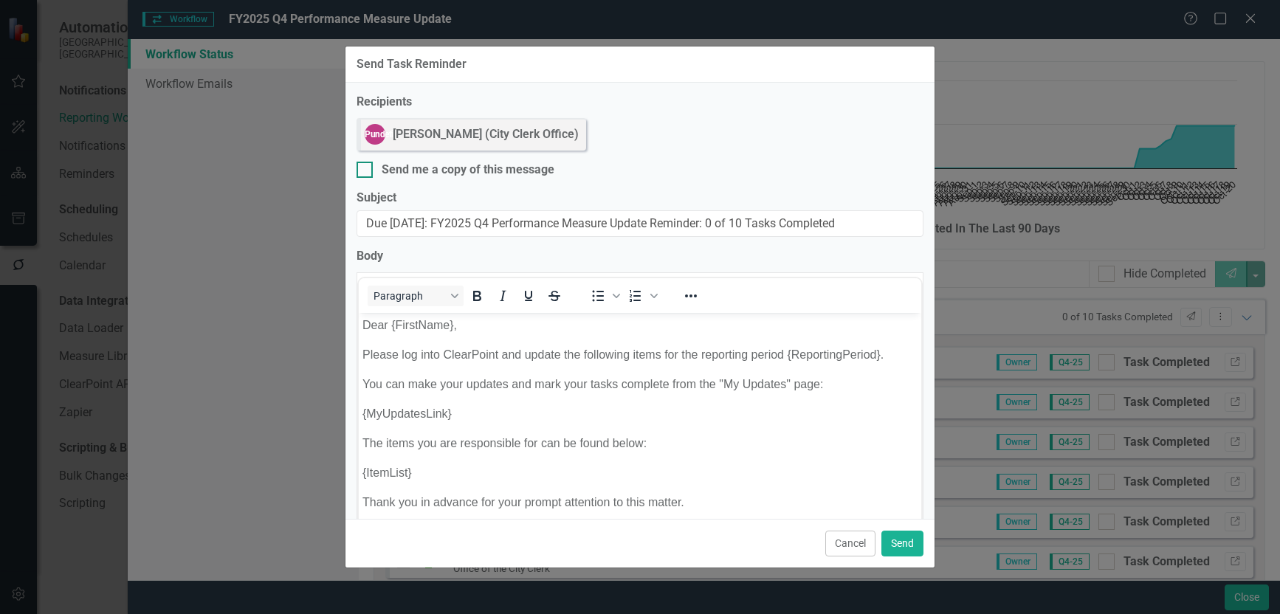
click at [370, 165] on div at bounding box center [364, 170] width 16 height 16
click at [366, 165] on input "Send me a copy of this message" at bounding box center [361, 167] width 10 height 10
checkbox input "true"
click at [908, 537] on button "Send" at bounding box center [902, 544] width 42 height 26
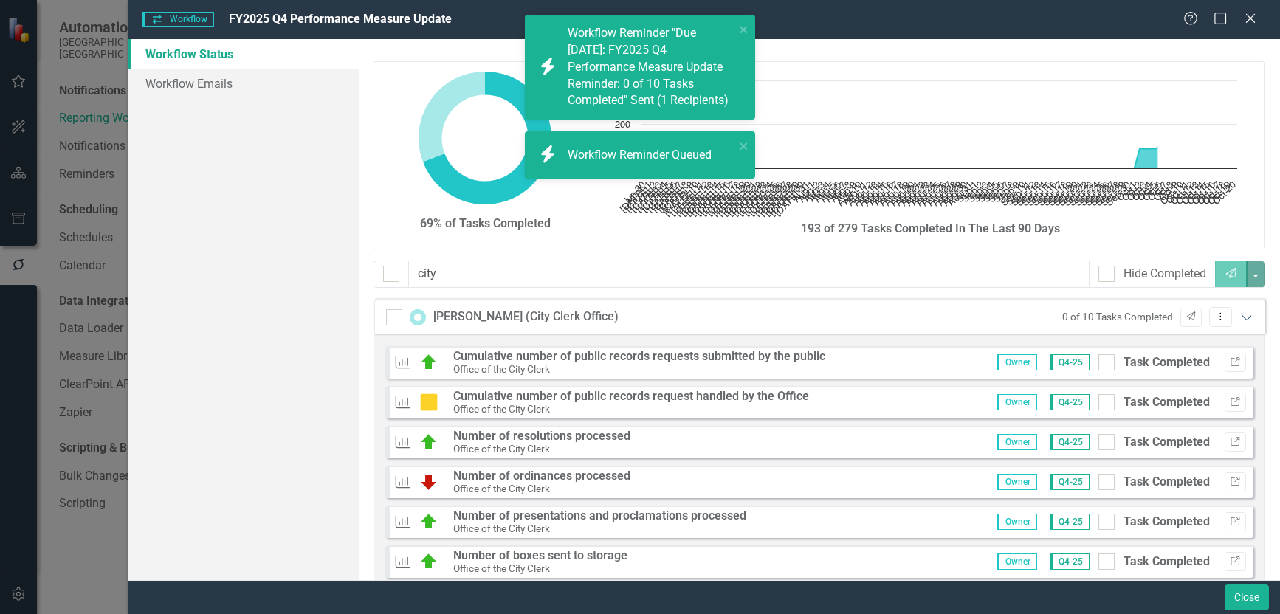
click at [1240, 317] on icon "Expanded" at bounding box center [1246, 317] width 15 height 12
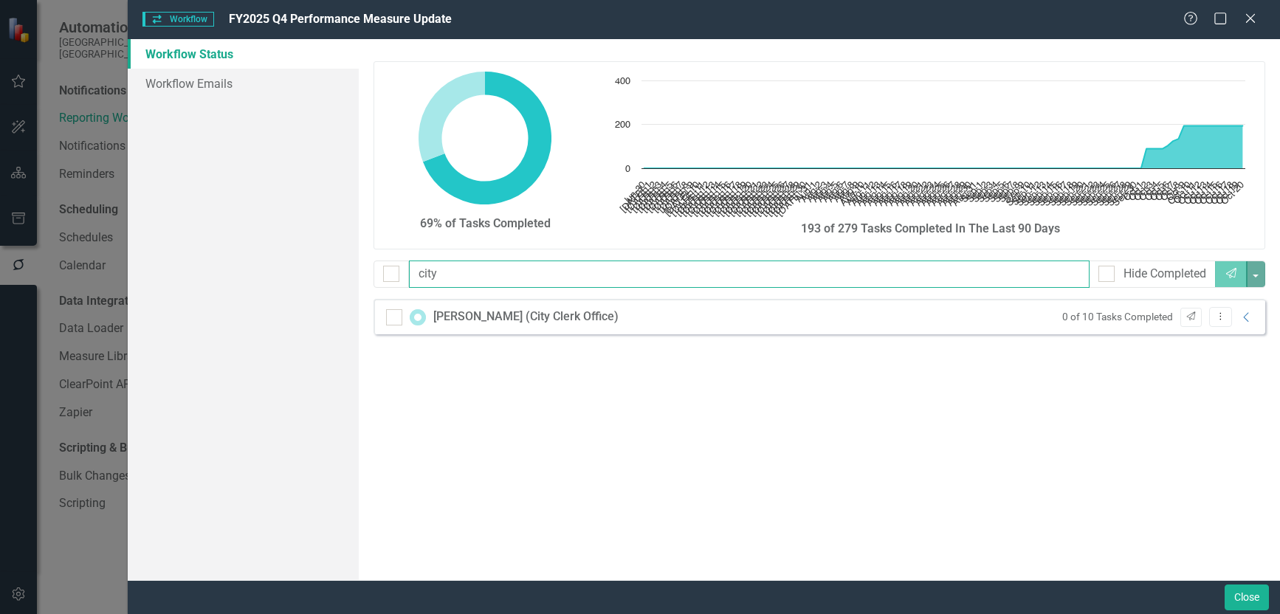
drag, startPoint x: 542, startPoint y: 281, endPoint x: 149, endPoint y: 271, distance: 393.4
click at [151, 271] on div "Workflow Status Workflow Emails 69% of Tasks Completed Chart Chart with 113 dat…" at bounding box center [704, 309] width 1152 height 541
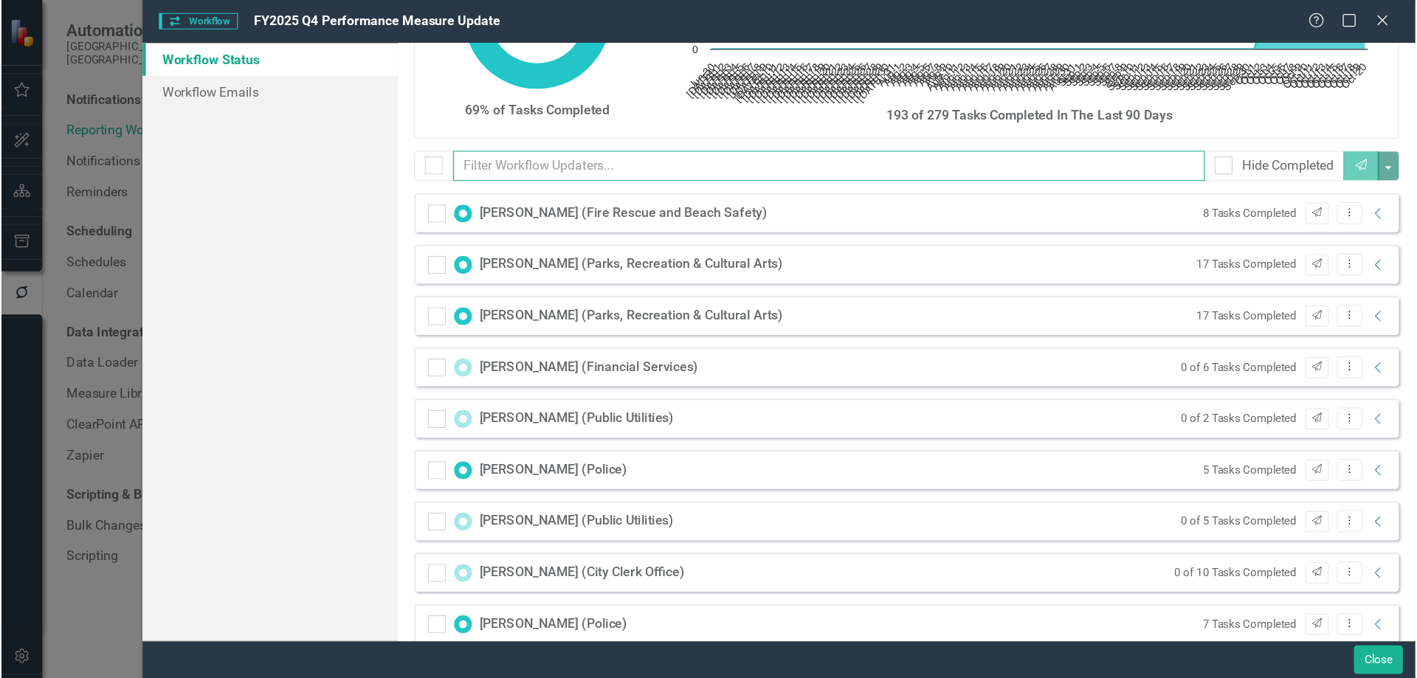
scroll to position [148, 0]
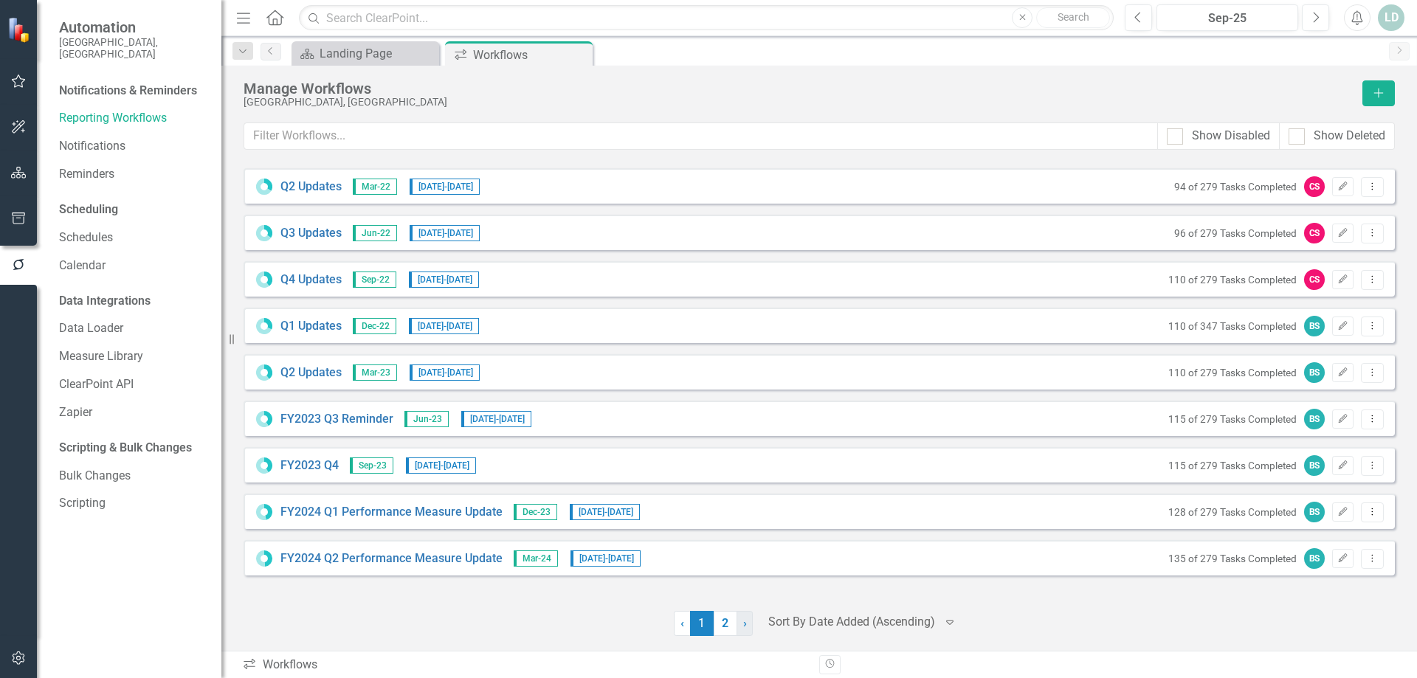
click at [750, 613] on link "› Next" at bounding box center [744, 623] width 16 height 25
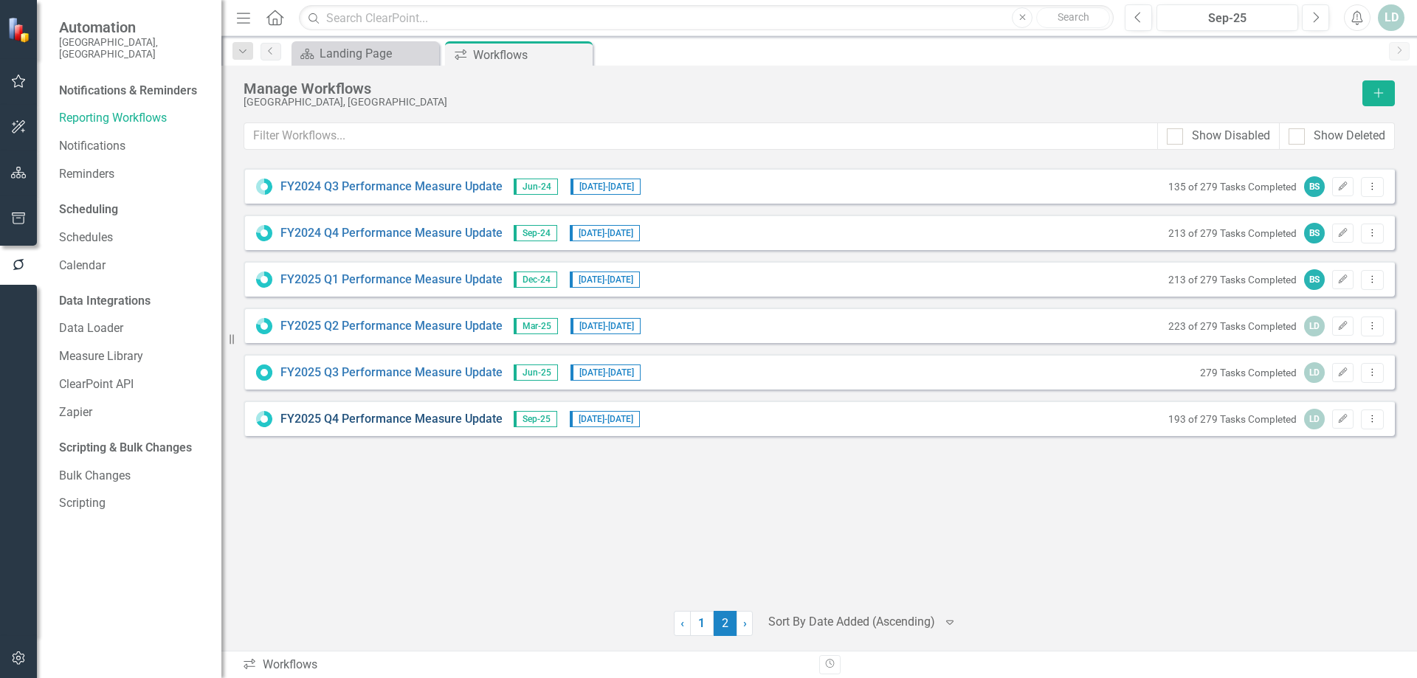
click at [391, 420] on link "FY2025 Q4 Performance Measure Update" at bounding box center [391, 419] width 222 height 17
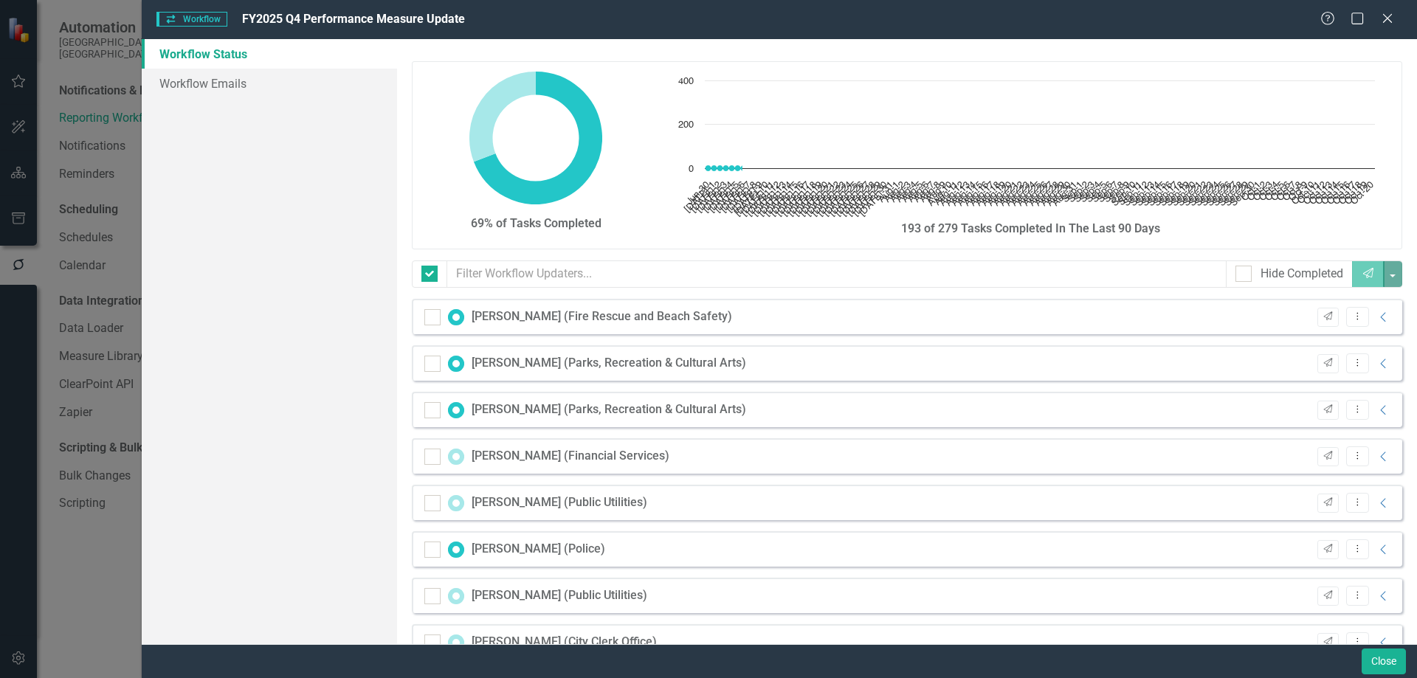
checkbox input "false"
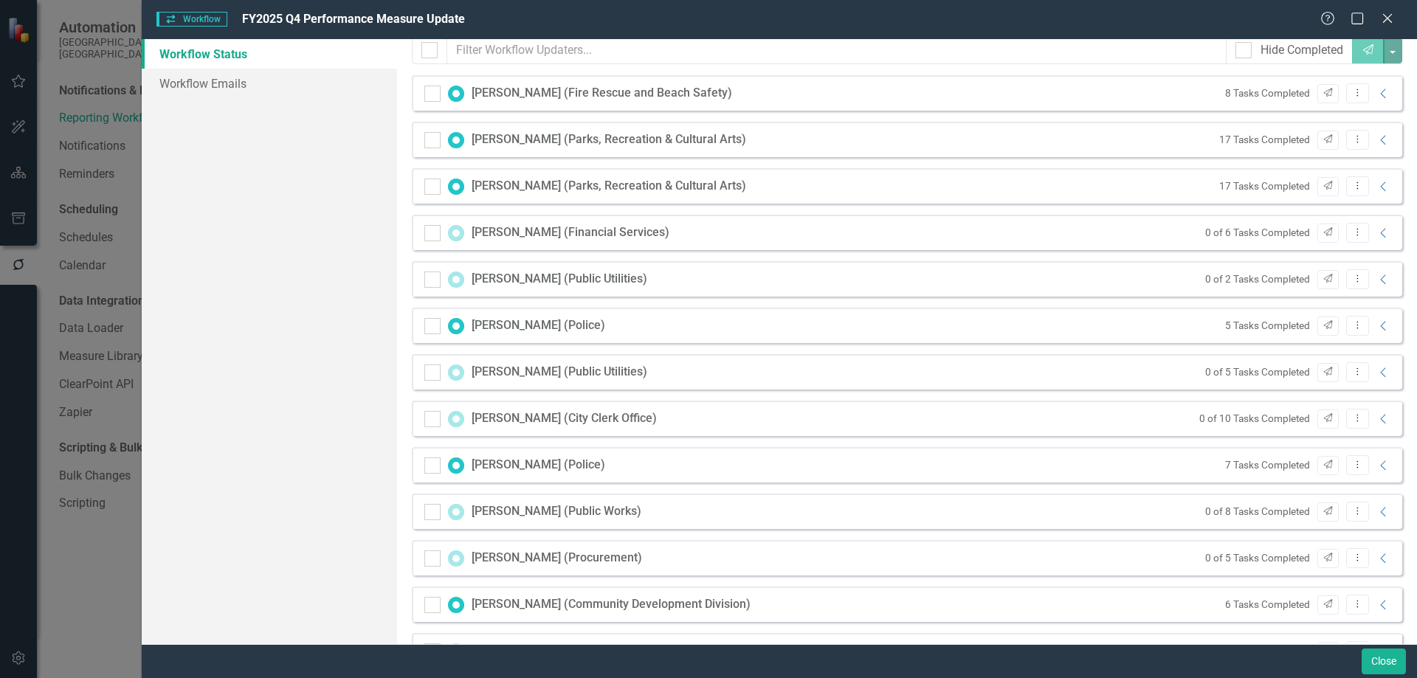
scroll to position [74, 0]
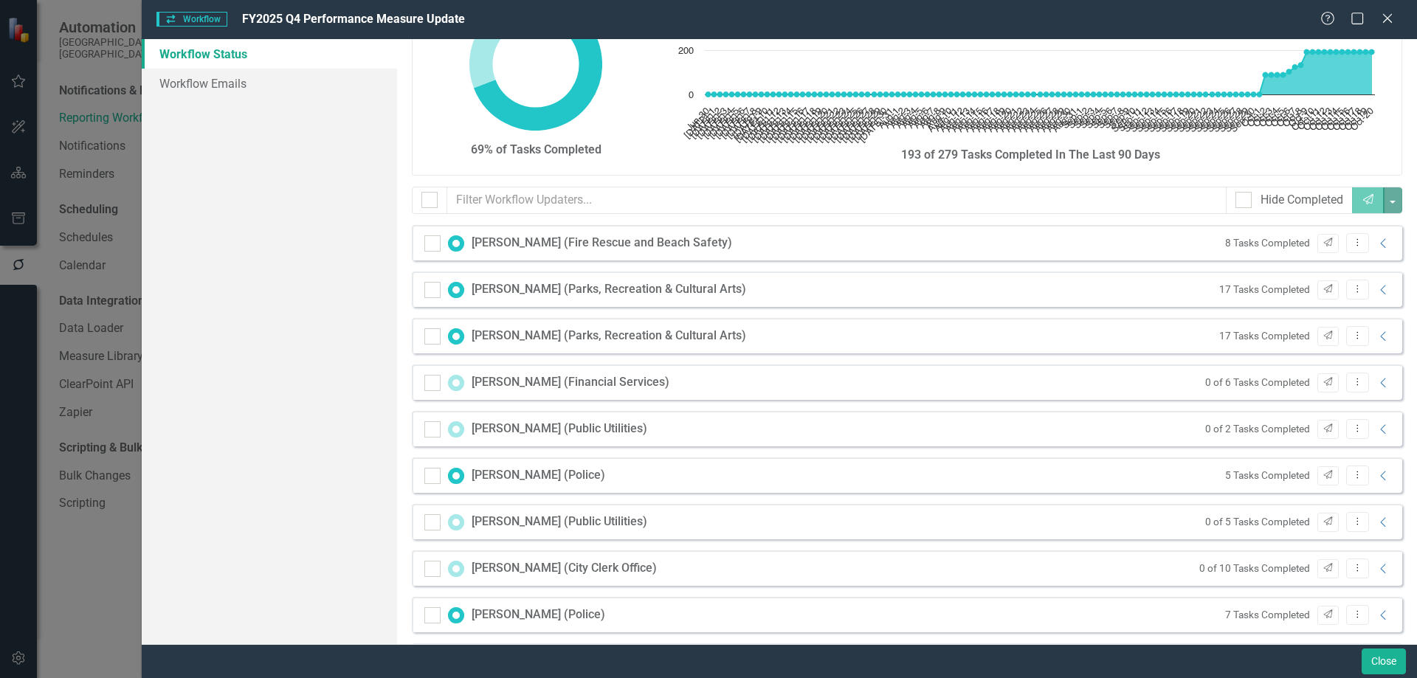
click at [513, 214] on div "Hide Completed Send" at bounding box center [907, 206] width 1012 height 38
click at [514, 203] on input "text" at bounding box center [837, 200] width 780 height 27
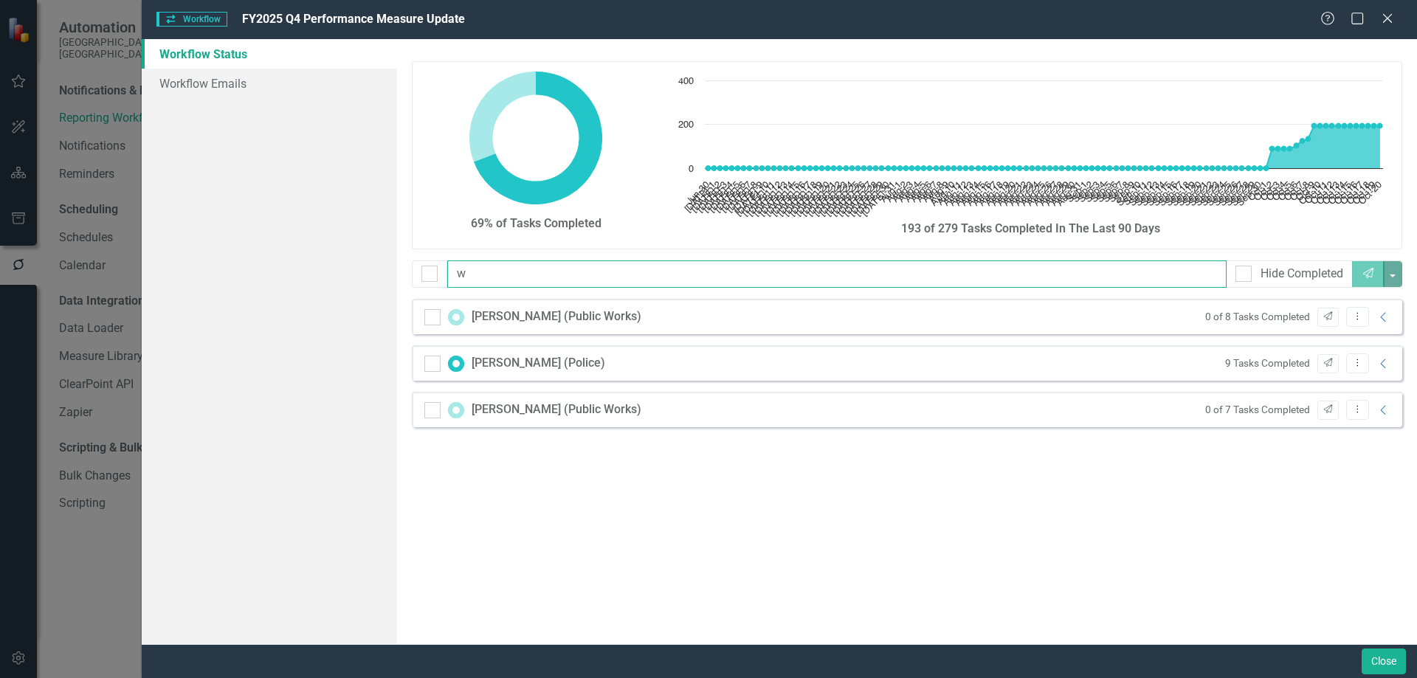
scroll to position [0, 0]
type input "wo"
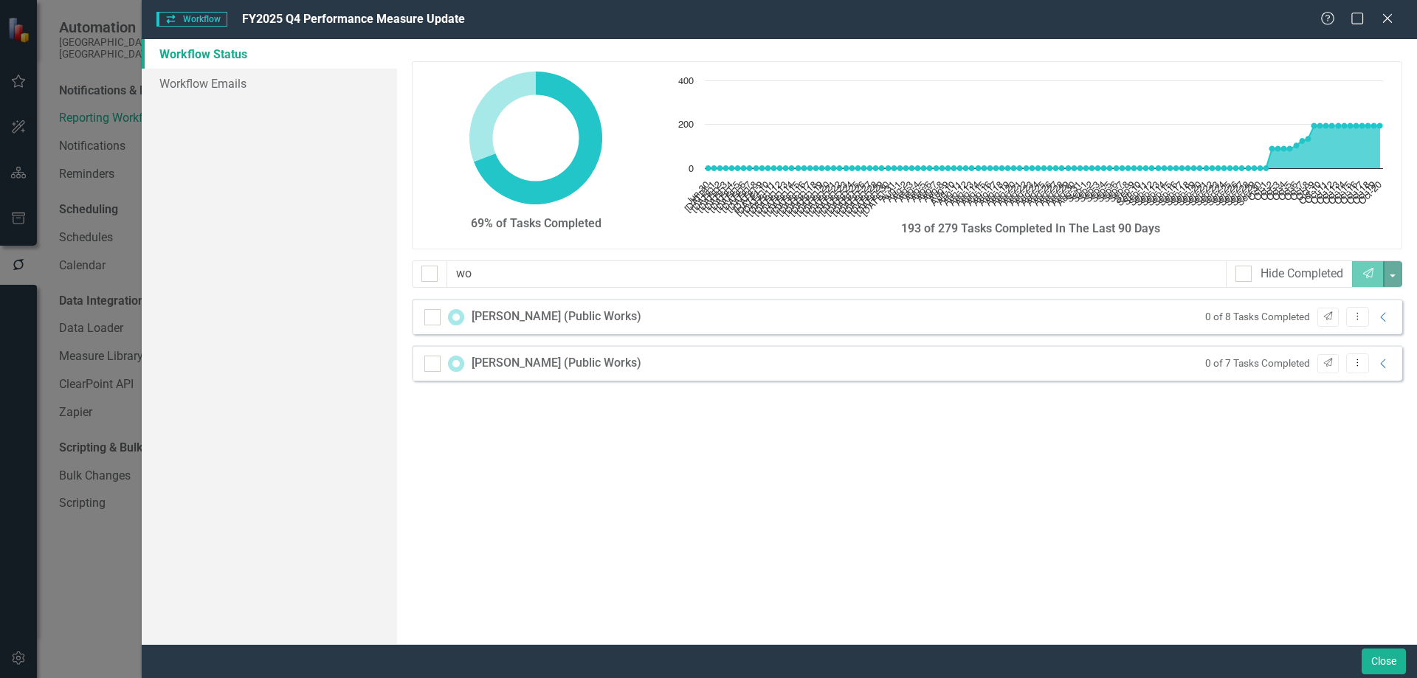
click at [1279, 317] on icon "Collapse" at bounding box center [1383, 317] width 15 height 12
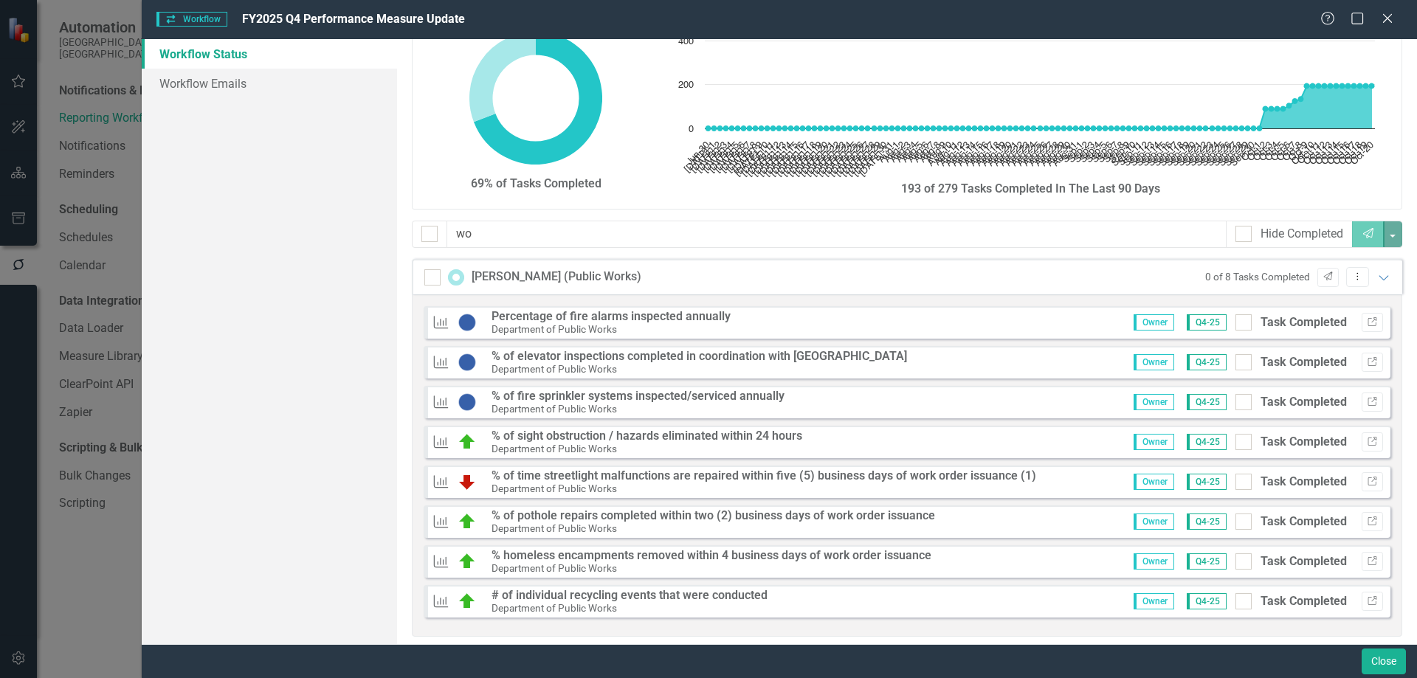
scroll to position [101, 0]
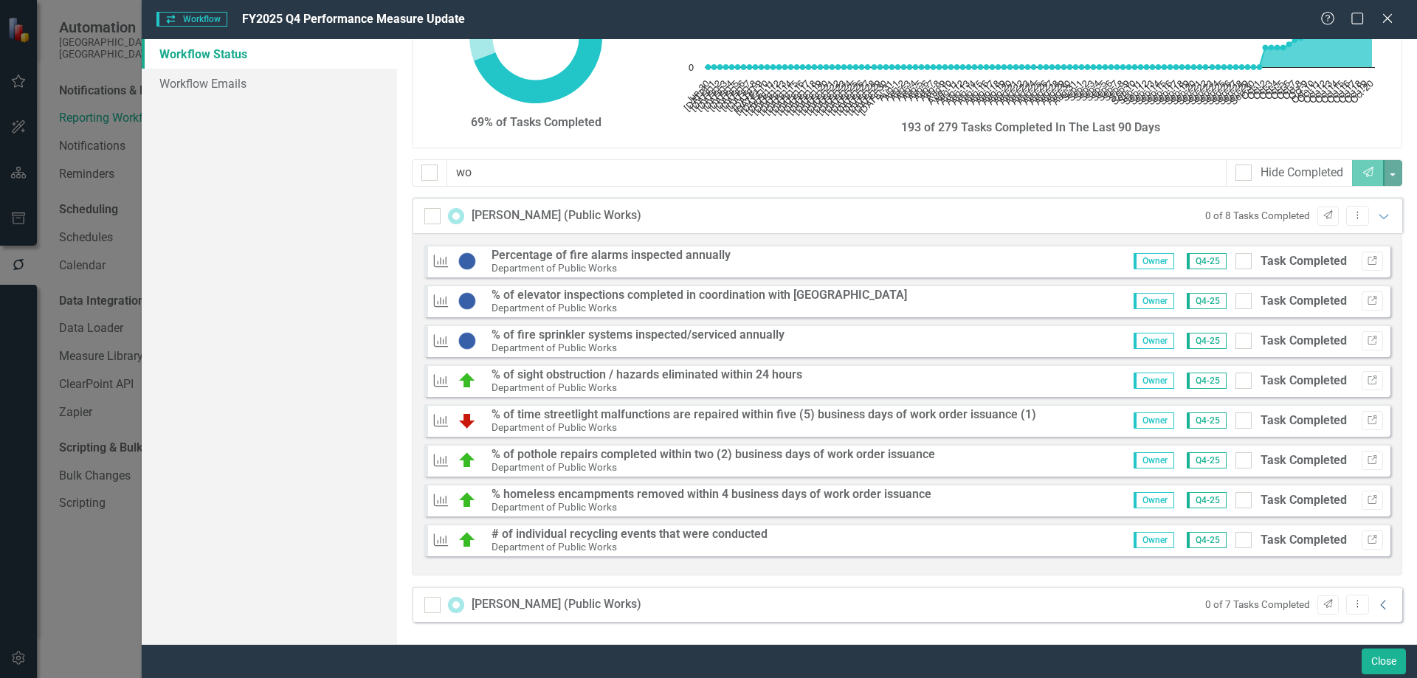
click at [1279, 603] on icon "Collapse" at bounding box center [1383, 605] width 15 height 12
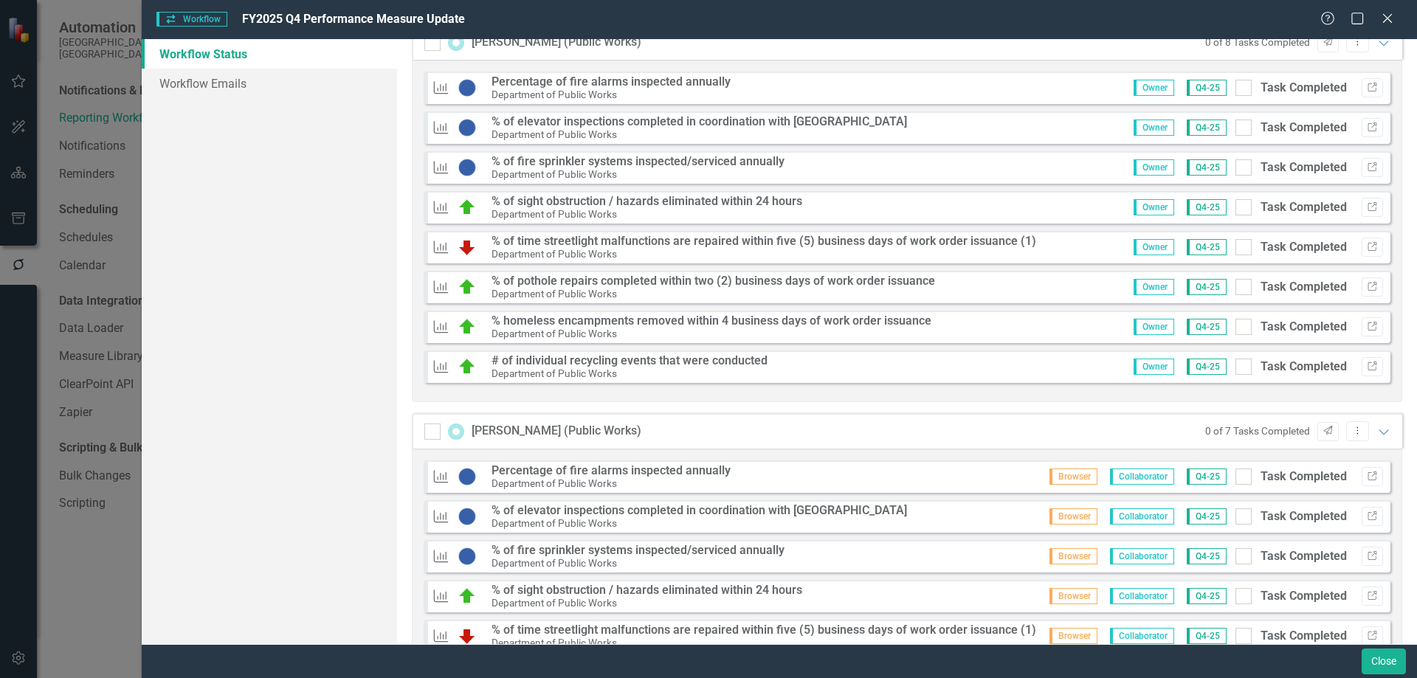
scroll to position [249, 0]
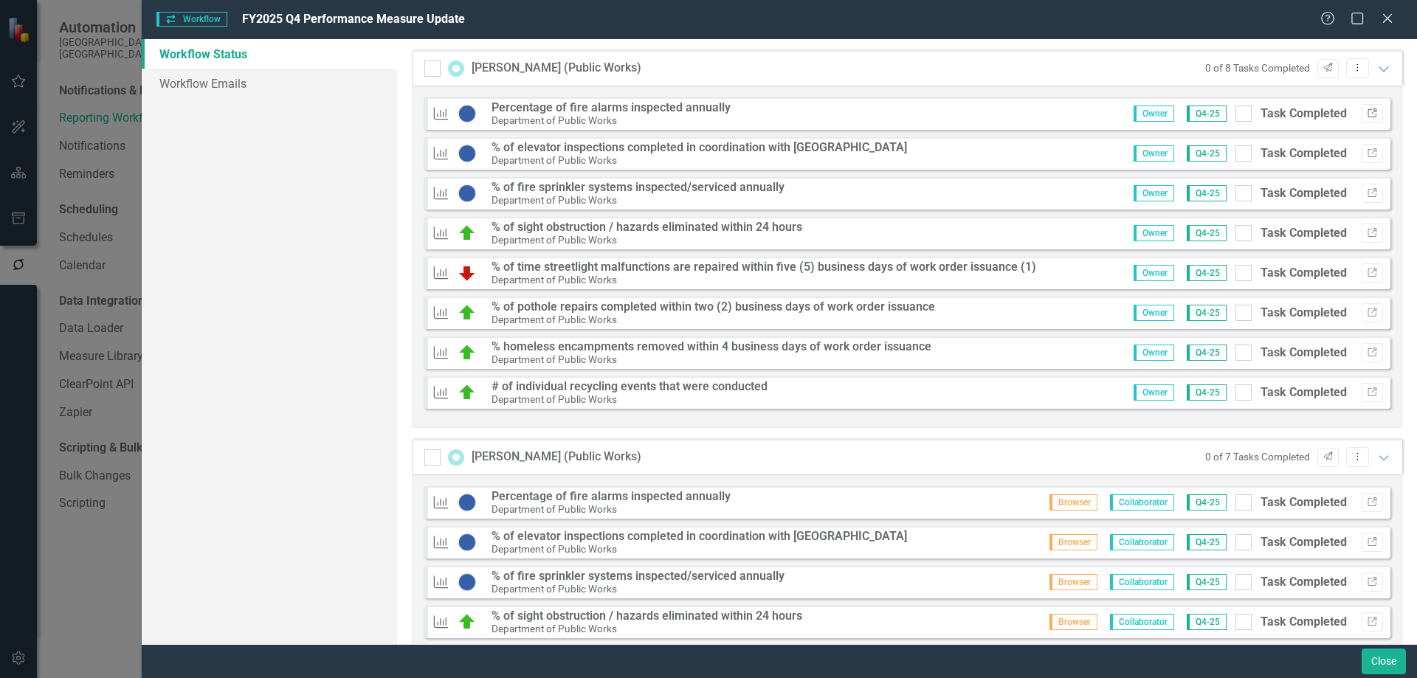
click at [1279, 110] on icon "Link" at bounding box center [1372, 113] width 11 height 9
click at [1279, 66] on icon "Expanded" at bounding box center [1383, 69] width 15 height 12
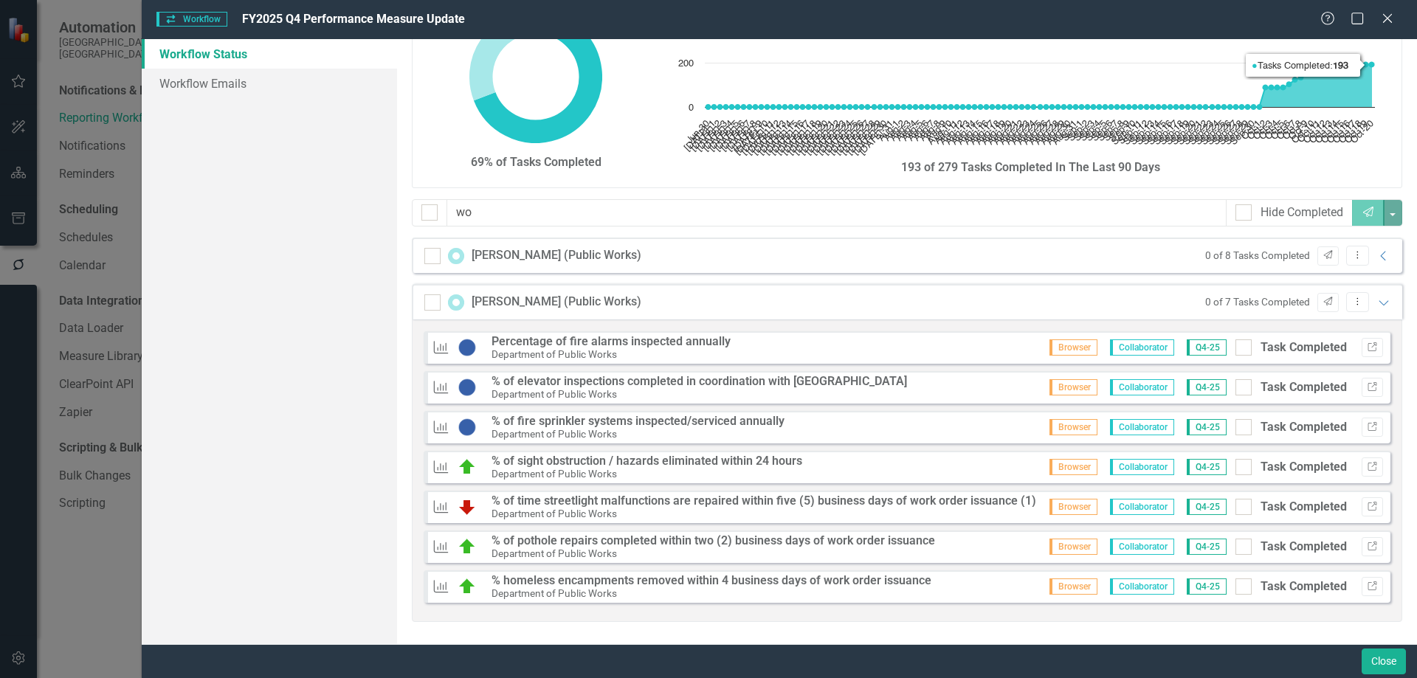
click at [1279, 300] on div "Rosendo Prieto (Public Works) 0 of 7 Tasks Completed Send Dropdown Menu Expanded" at bounding box center [907, 301] width 990 height 35
click at [1279, 301] on icon "Expanded" at bounding box center [1383, 303] width 15 height 12
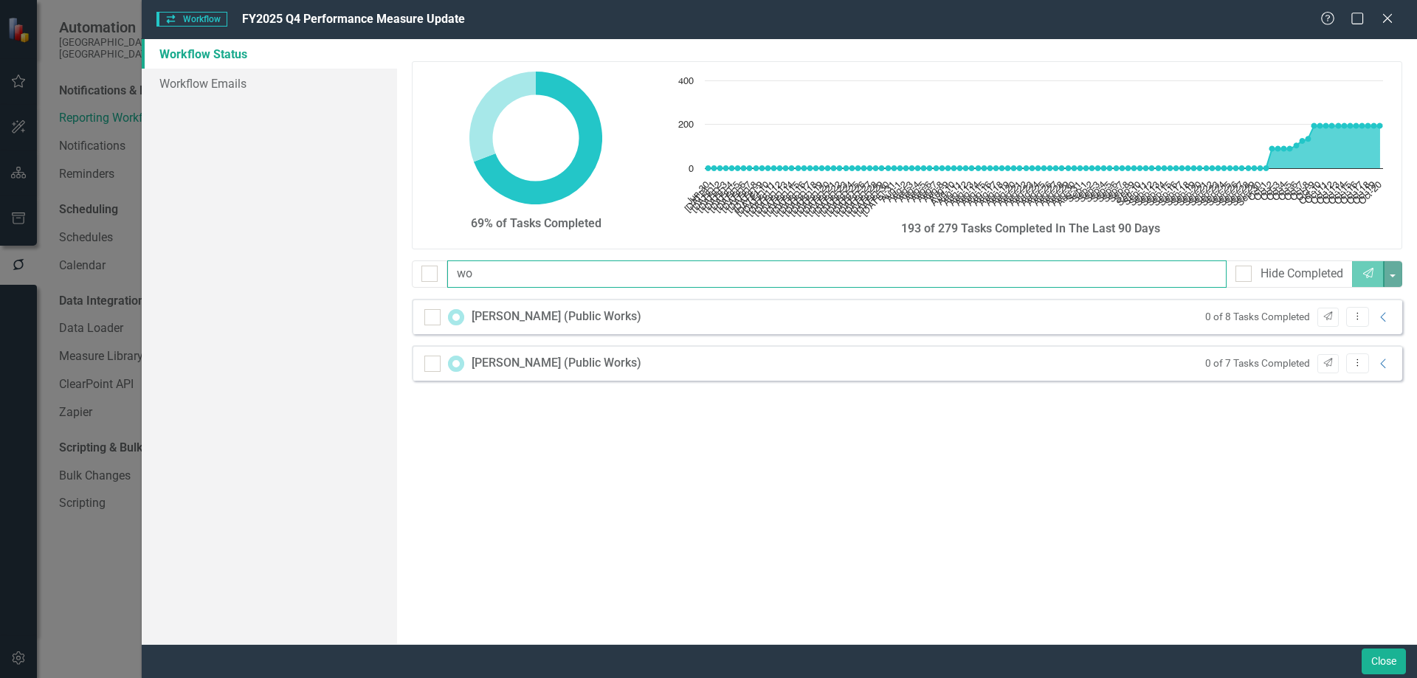
drag, startPoint x: 557, startPoint y: 277, endPoint x: 99, endPoint y: 268, distance: 458.3
click at [99, 268] on div "Workflow Workflow FY2025 Q4 Performance Measure Update Help Maximize Close Work…" at bounding box center [708, 339] width 1417 height 678
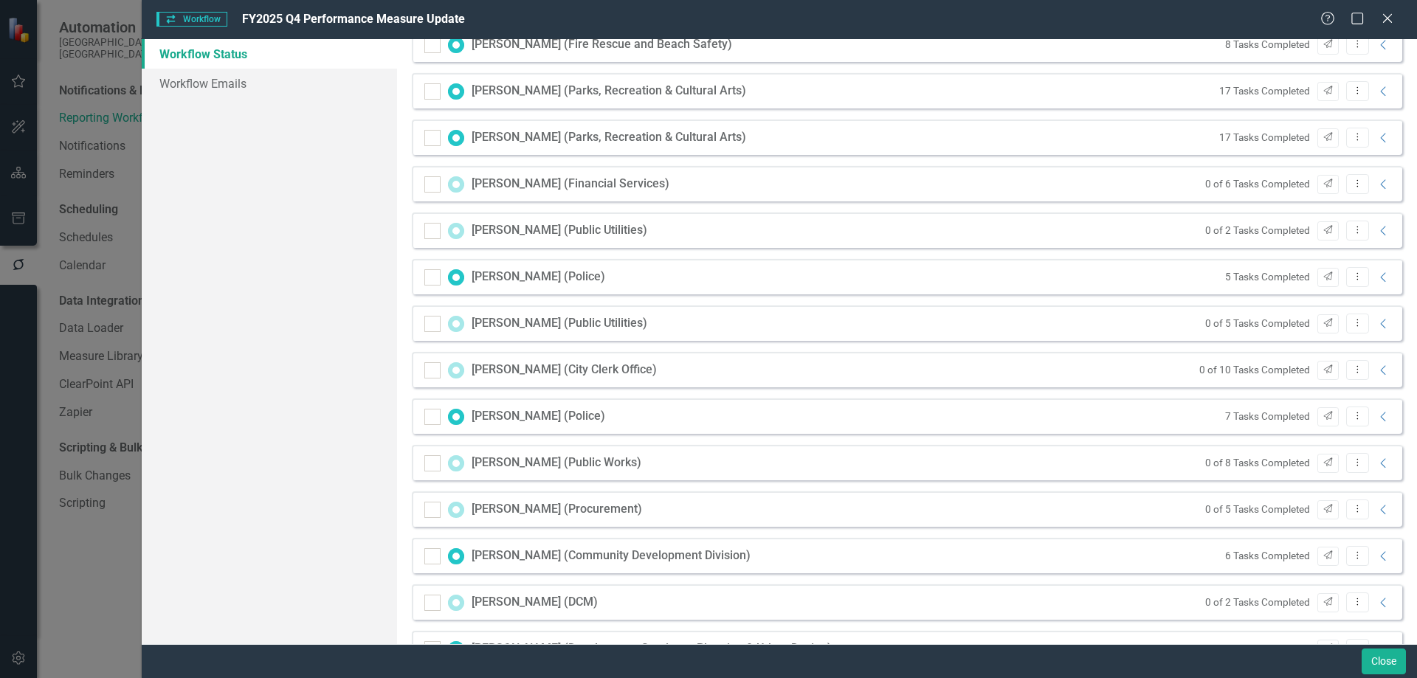
scroll to position [295, 0]
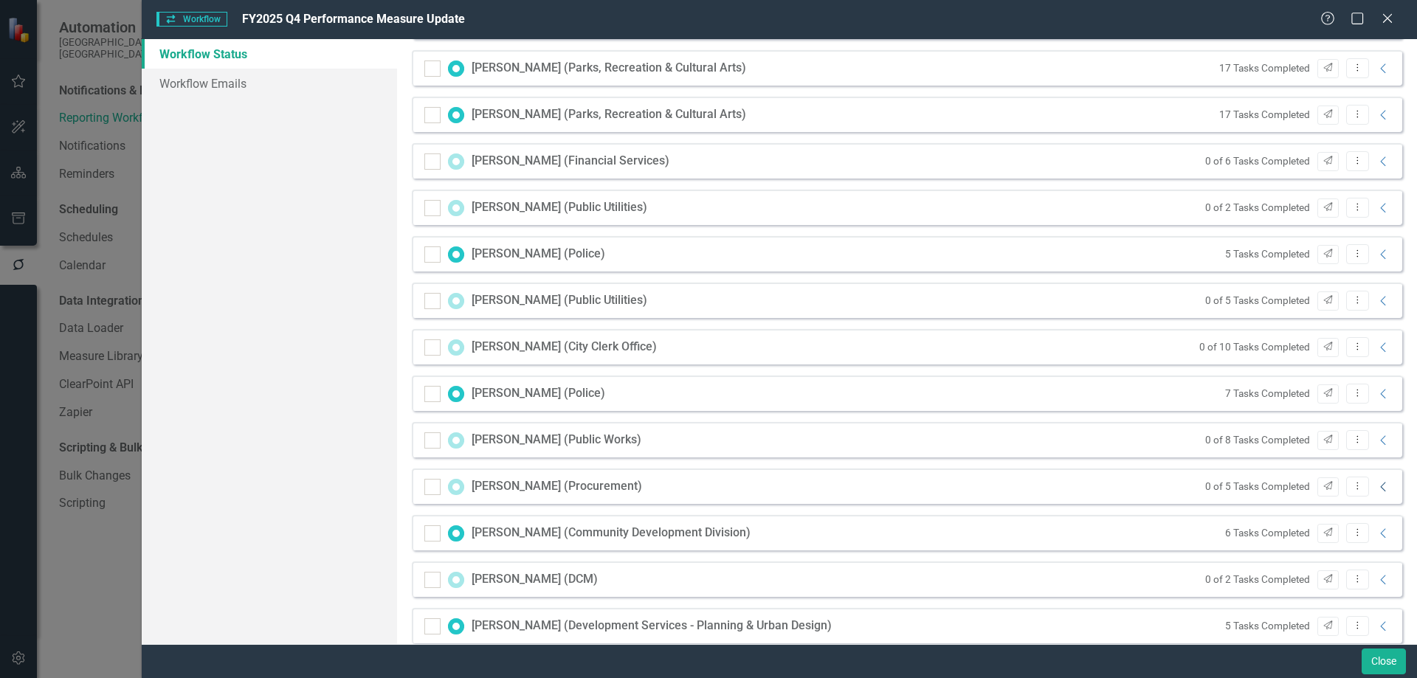
click at [1279, 490] on icon "Collapse" at bounding box center [1383, 487] width 15 height 12
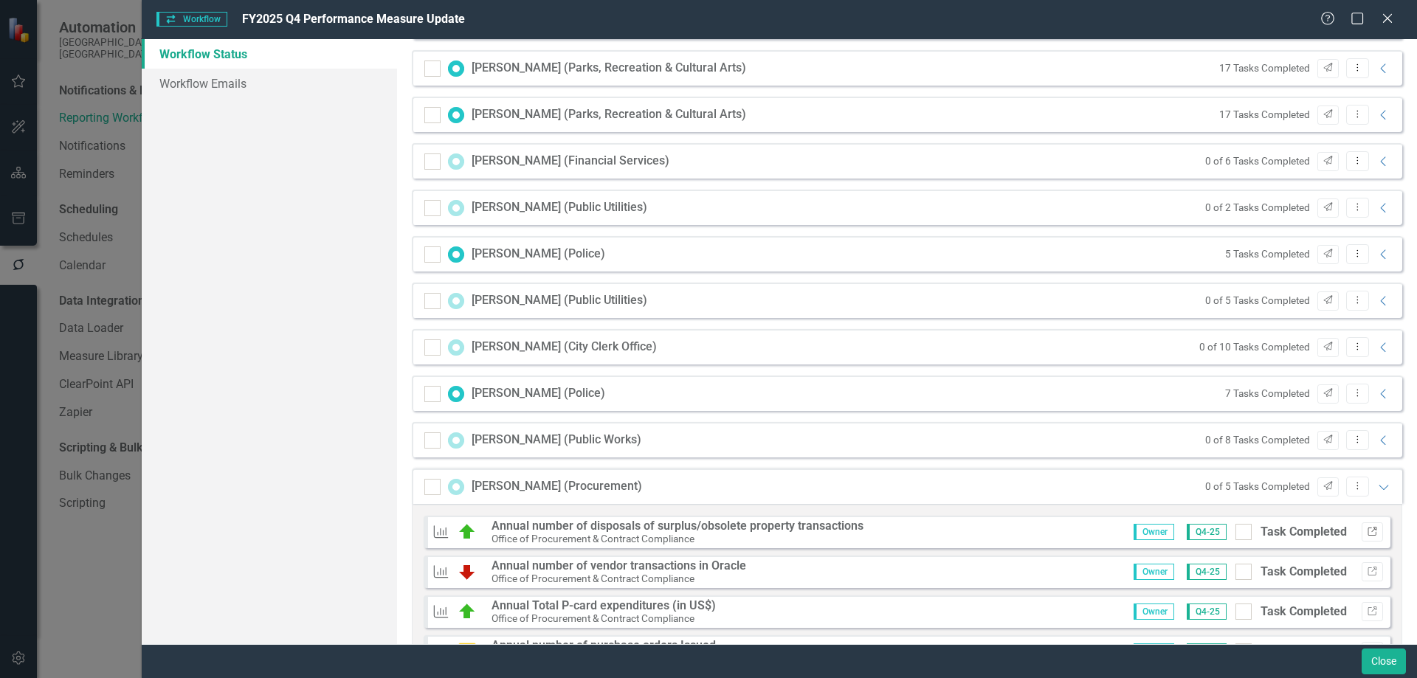
click at [1279, 531] on icon "Link" at bounding box center [1372, 532] width 11 height 9
click at [1279, 485] on icon "Expanded" at bounding box center [1383, 487] width 15 height 12
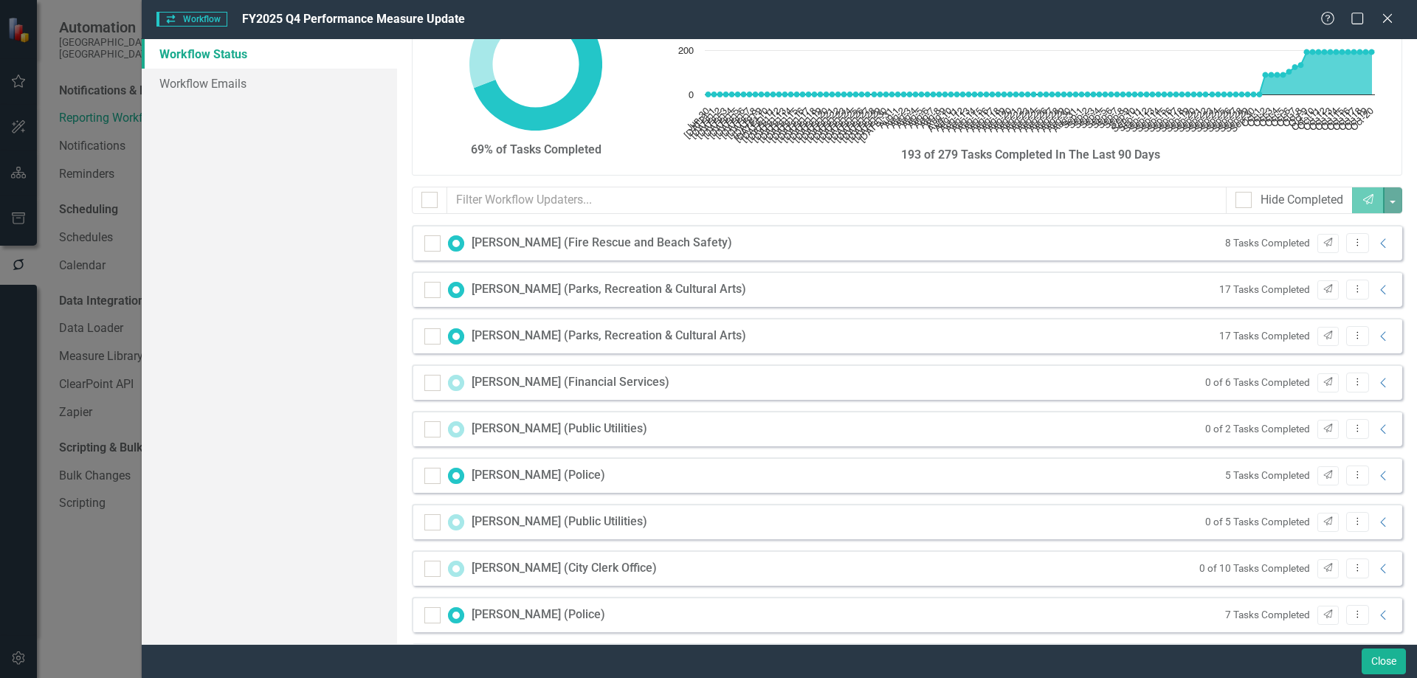
scroll to position [0, 0]
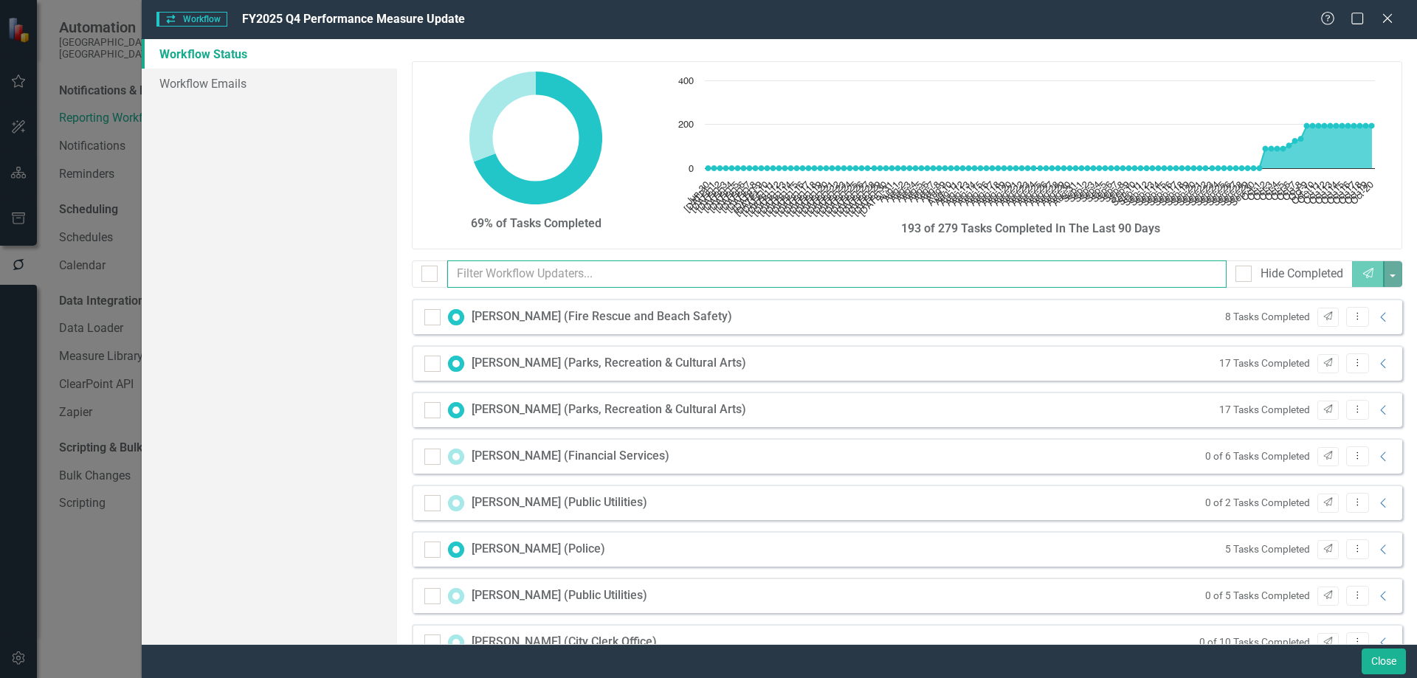
click at [629, 269] on input "text" at bounding box center [837, 273] width 780 height 27
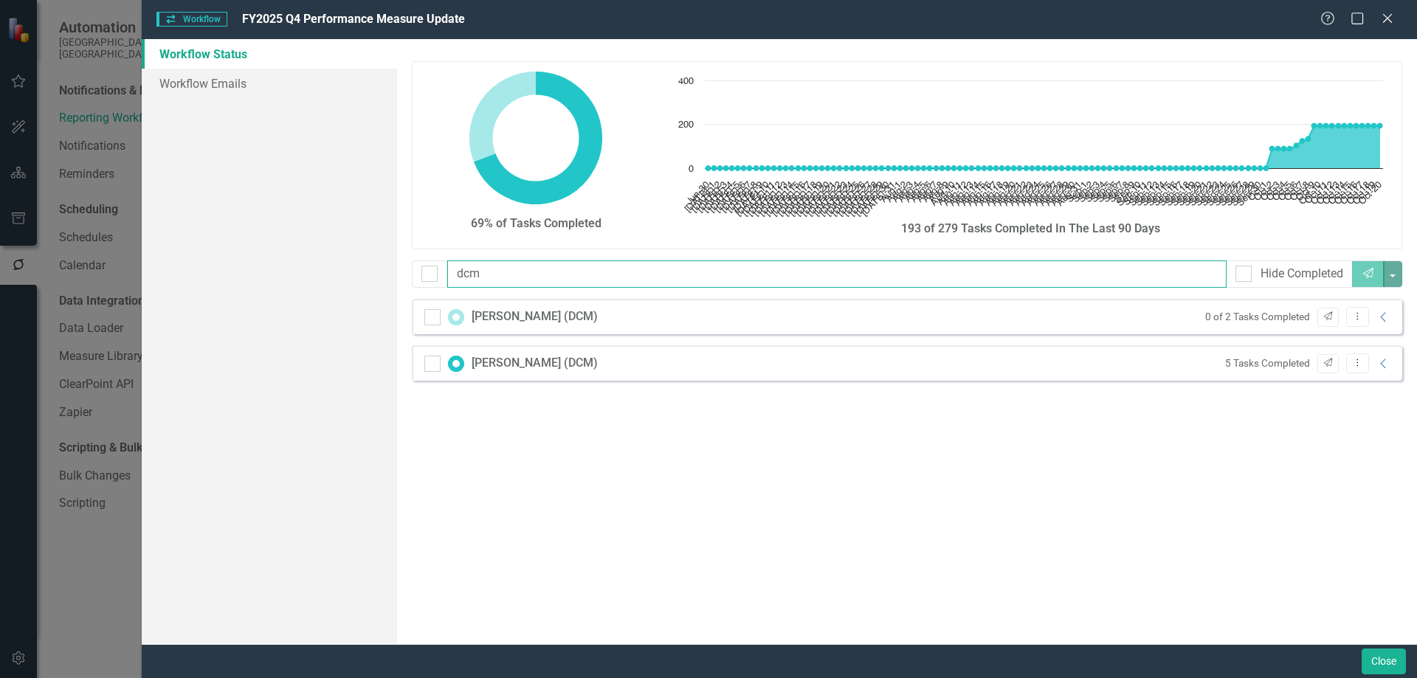
type input "dcm"
drag, startPoint x: 498, startPoint y: 280, endPoint x: 409, endPoint y: 280, distance: 89.3
click at [409, 280] on div "dcm Hide Completed Send" at bounding box center [907, 279] width 1012 height 38
type input "develop"
checkbox input "false"
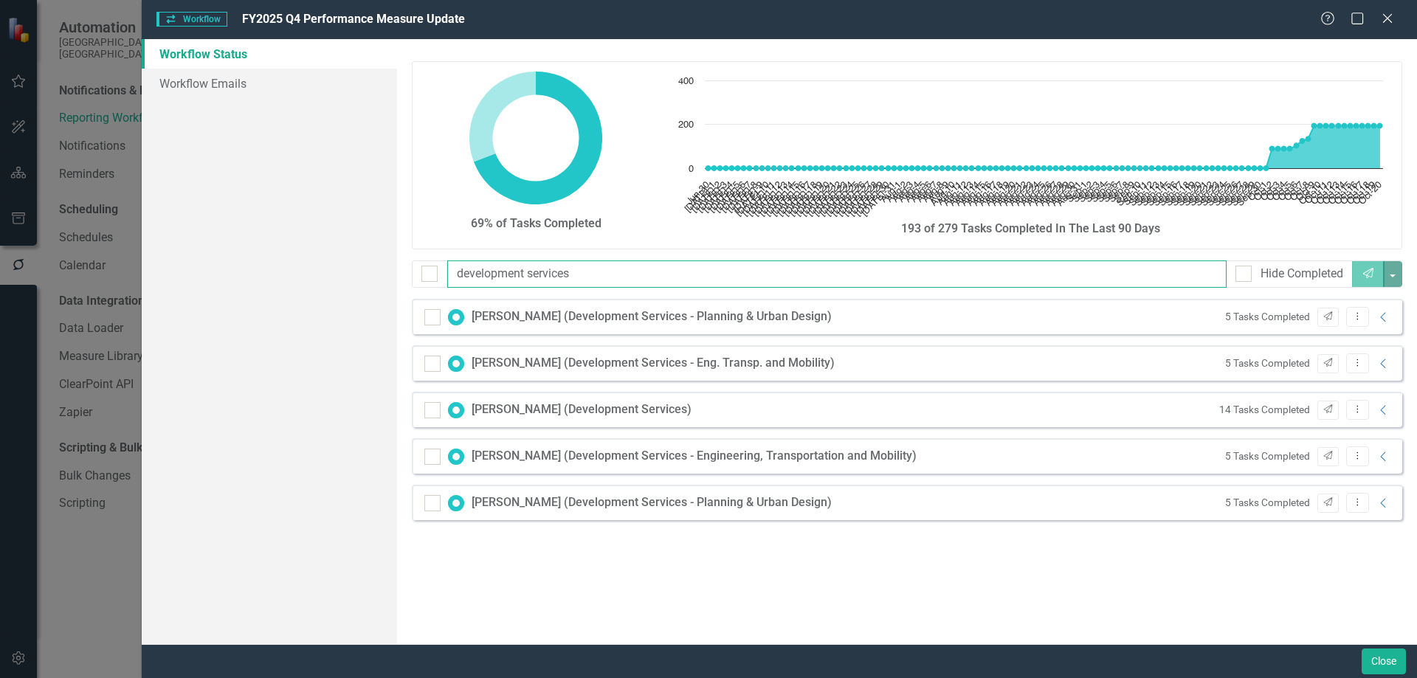
drag, startPoint x: 567, startPoint y: 270, endPoint x: -4, endPoint y: 252, distance: 571.4
click at [0, 252] on html "Automation City of Hollywood, FL Notifications & Reminders Reporting Workflows …" at bounding box center [708, 339] width 1417 height 678
type input "s"
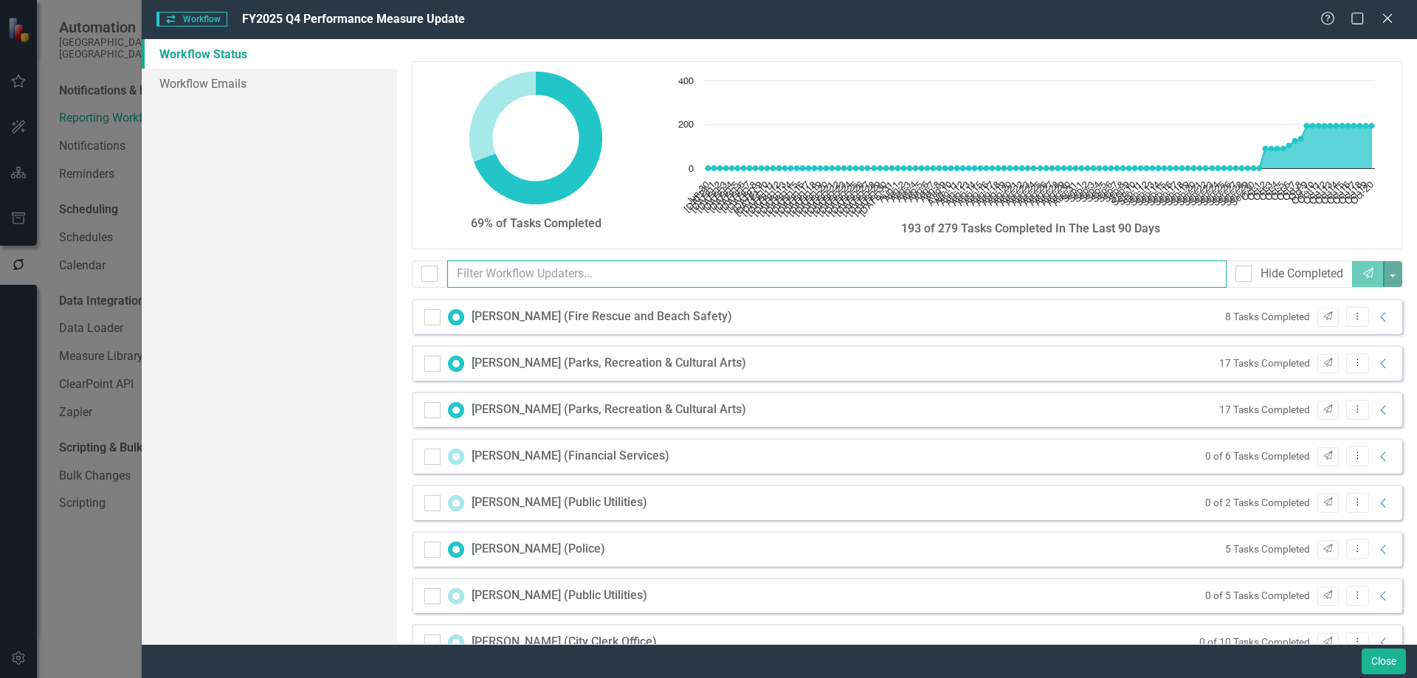
click at [550, 270] on input "text" at bounding box center [837, 273] width 780 height 27
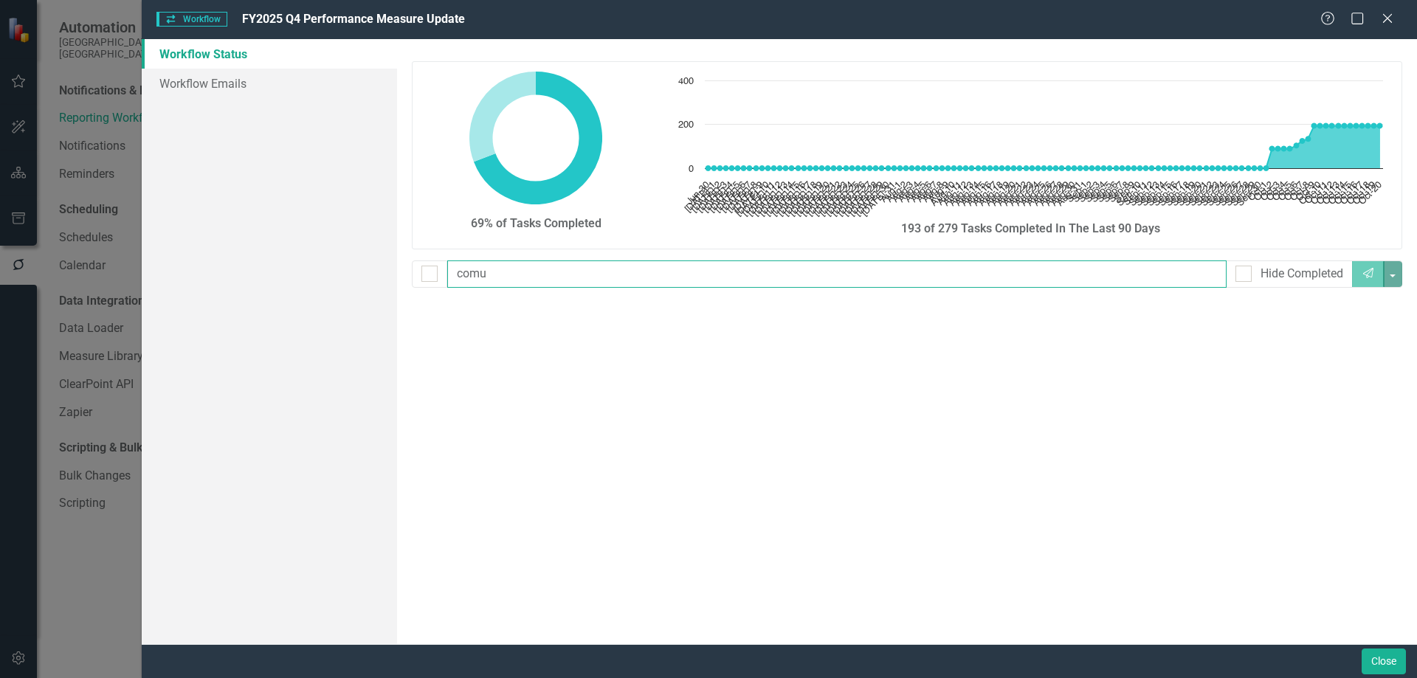
type input "com"
checkbox input "false"
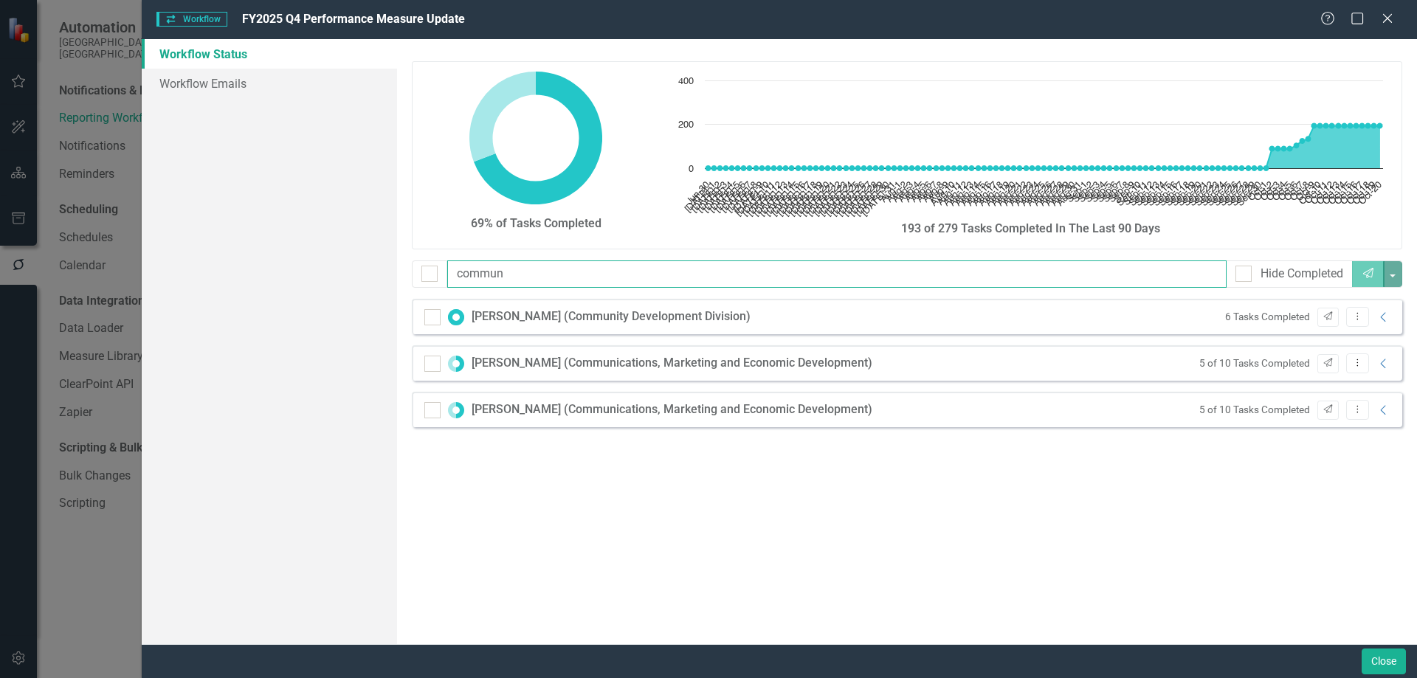
type input "communi"
drag, startPoint x: 541, startPoint y: 273, endPoint x: 359, endPoint y: 263, distance: 182.5
click at [359, 263] on div "Workflow Status Workflow Emails 69% of Tasks Completed Chart Chart with 113 dat…" at bounding box center [779, 341] width 1275 height 605
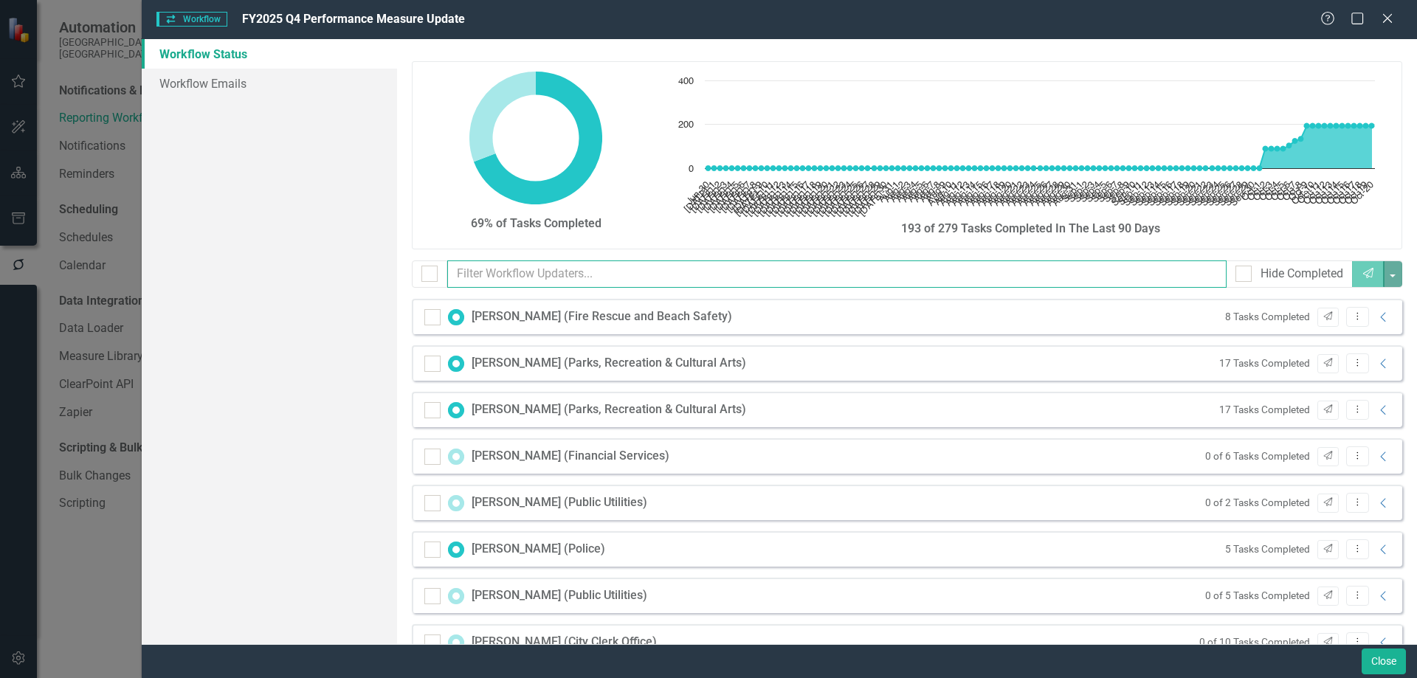
click at [562, 272] on input "text" at bounding box center [837, 273] width 780 height 27
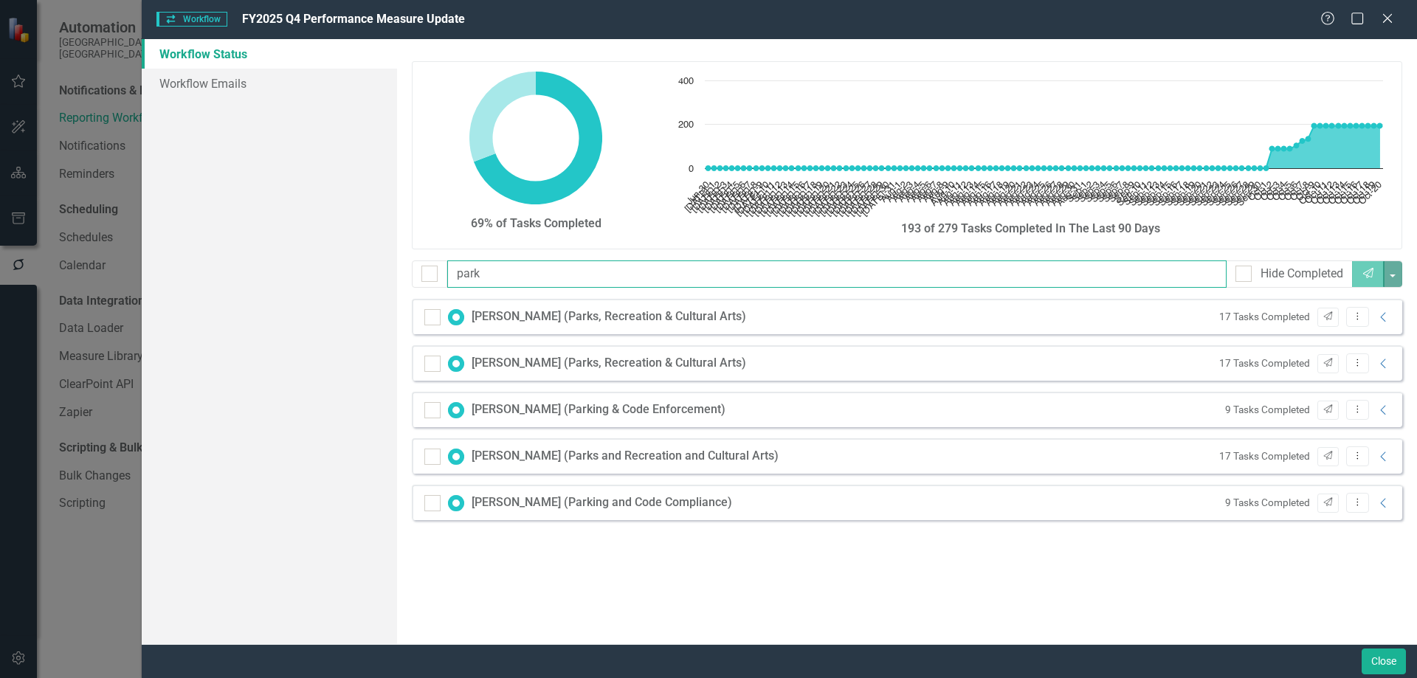
type input "parki"
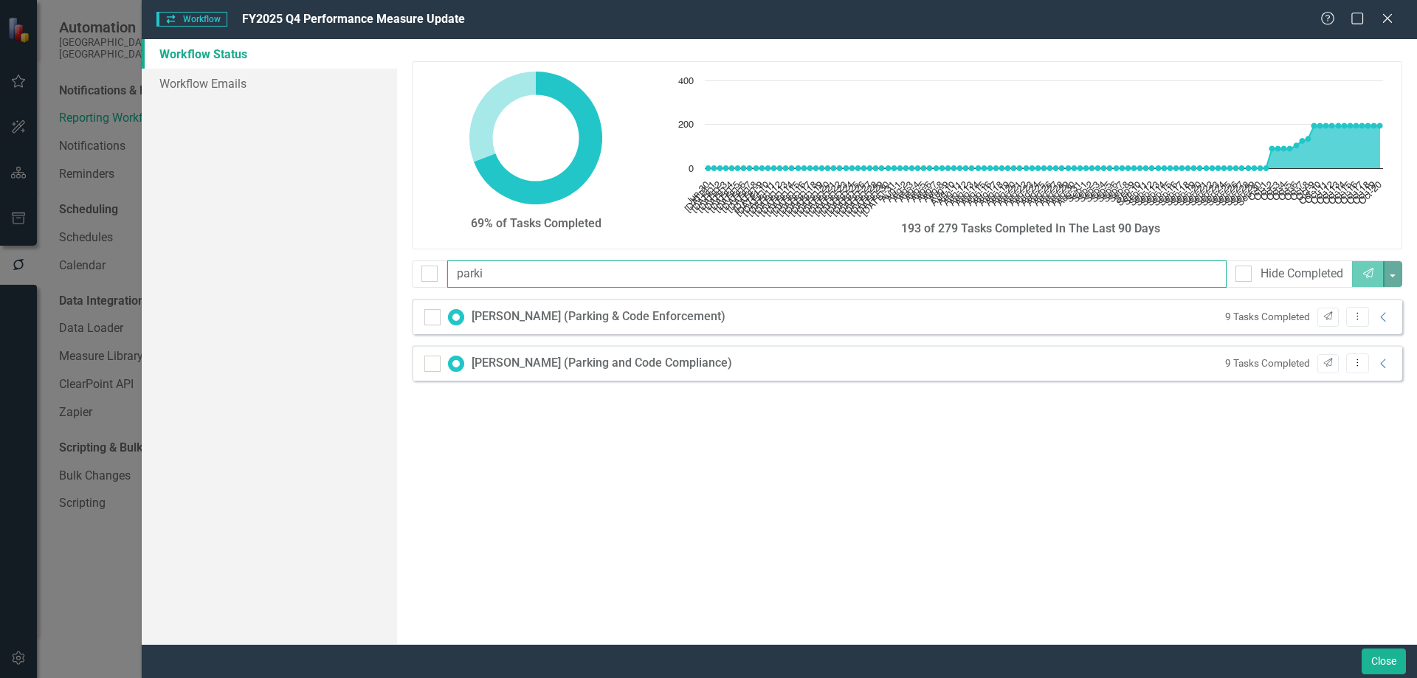
drag, startPoint x: 511, startPoint y: 269, endPoint x: 312, endPoint y: 271, distance: 199.2
click at [312, 271] on div "Workflow Status Workflow Emails 69% of Tasks Completed Chart Chart with 113 dat…" at bounding box center [779, 341] width 1275 height 605
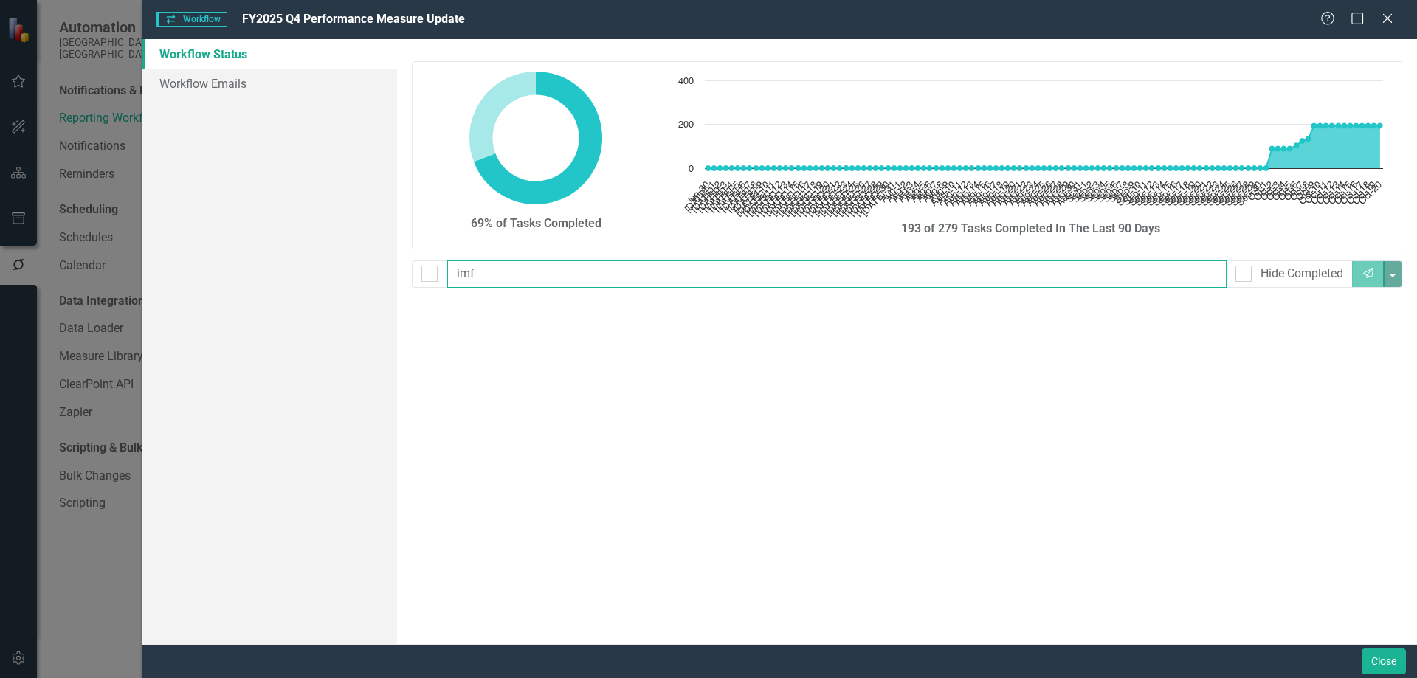
type input "im"
checkbox input "false"
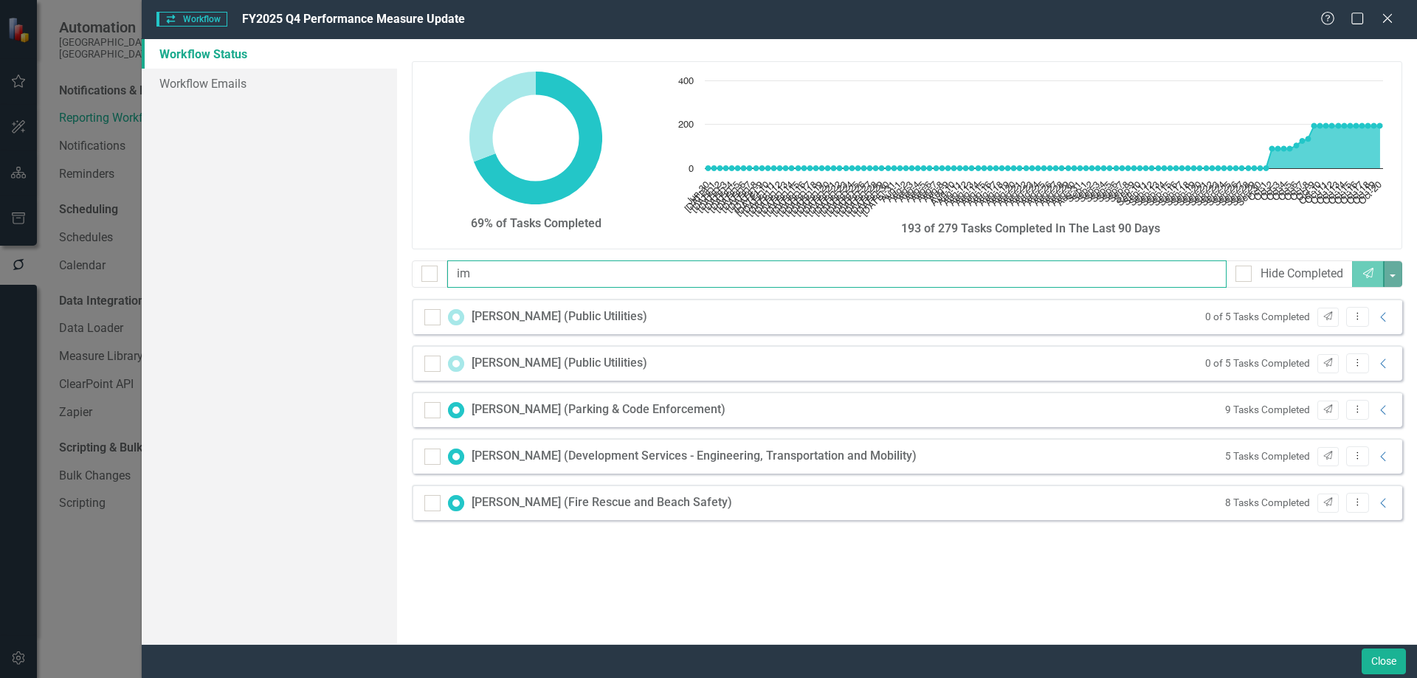
type input "i"
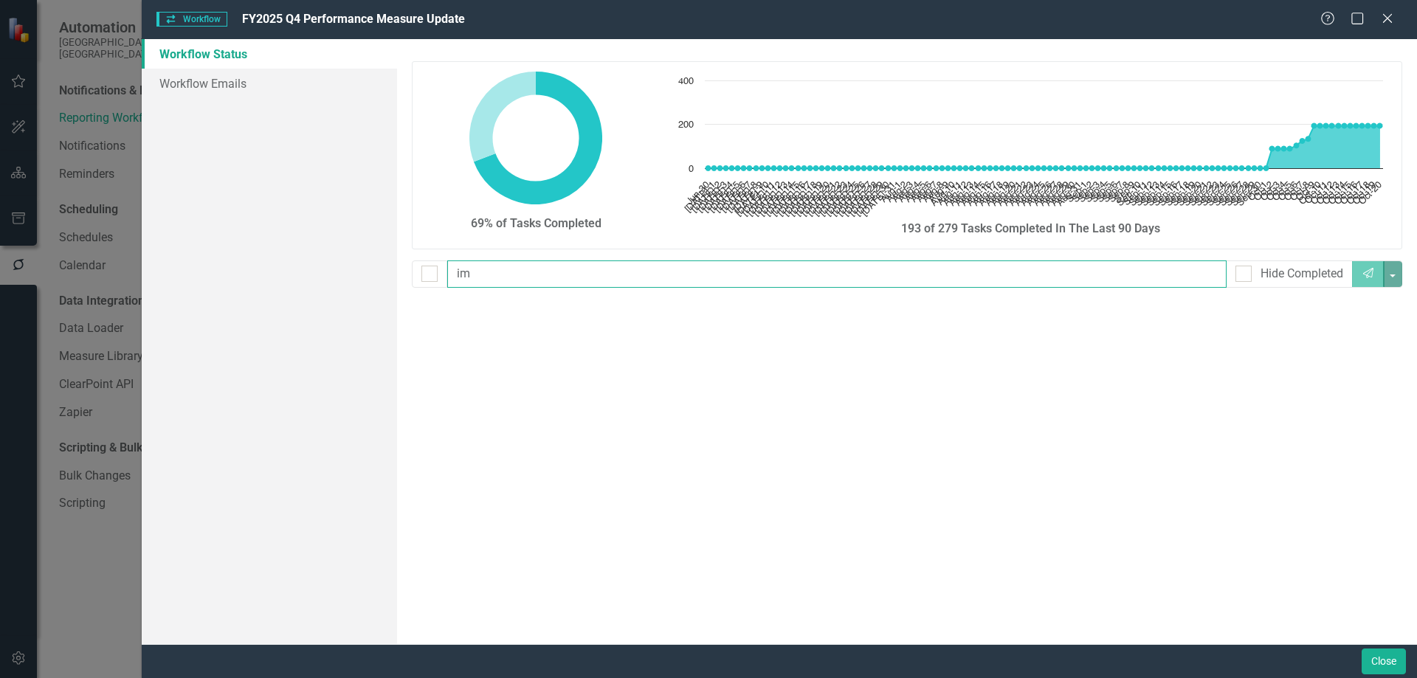
type input "i"
checkbox input "false"
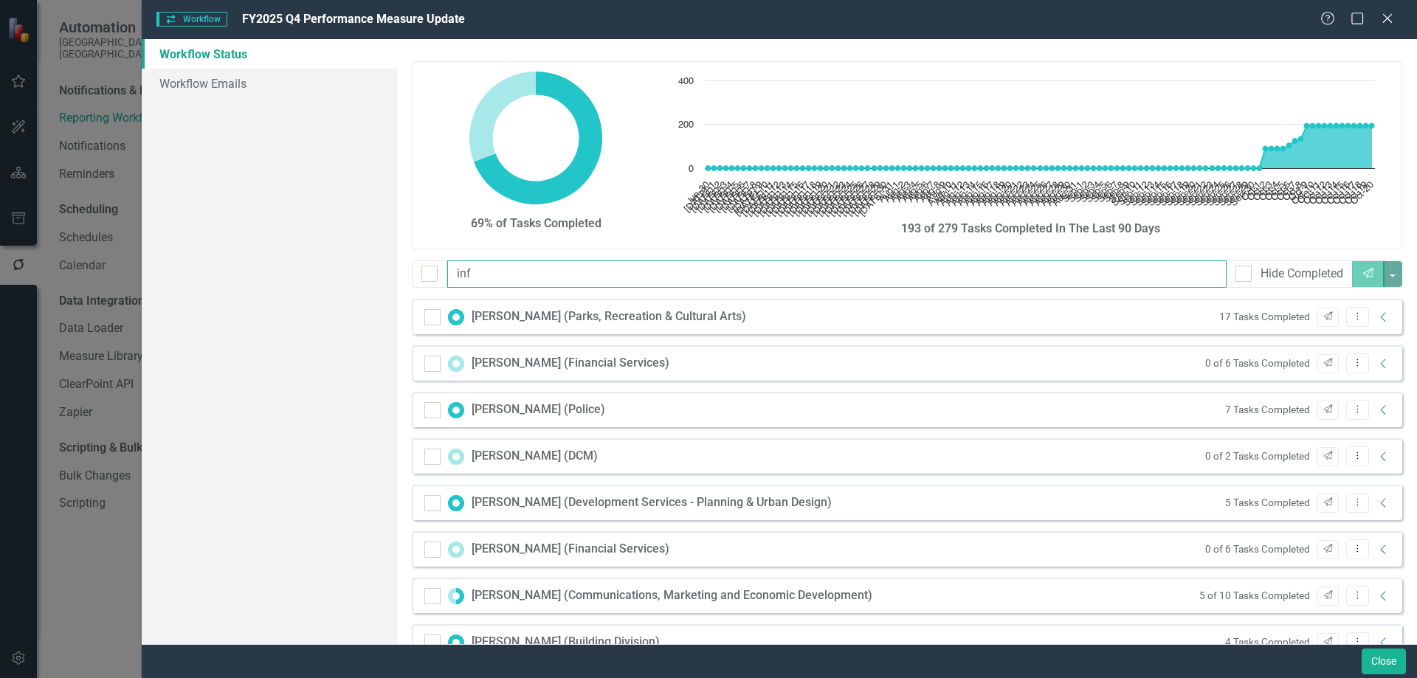
type input "info"
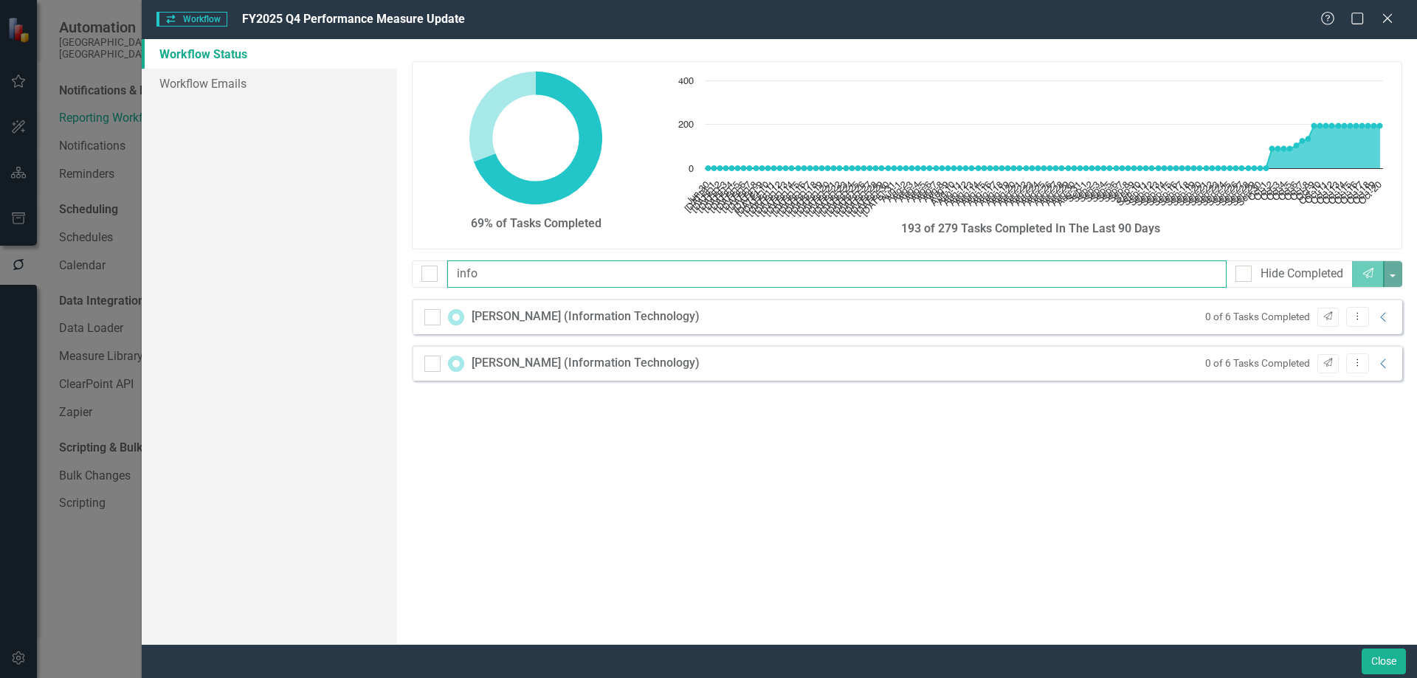
drag, startPoint x: 496, startPoint y: 281, endPoint x: 325, endPoint y: 259, distance: 172.6
click at [325, 259] on div "Workflow Status Workflow Emails 69% of Tasks Completed Chart Chart with 113 dat…" at bounding box center [779, 341] width 1275 height 605
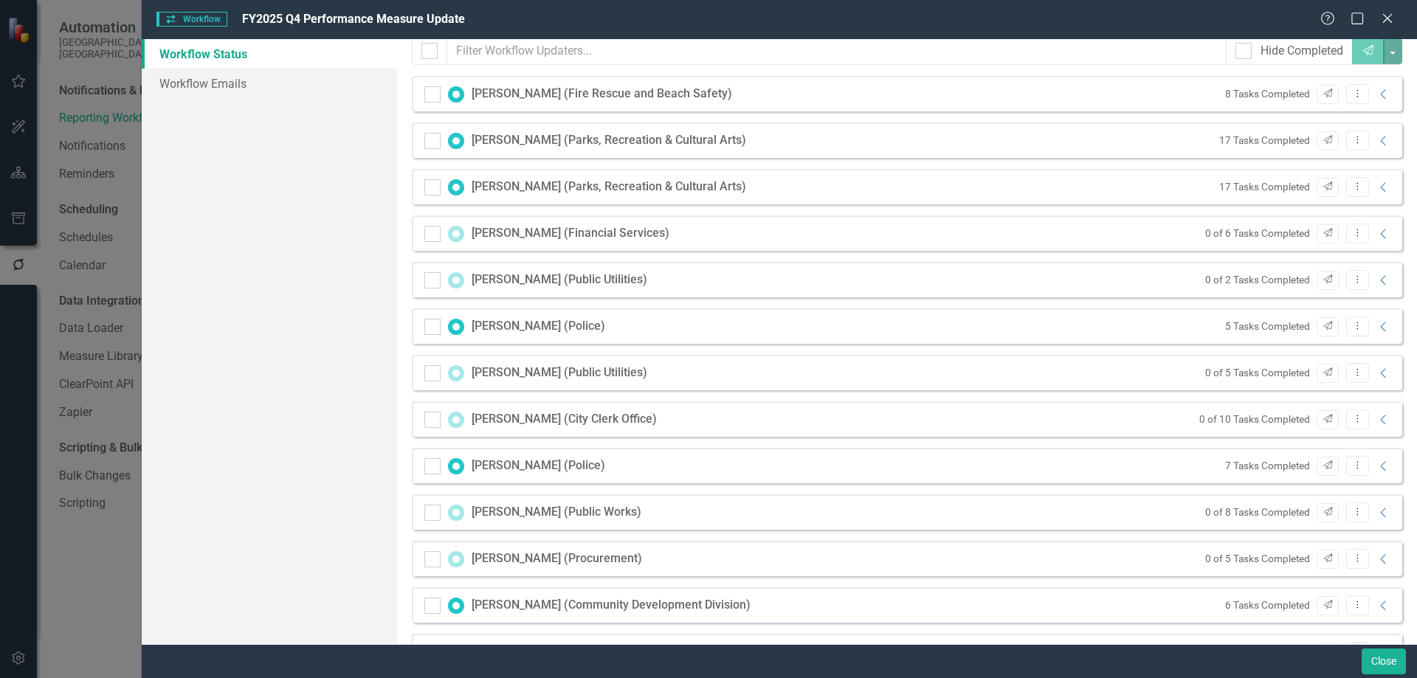
scroll to position [123, 0]
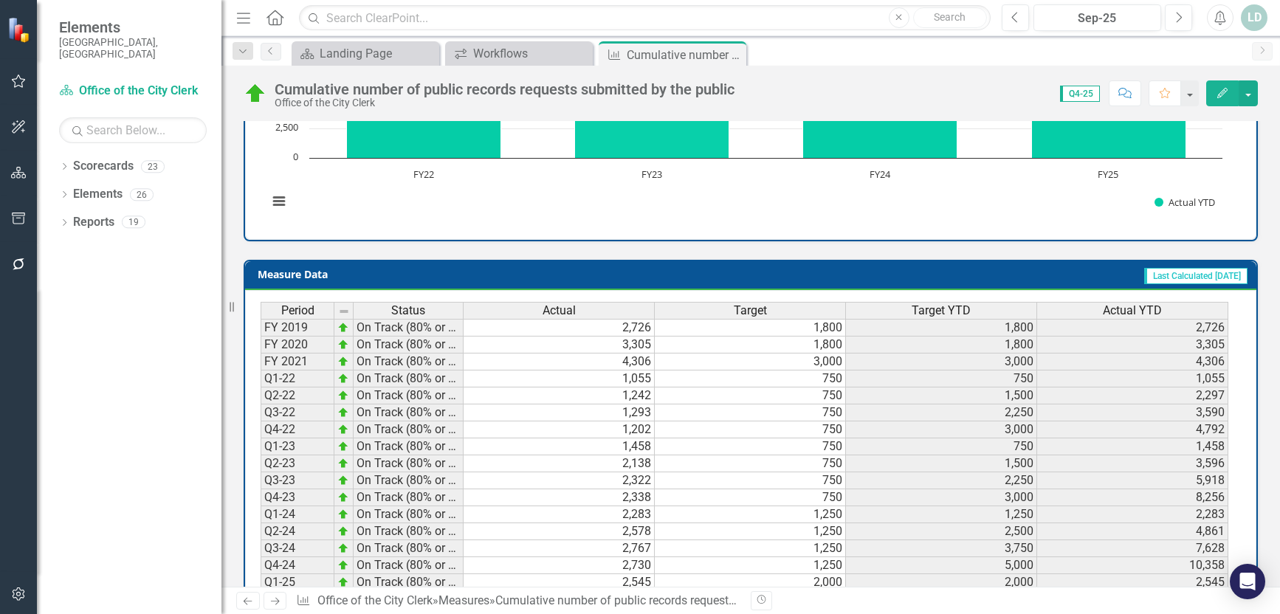
scroll to position [679, 0]
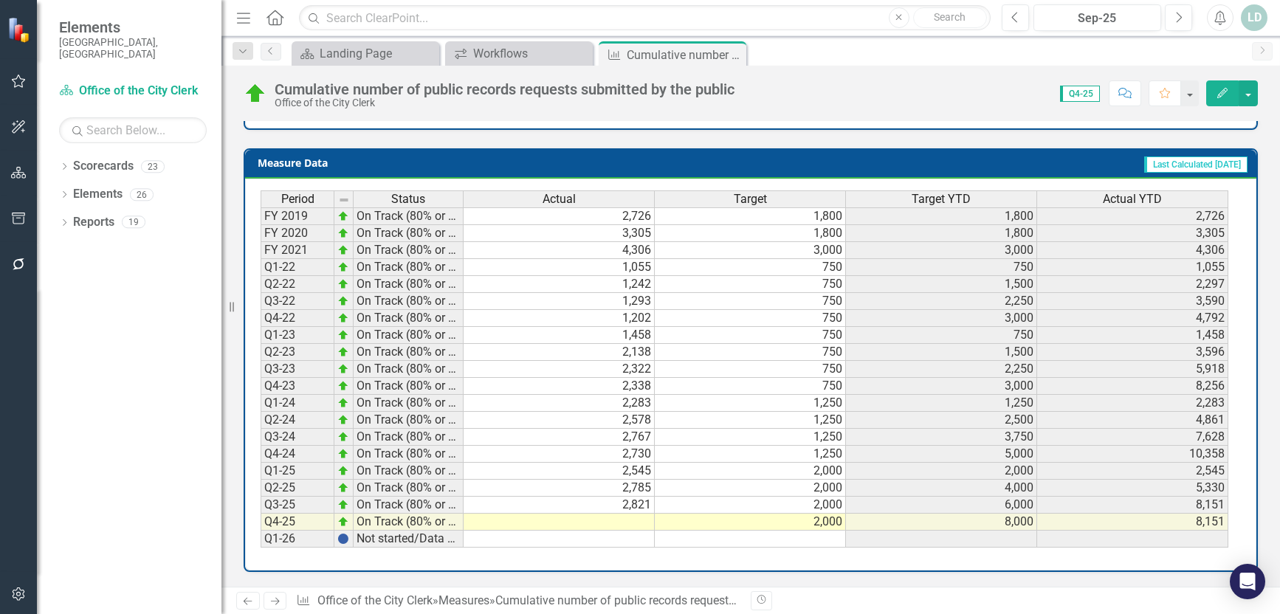
click at [280, 601] on icon "Next" at bounding box center [275, 601] width 13 height 10
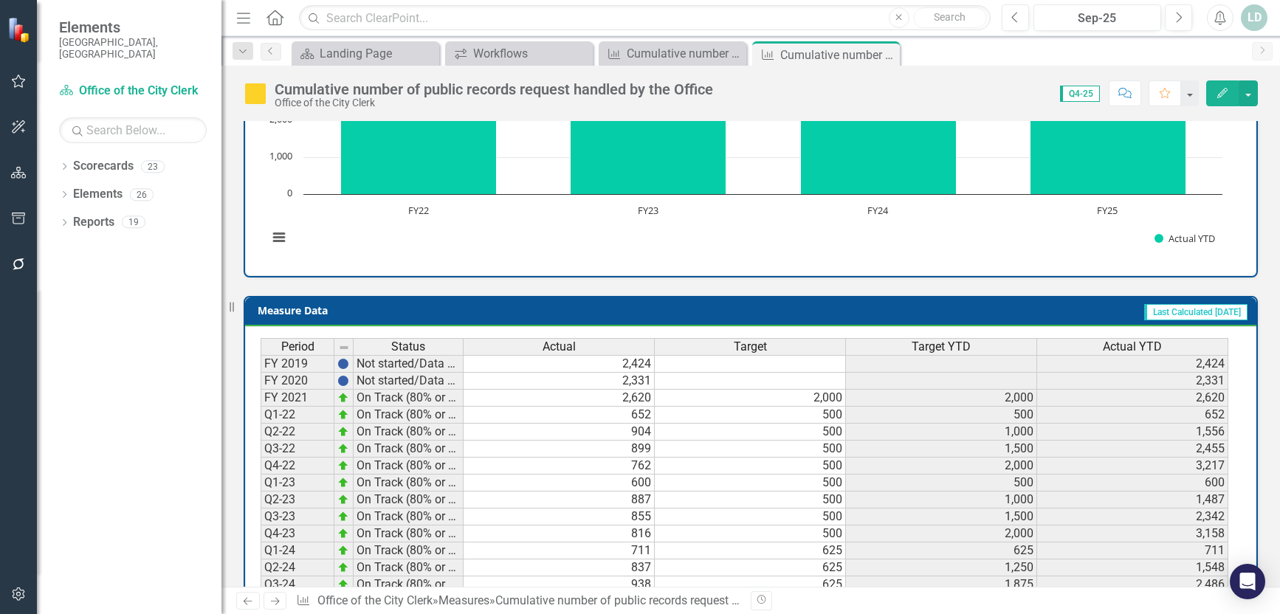
scroll to position [590, 0]
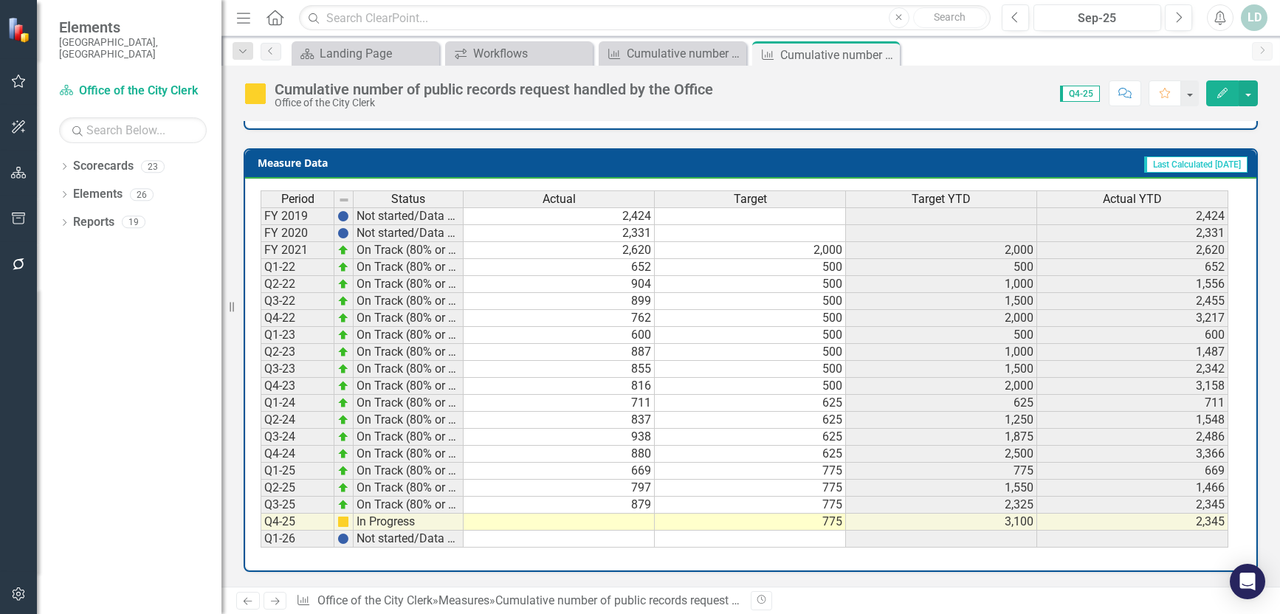
click at [274, 603] on icon "Next" at bounding box center [275, 601] width 13 height 10
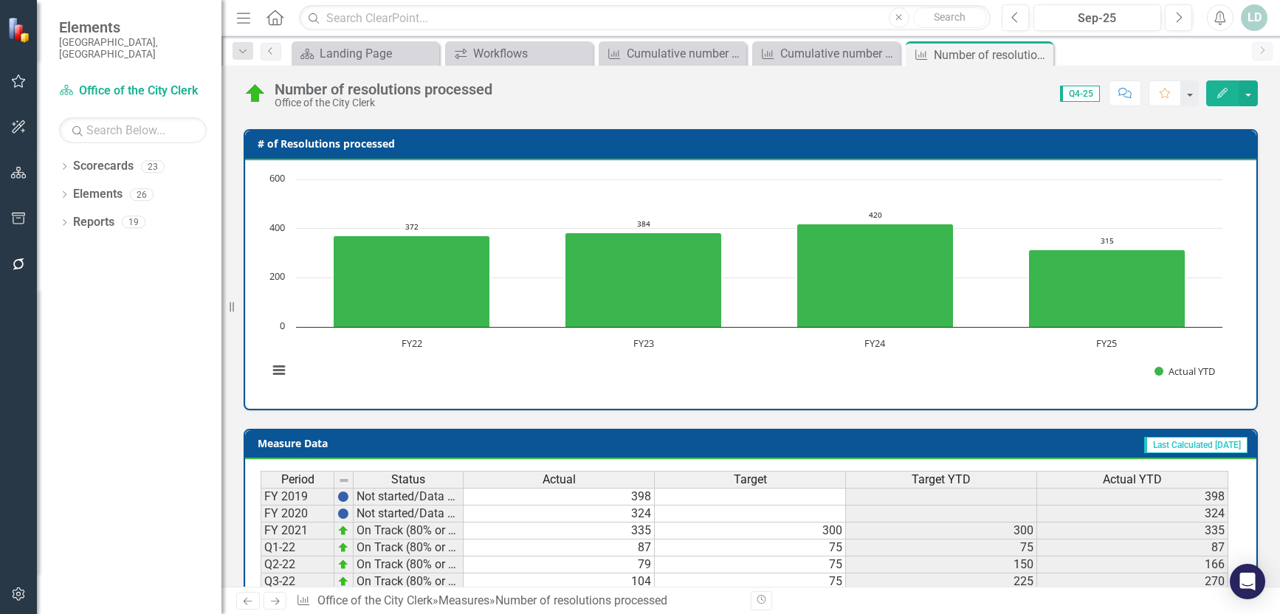
scroll to position [649, 0]
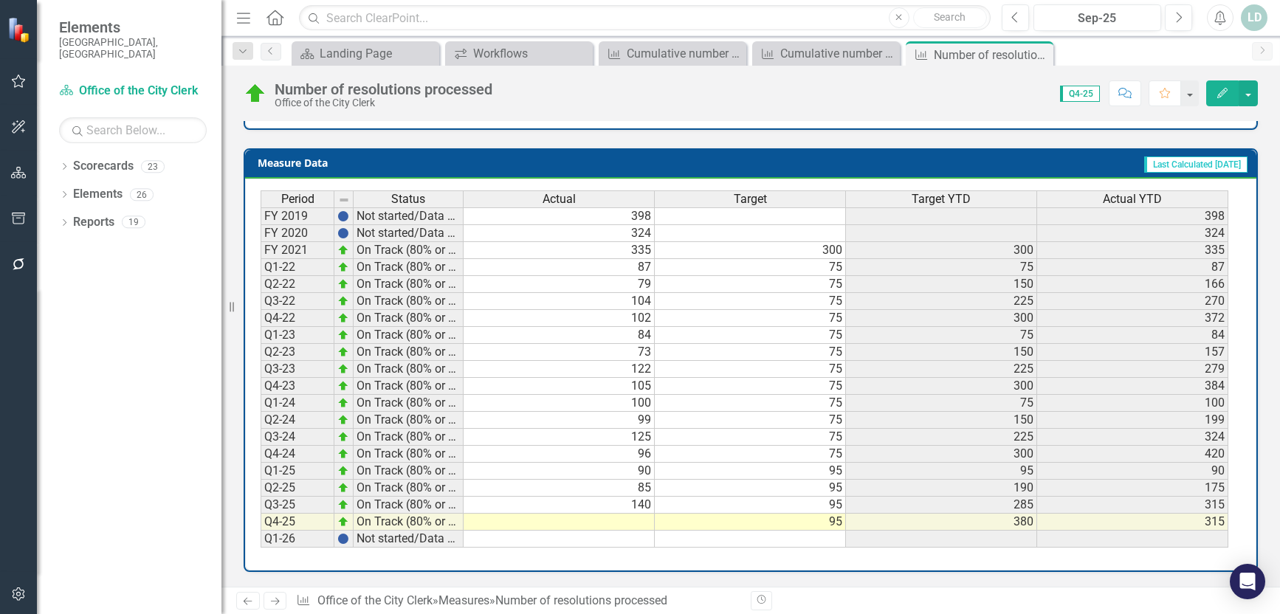
click at [280, 603] on icon "Next" at bounding box center [275, 601] width 13 height 10
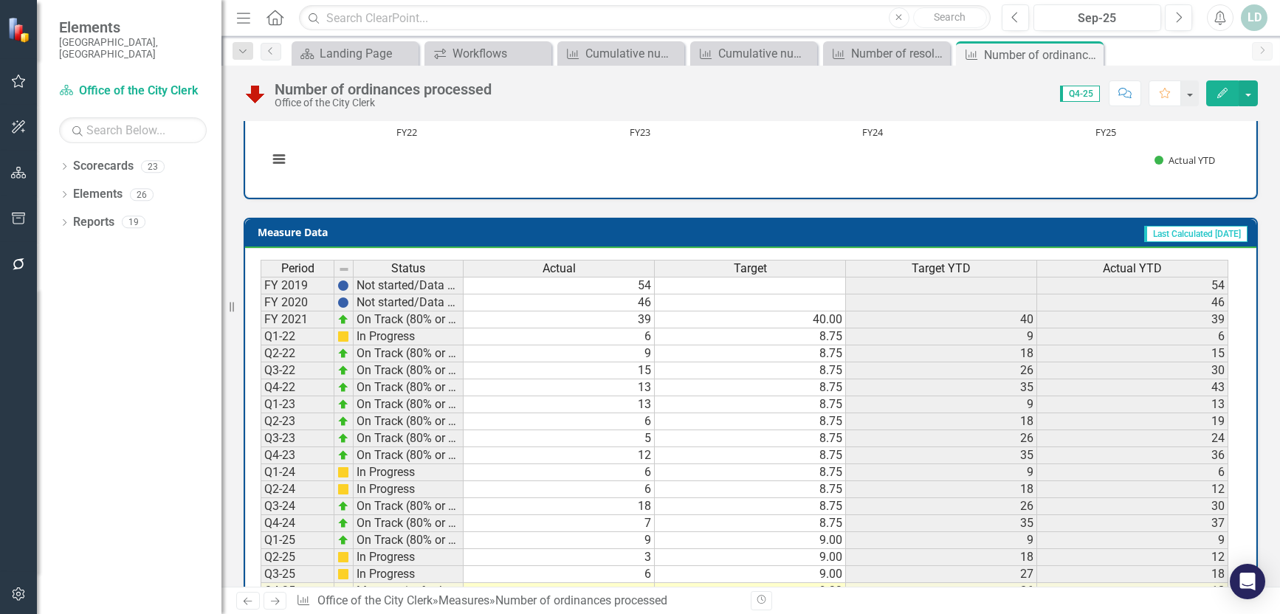
scroll to position [620, 0]
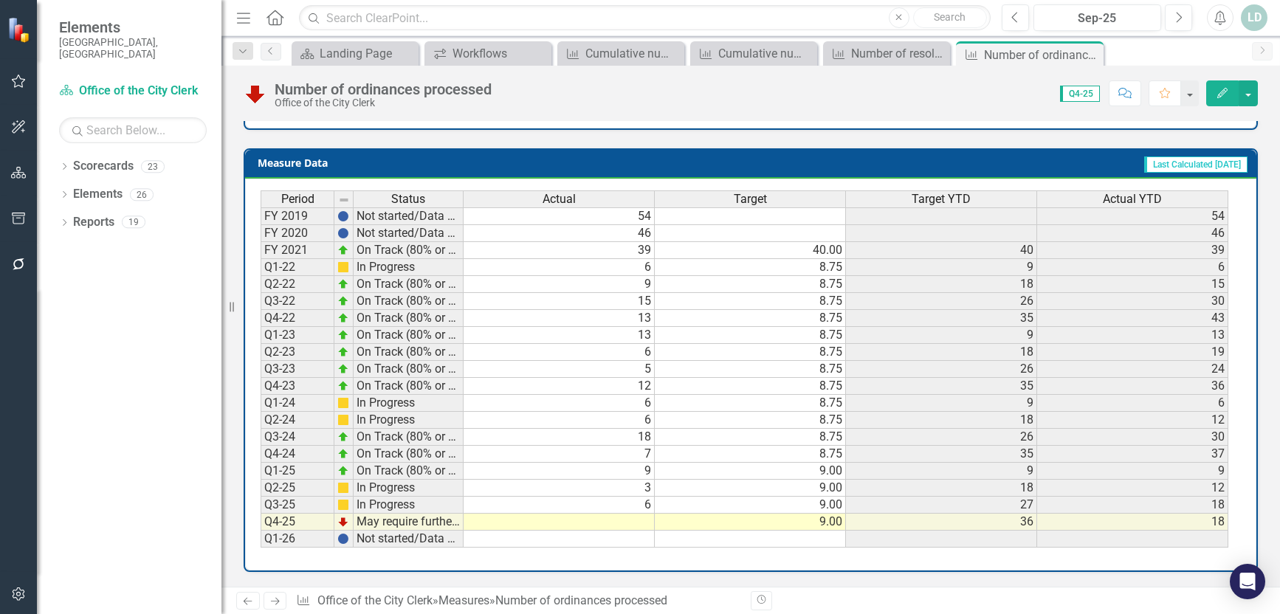
click at [267, 601] on link "Next" at bounding box center [275, 601] width 24 height 18
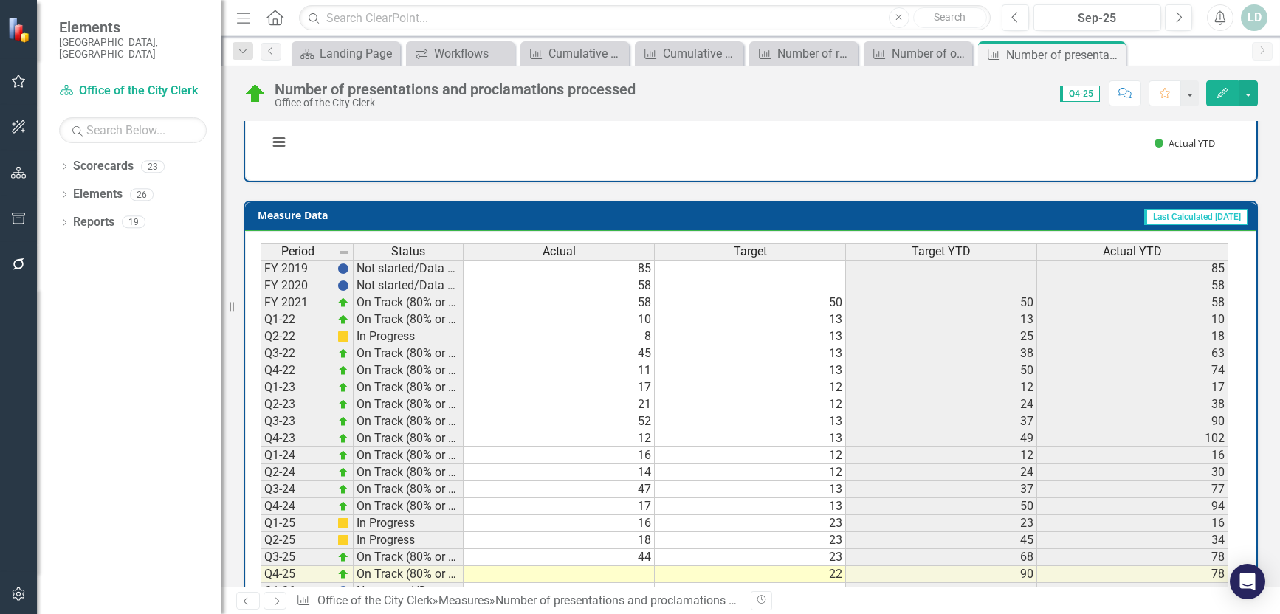
scroll to position [620, 0]
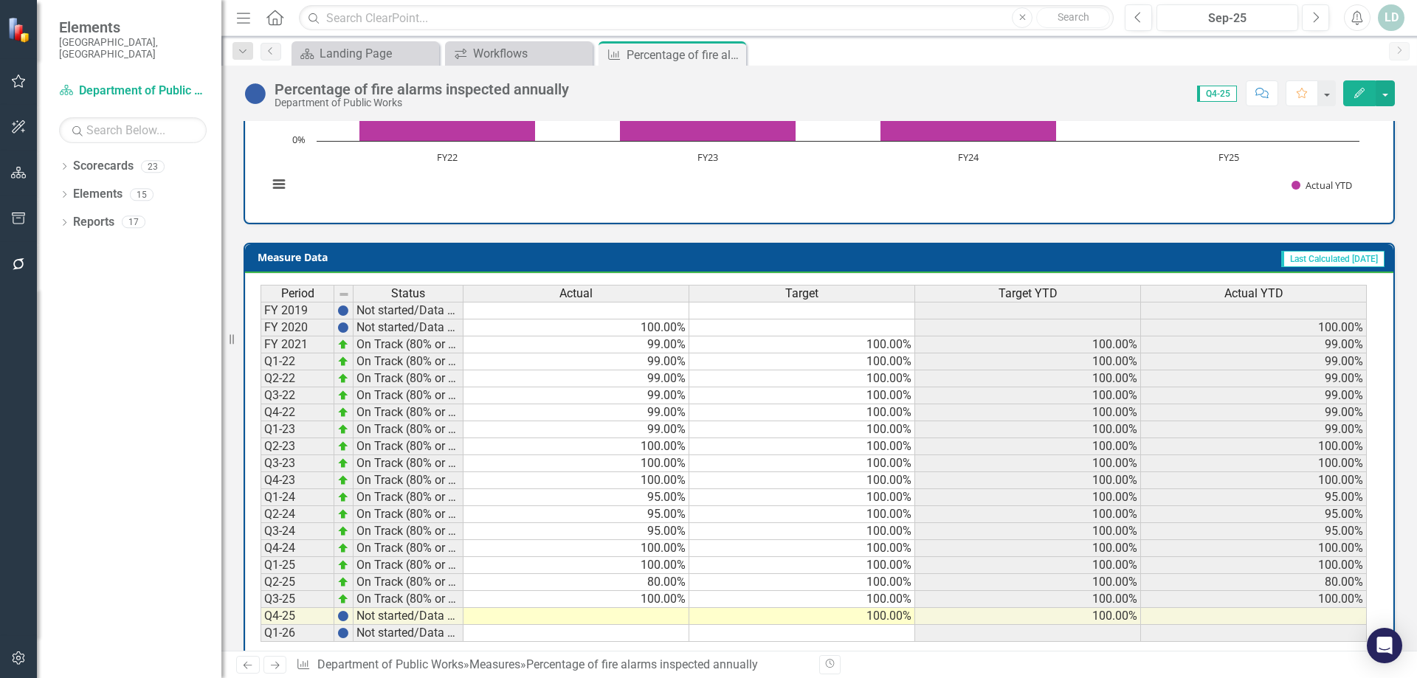
scroll to position [512, 0]
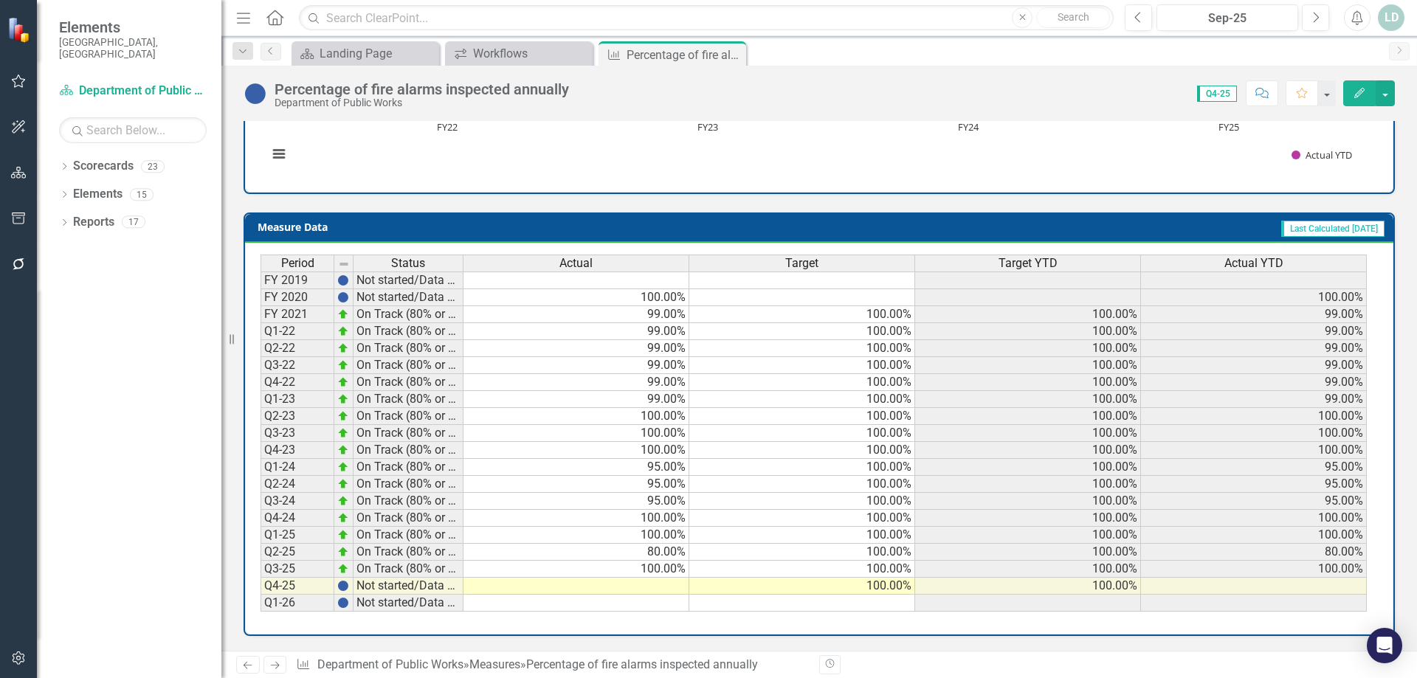
click at [282, 666] on link "Next" at bounding box center [275, 665] width 24 height 18
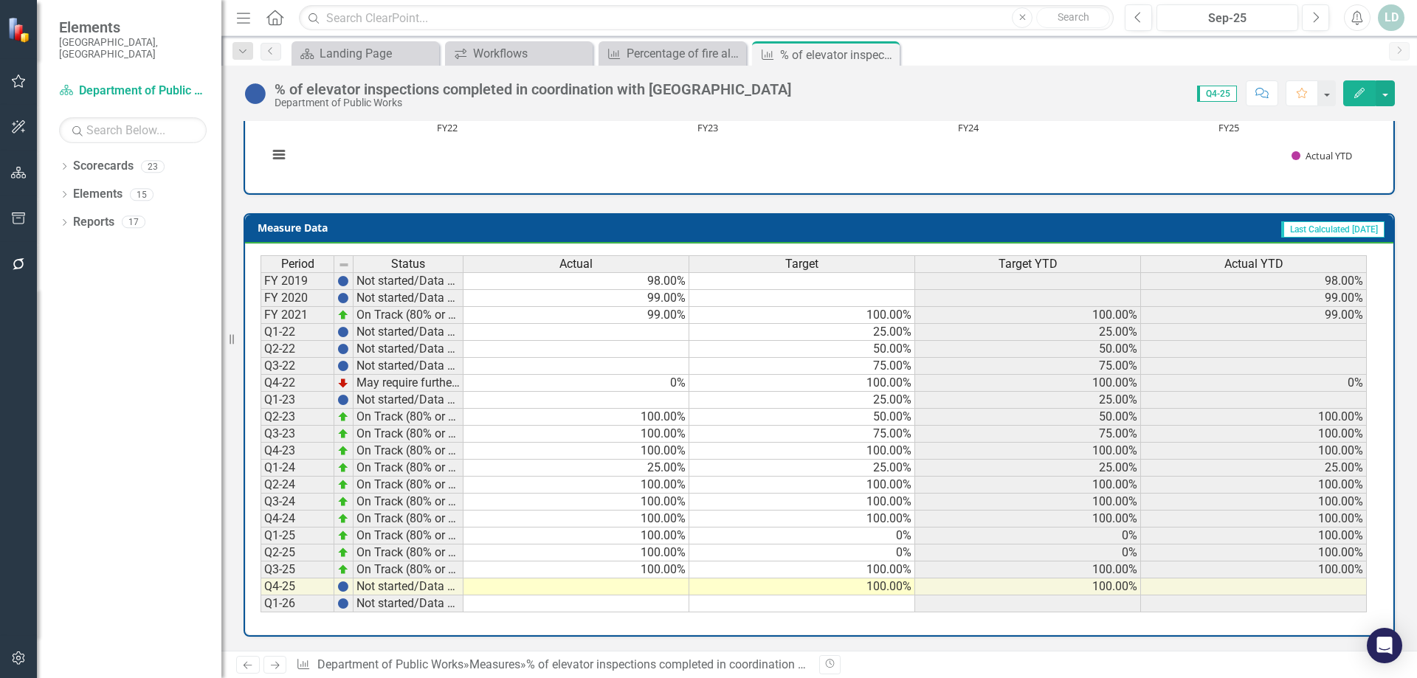
scroll to position [541, 0]
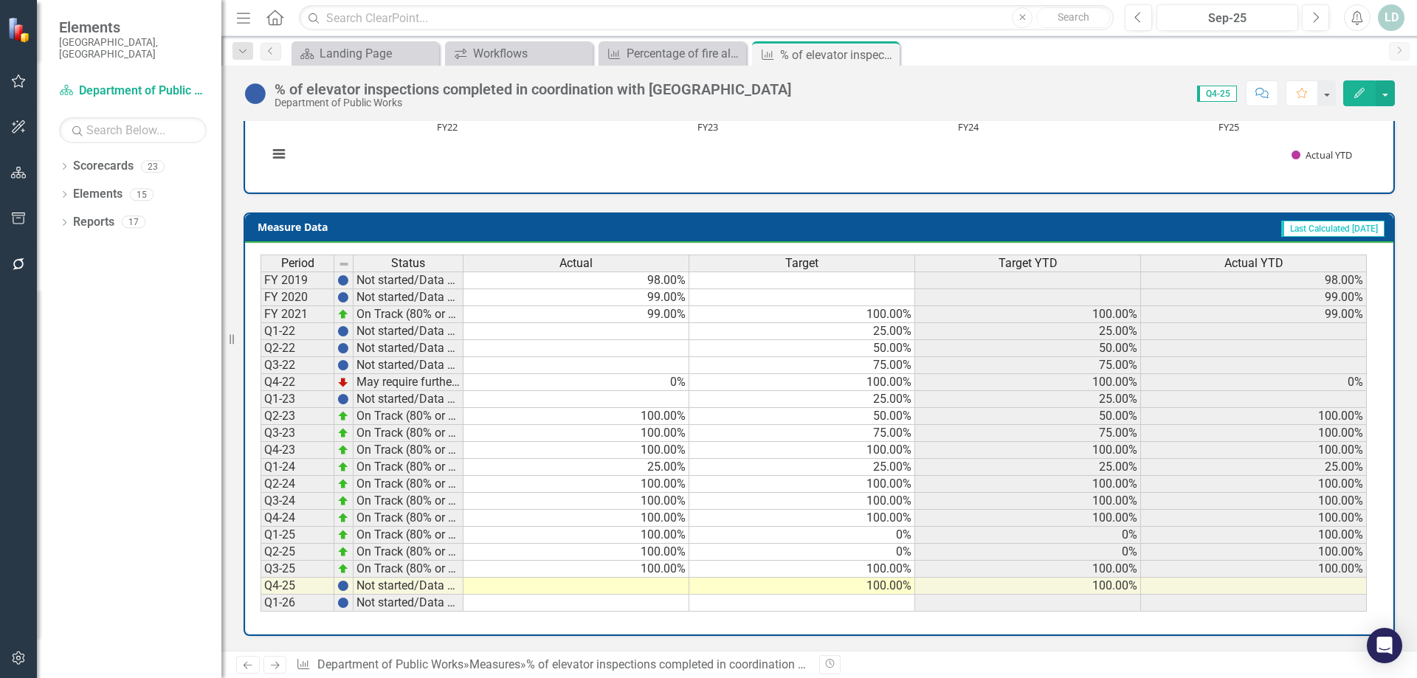
click at [271, 663] on icon "Next" at bounding box center [275, 665] width 13 height 10
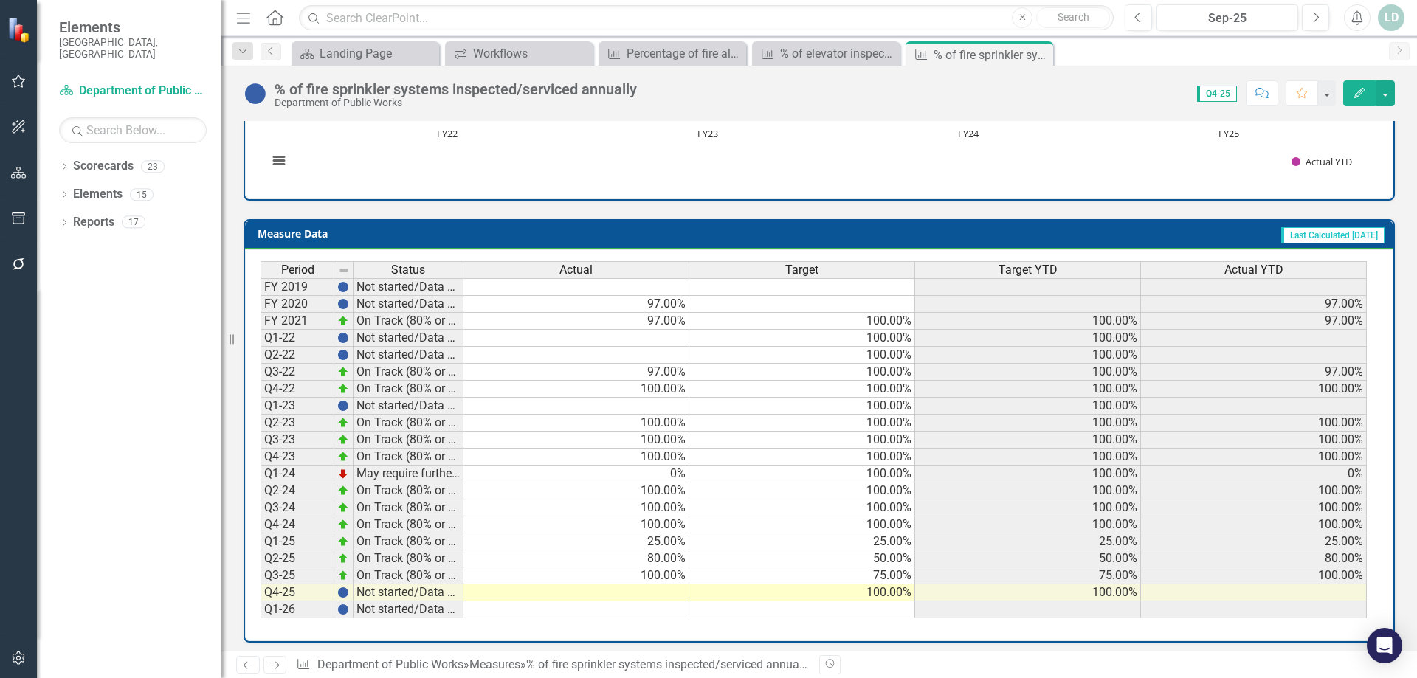
scroll to position [541, 0]
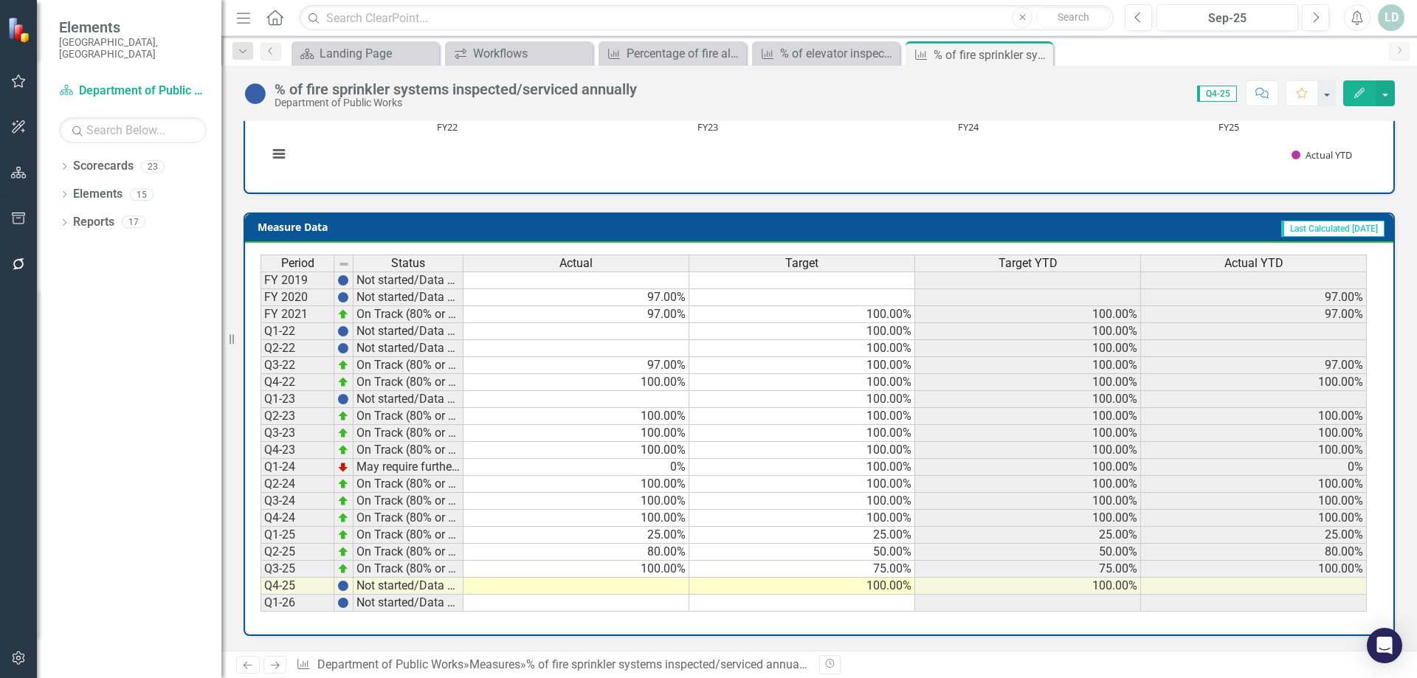
click at [277, 662] on icon "Next" at bounding box center [275, 665] width 13 height 10
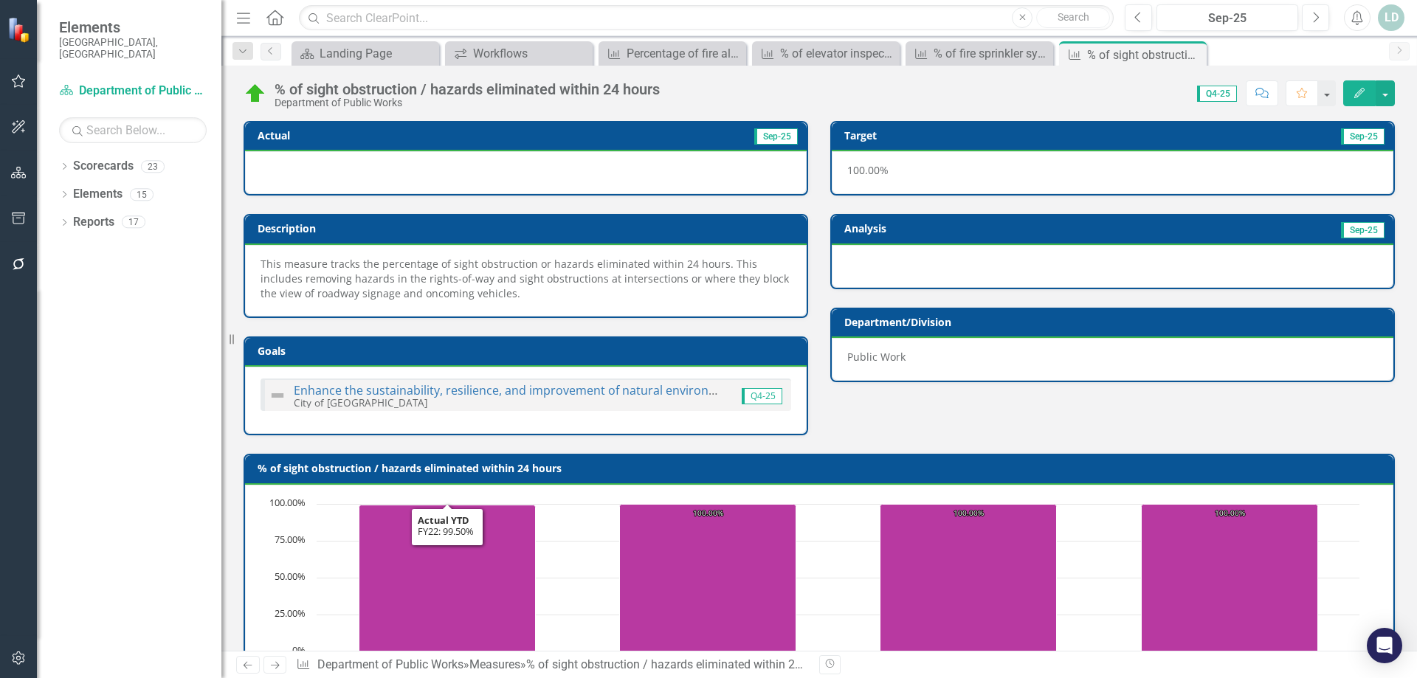
scroll to position [541, 0]
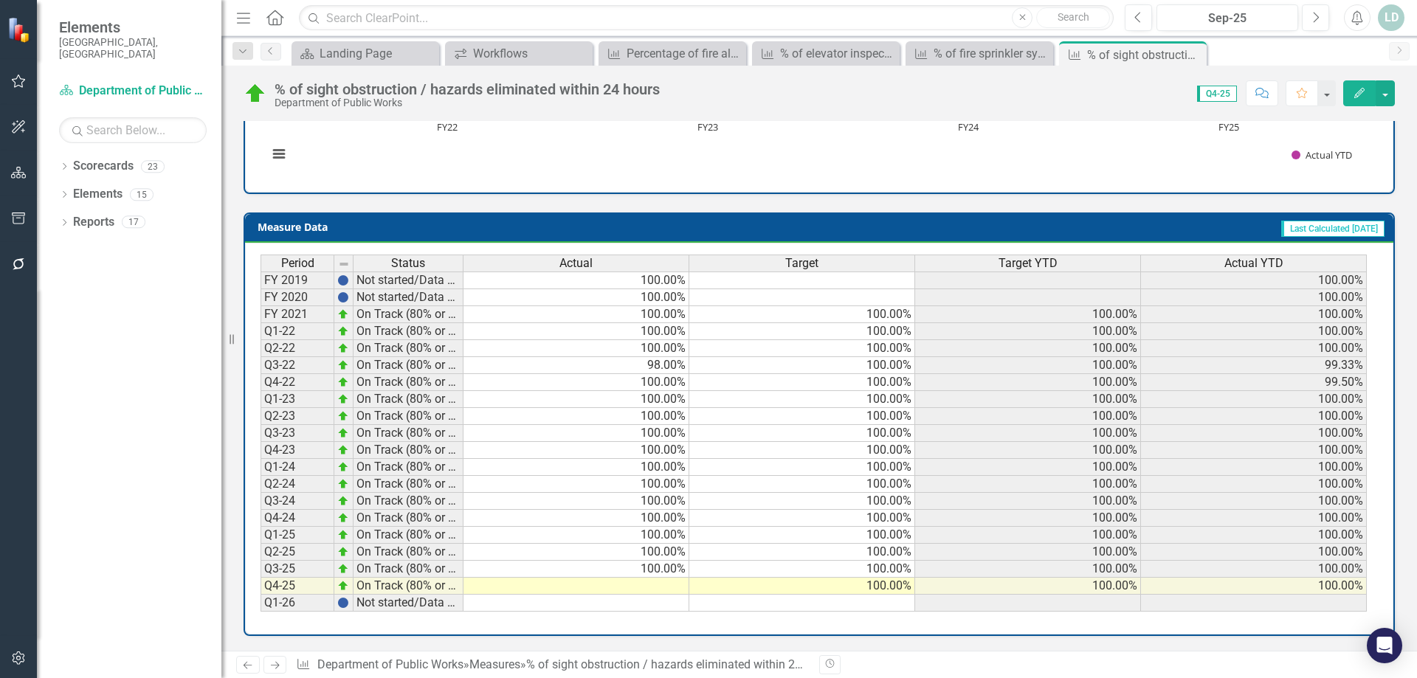
click at [272, 664] on icon "Next" at bounding box center [275, 665] width 13 height 10
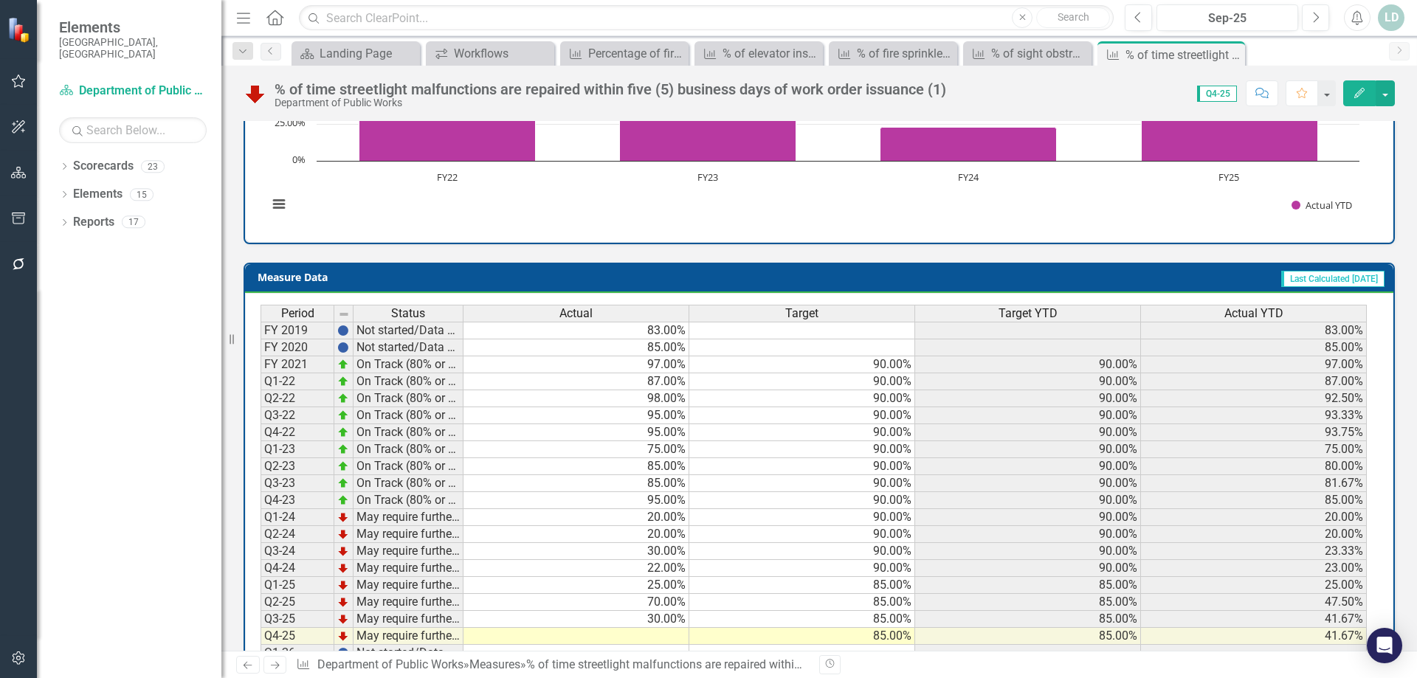
scroll to position [526, 0]
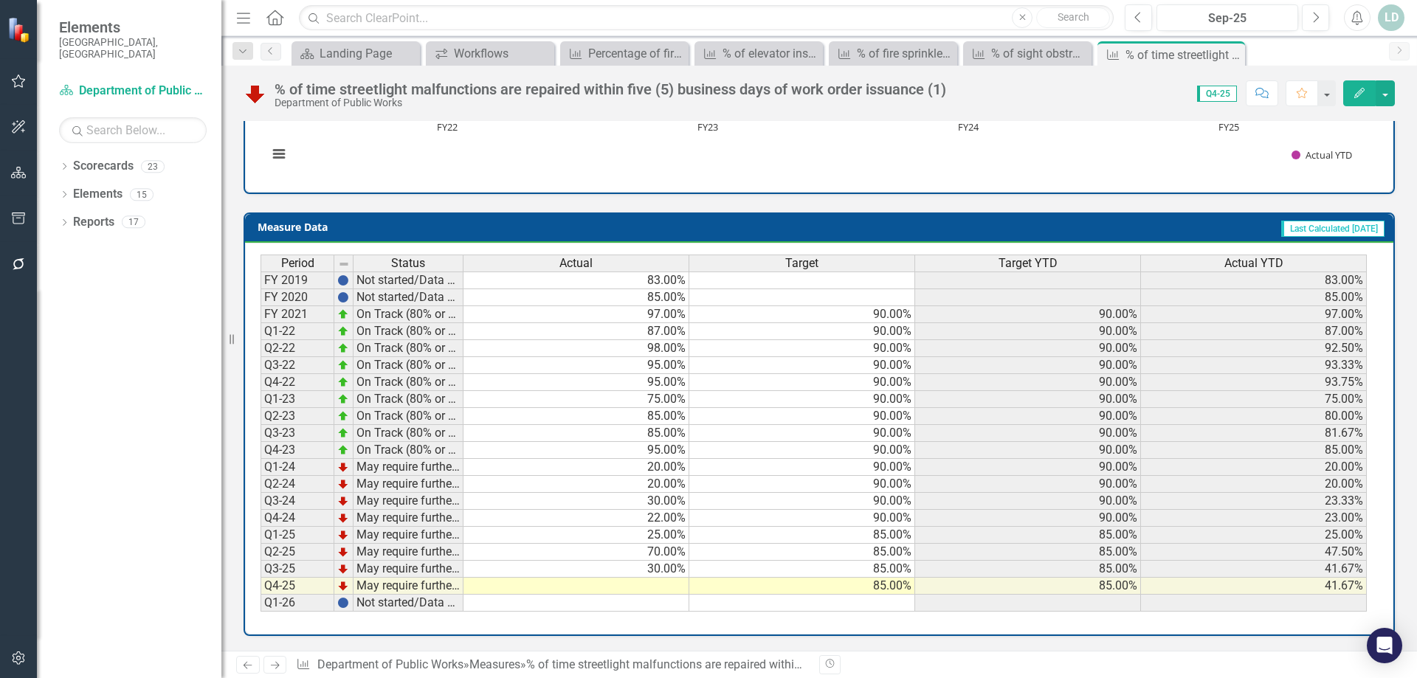
click at [279, 663] on icon "Next" at bounding box center [275, 665] width 13 height 10
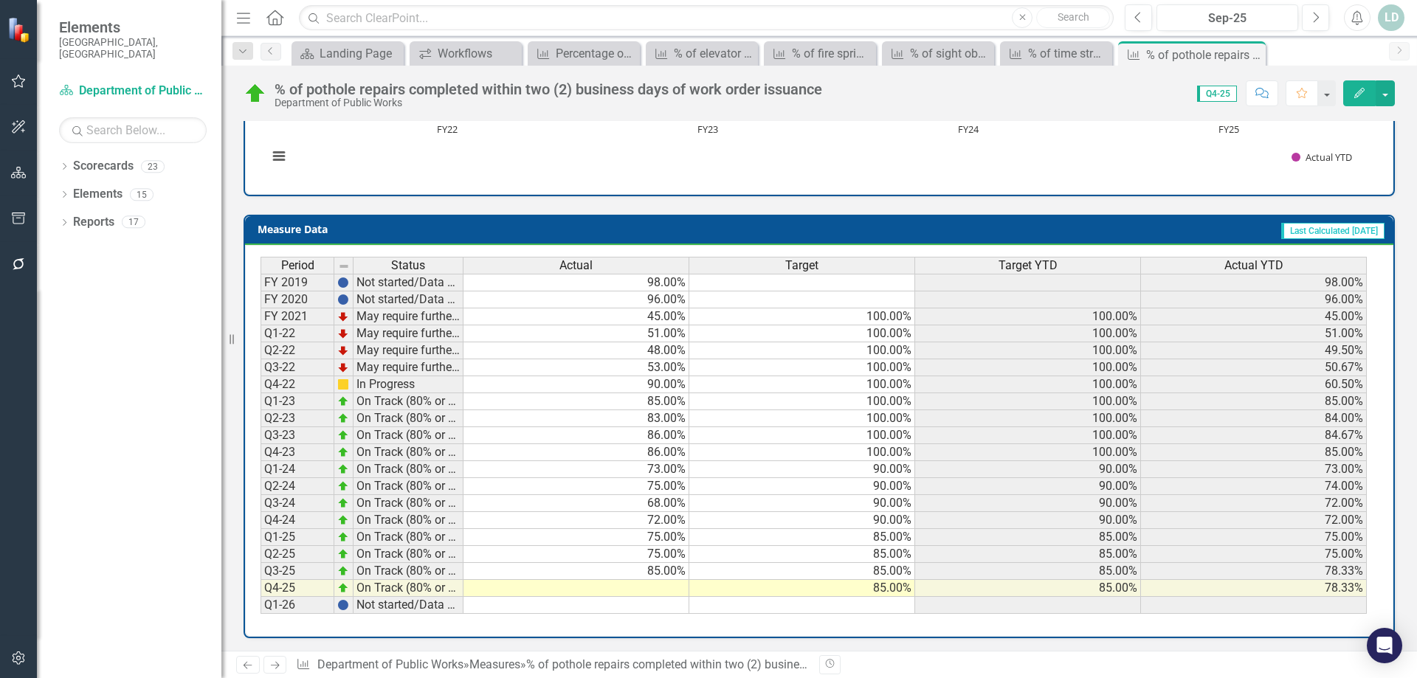
scroll to position [526, 0]
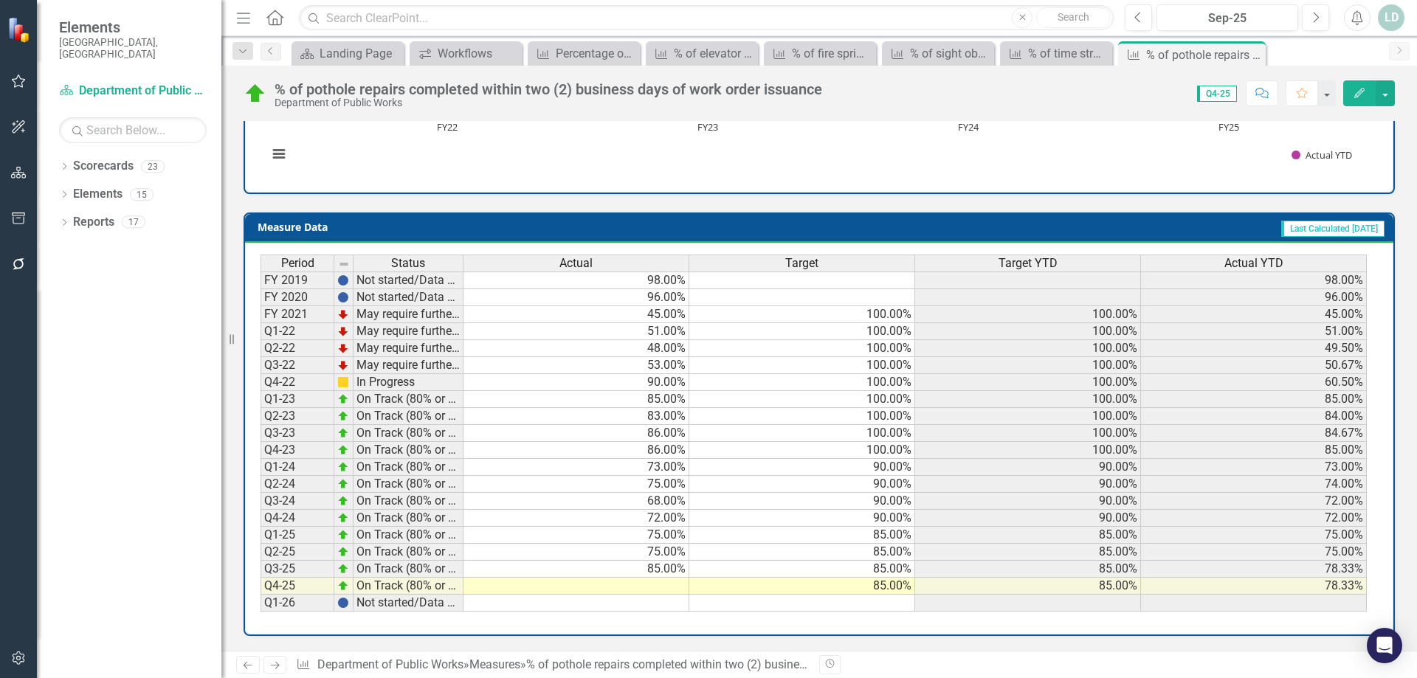
click at [277, 668] on icon "Next" at bounding box center [275, 665] width 13 height 10
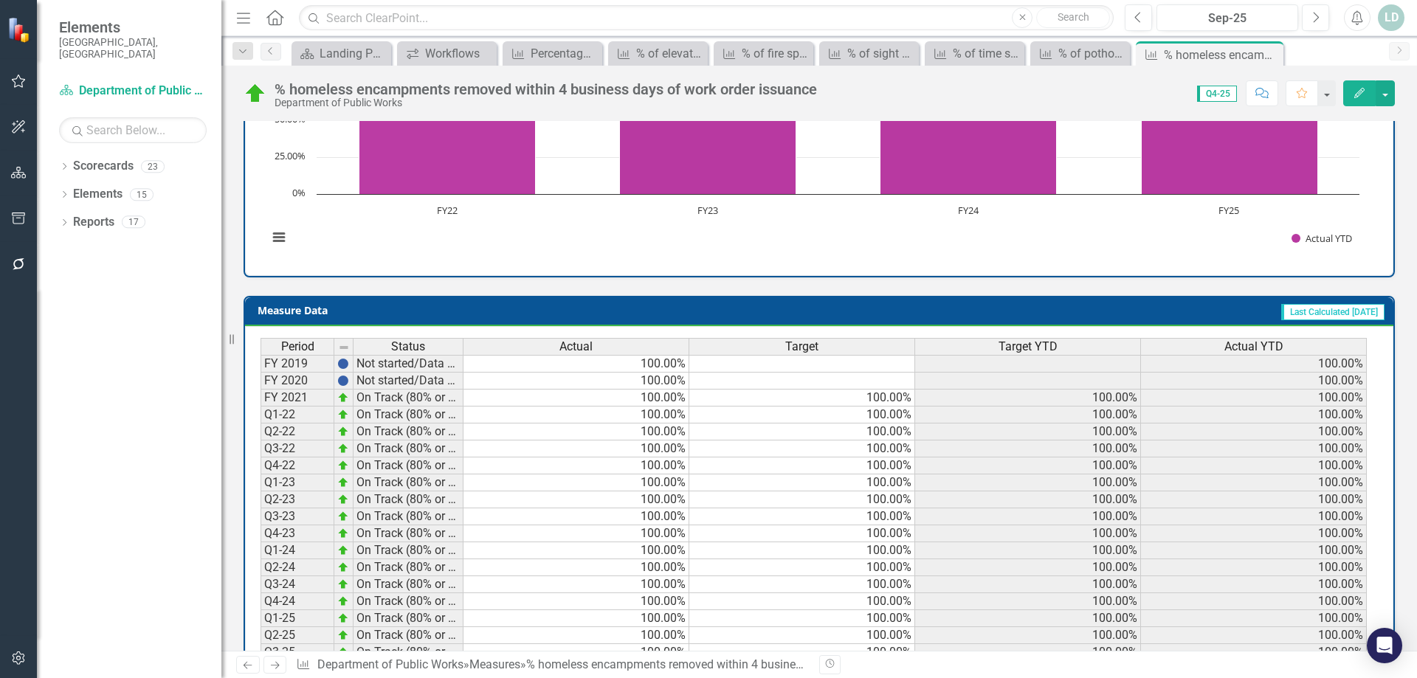
scroll to position [526, 0]
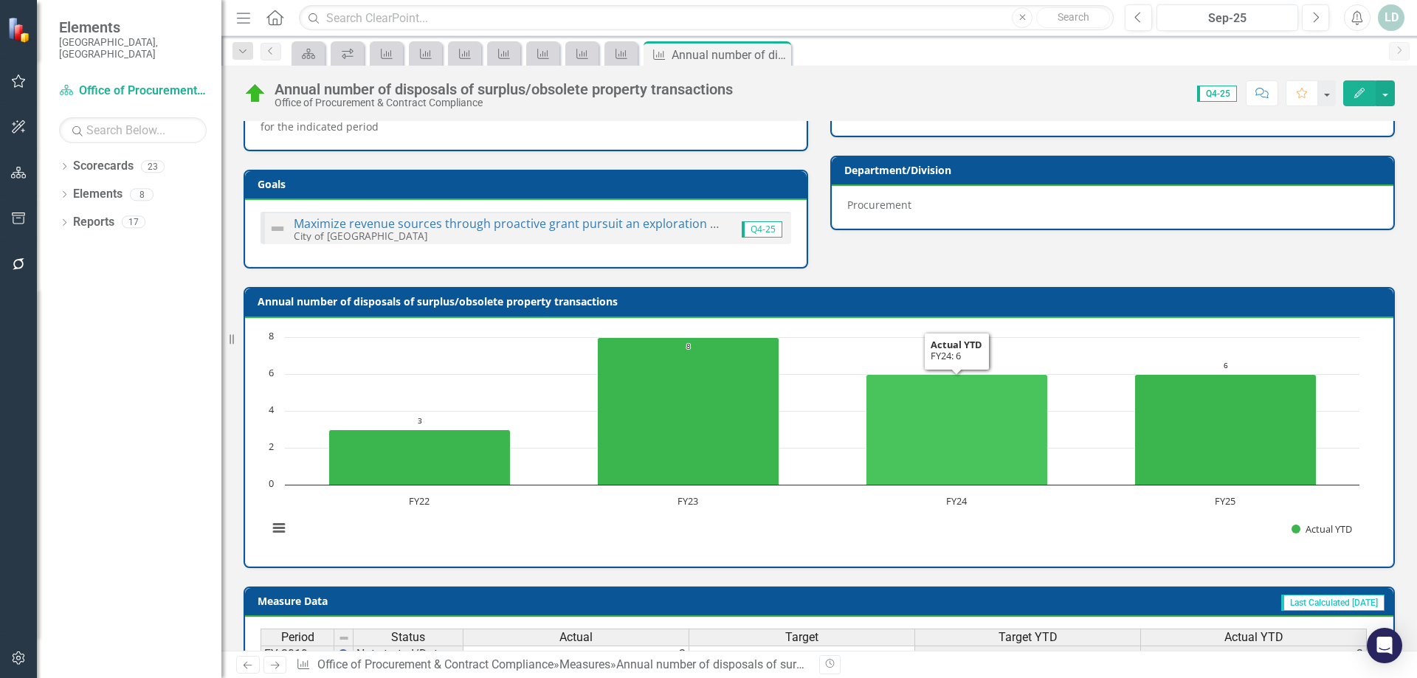
scroll to position [526, 0]
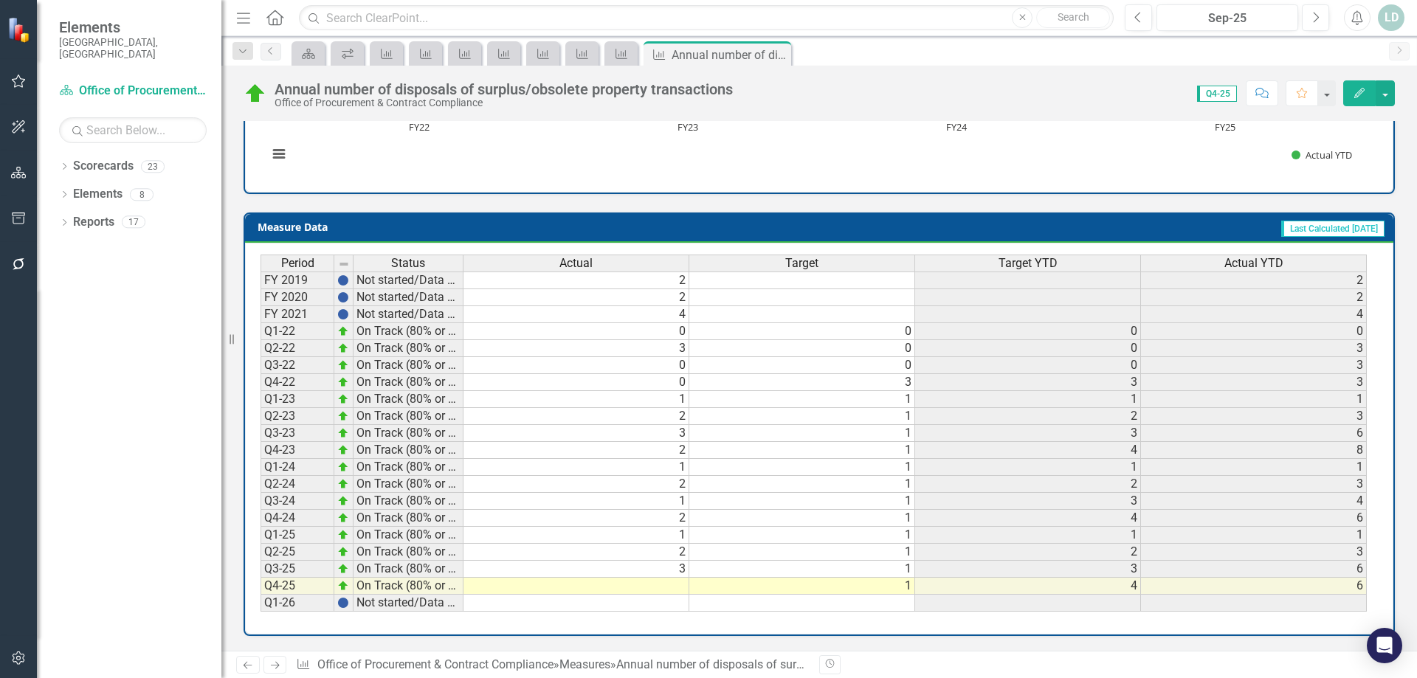
click at [266, 658] on link "Next" at bounding box center [275, 665] width 24 height 18
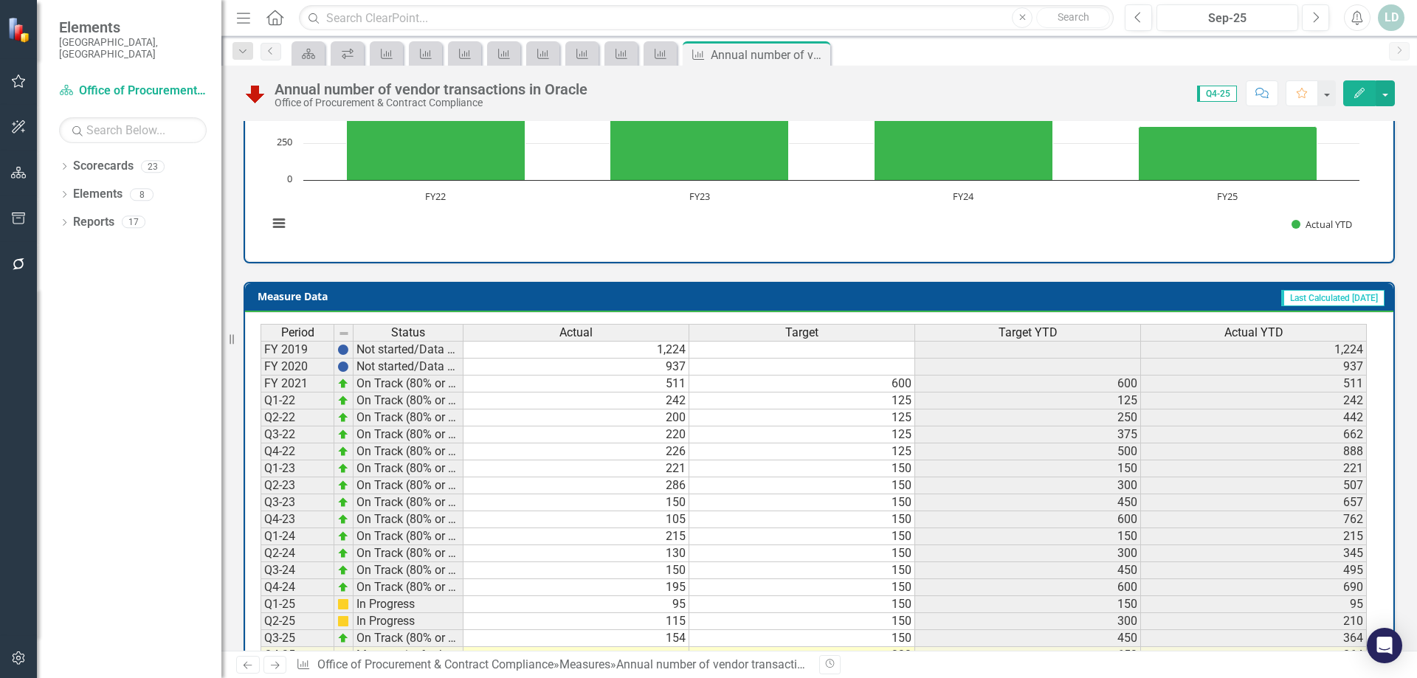
scroll to position [526, 0]
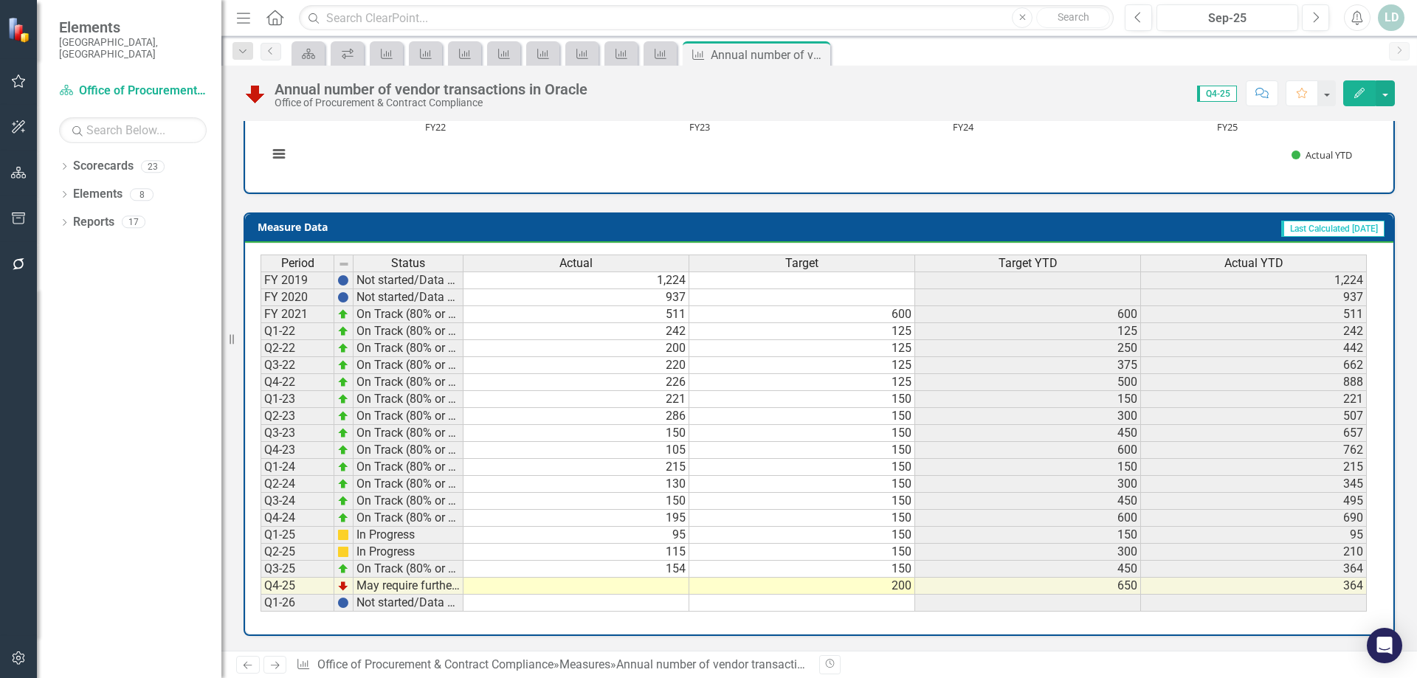
click at [275, 663] on icon "Next" at bounding box center [275, 665] width 13 height 10
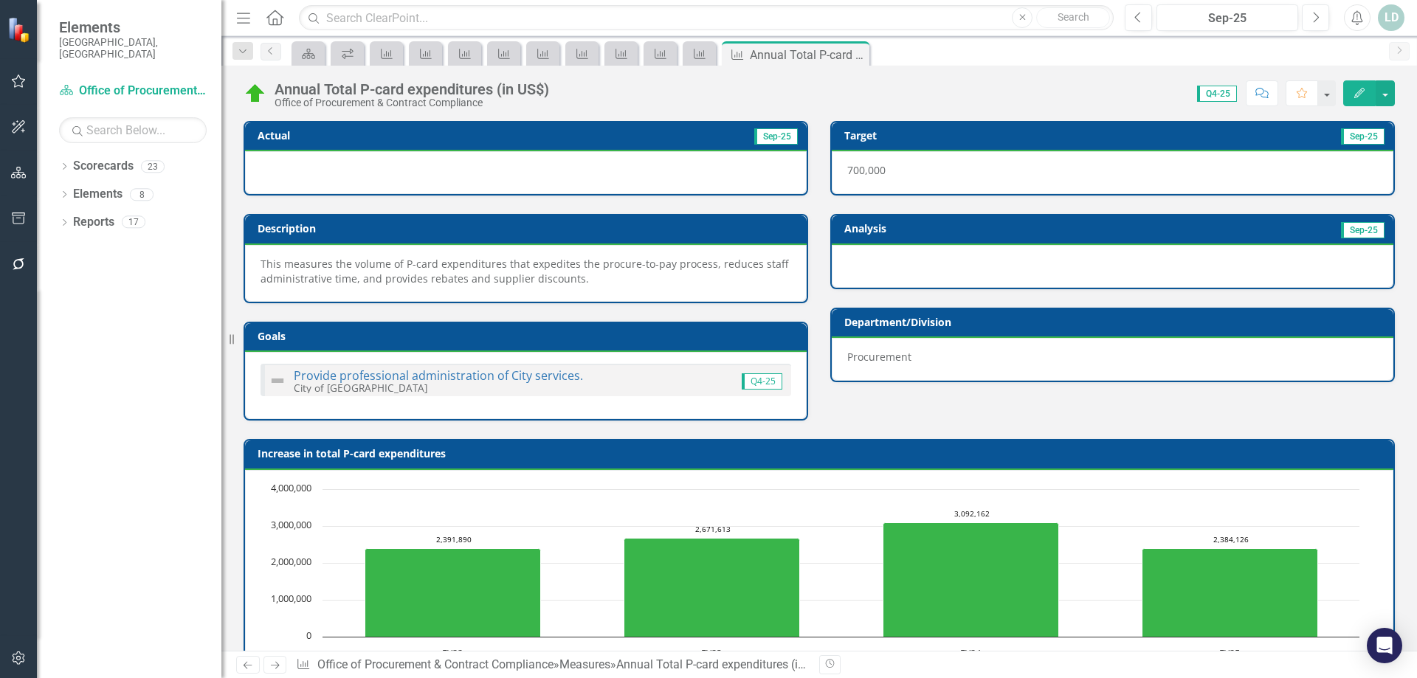
scroll to position [526, 0]
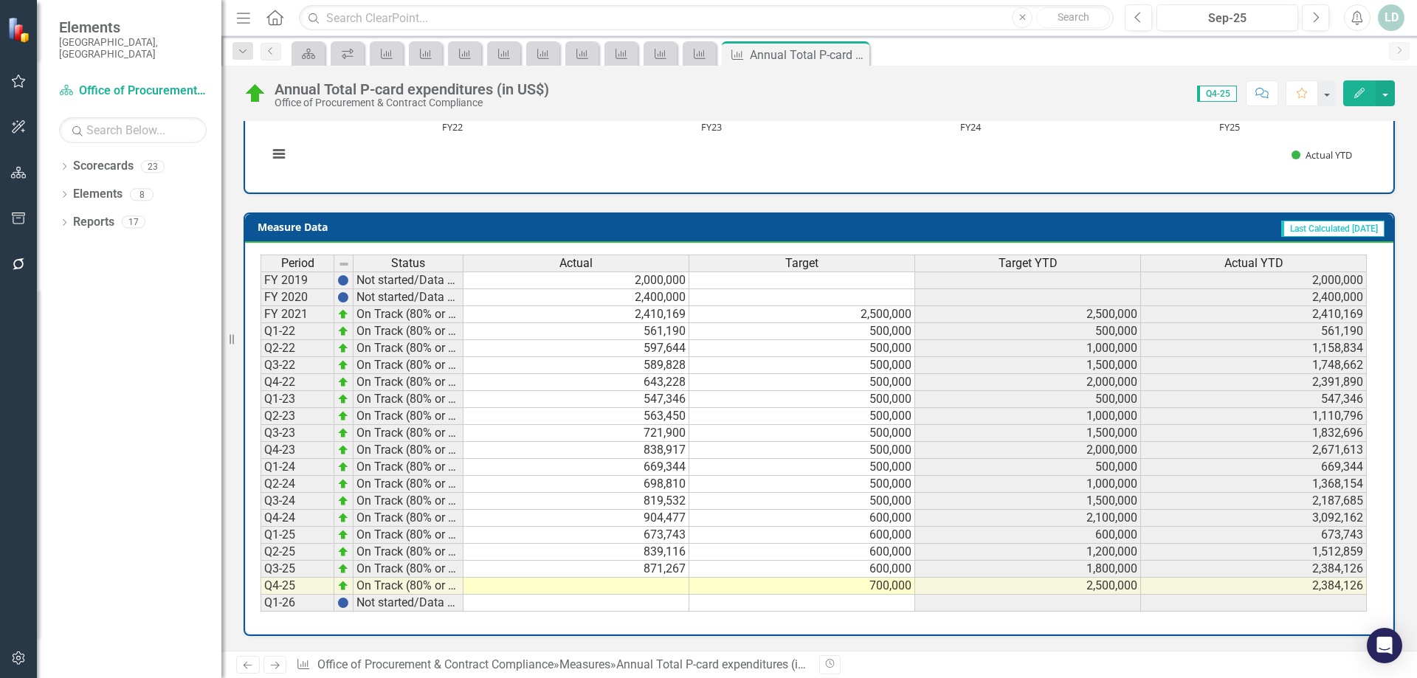
click at [277, 670] on icon "Next" at bounding box center [275, 665] width 13 height 10
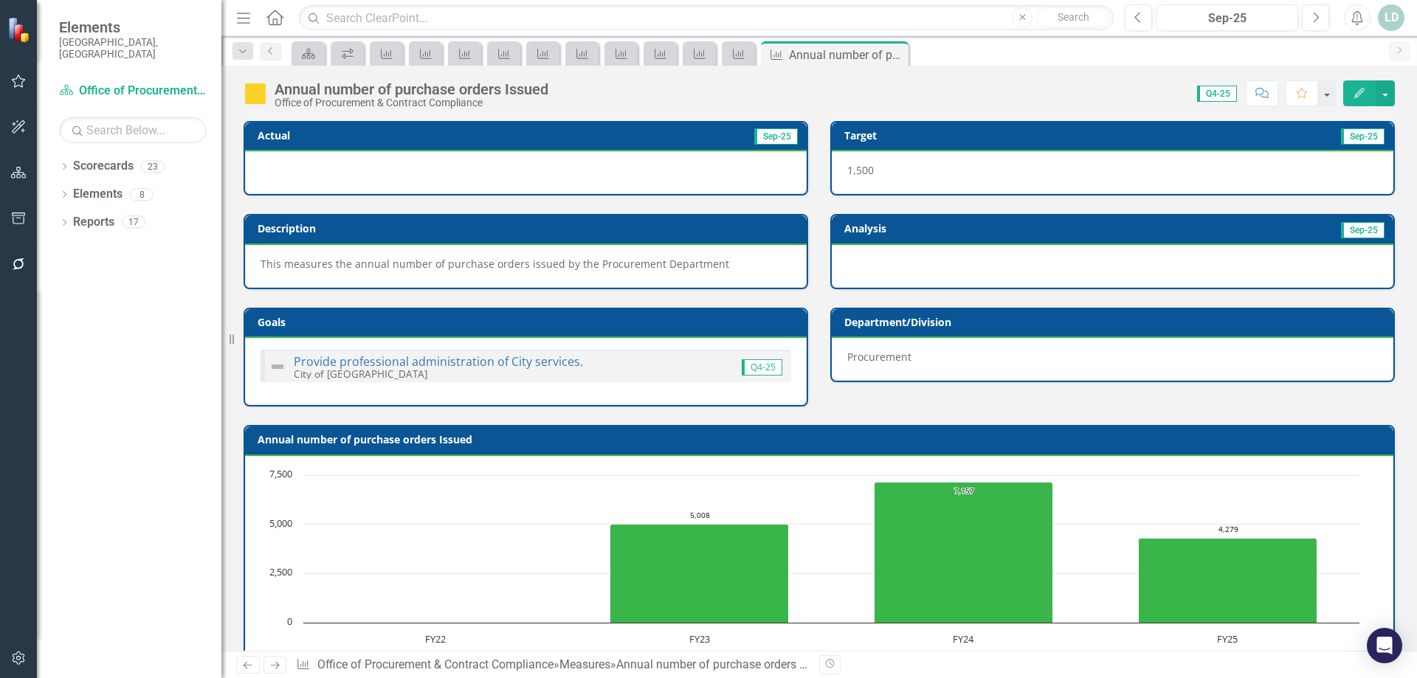
scroll to position [512, 0]
